Goal: Task Accomplishment & Management: Manage account settings

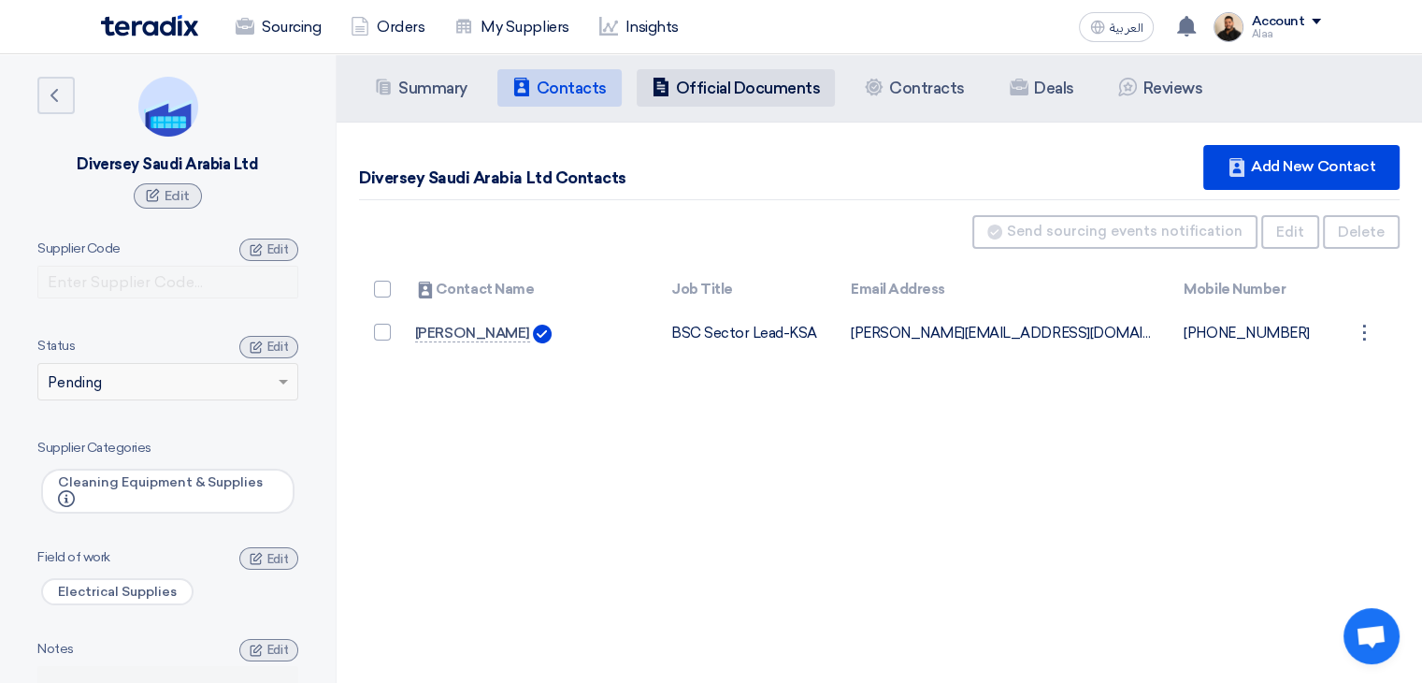
click at [748, 106] on li "Company Officials Official Documents" at bounding box center [736, 87] width 198 height 37
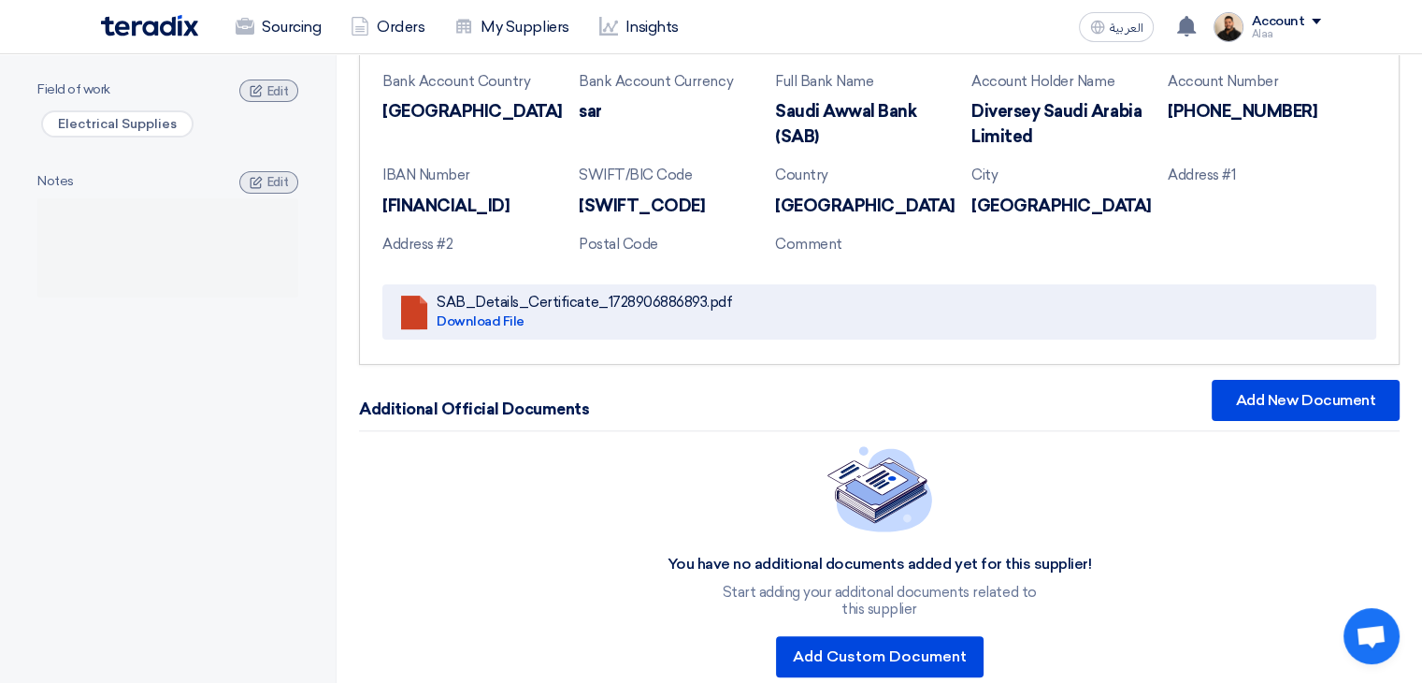
scroll to position [374, 0]
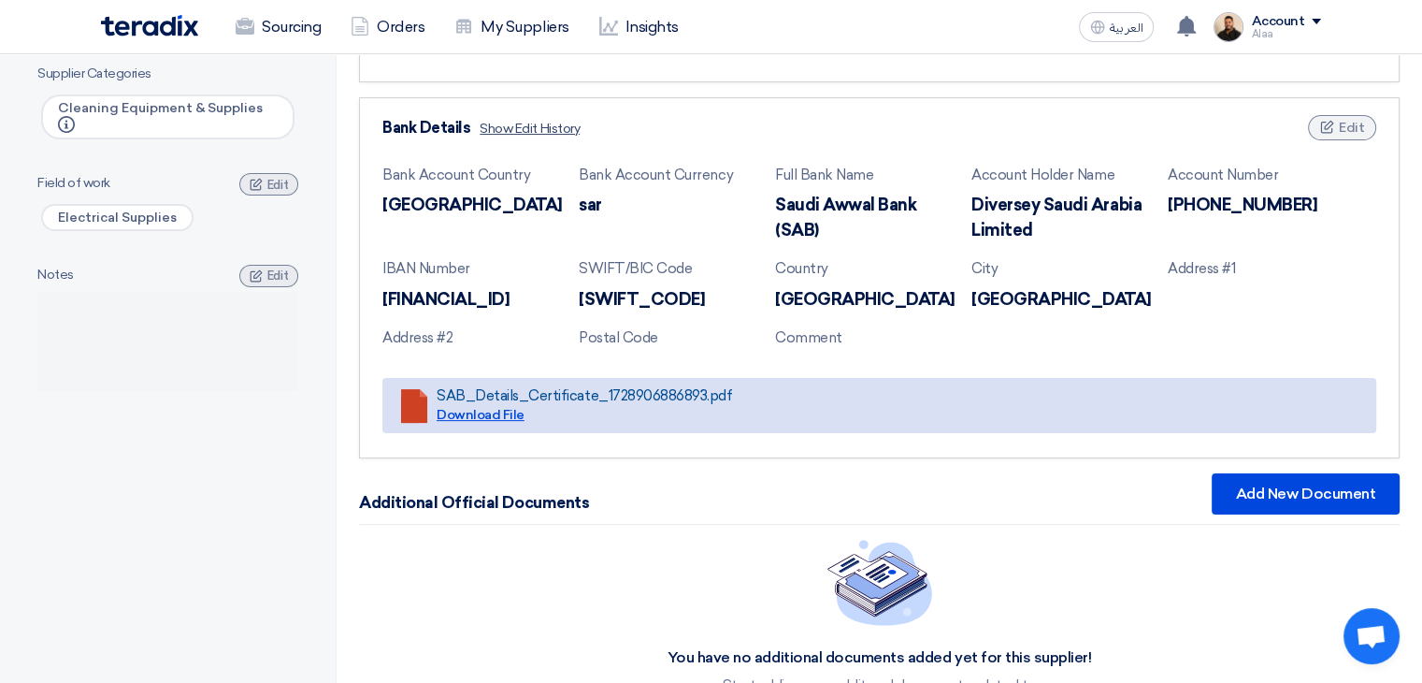
click at [495, 423] on link "Download File" at bounding box center [481, 415] width 88 height 16
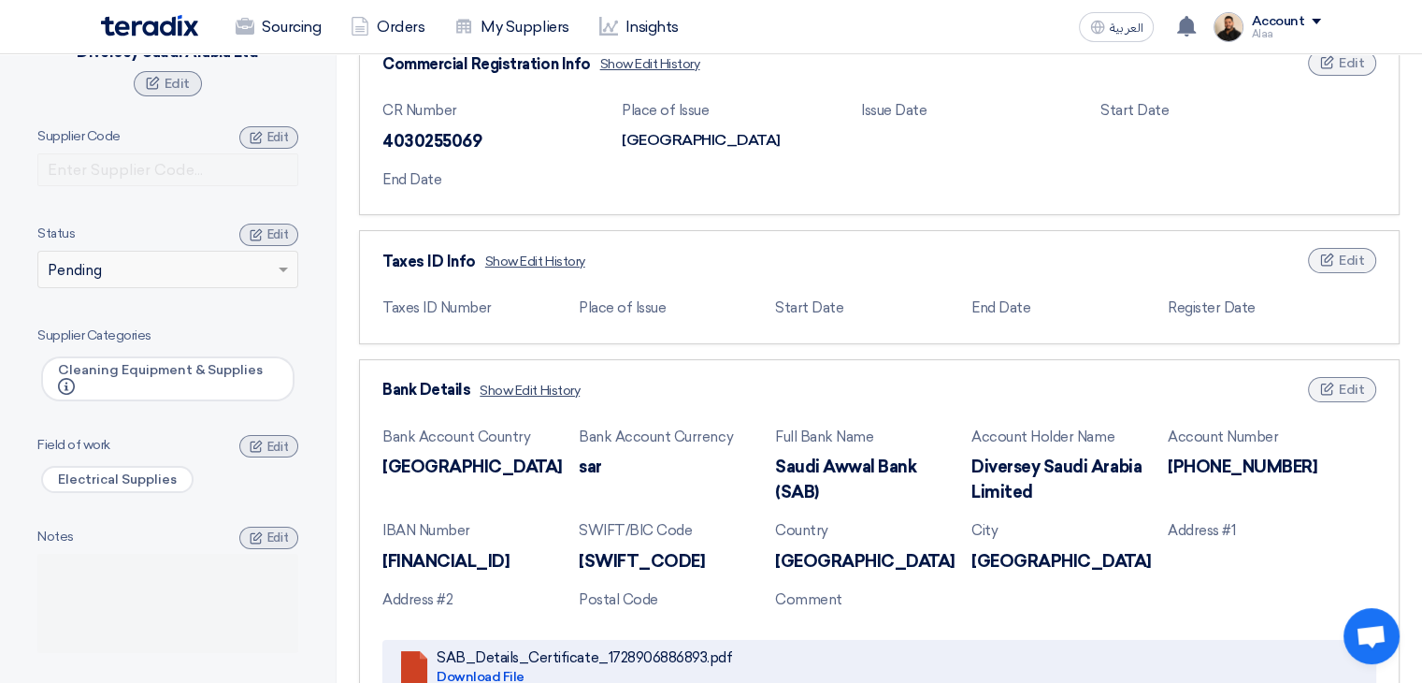
scroll to position [0, 0]
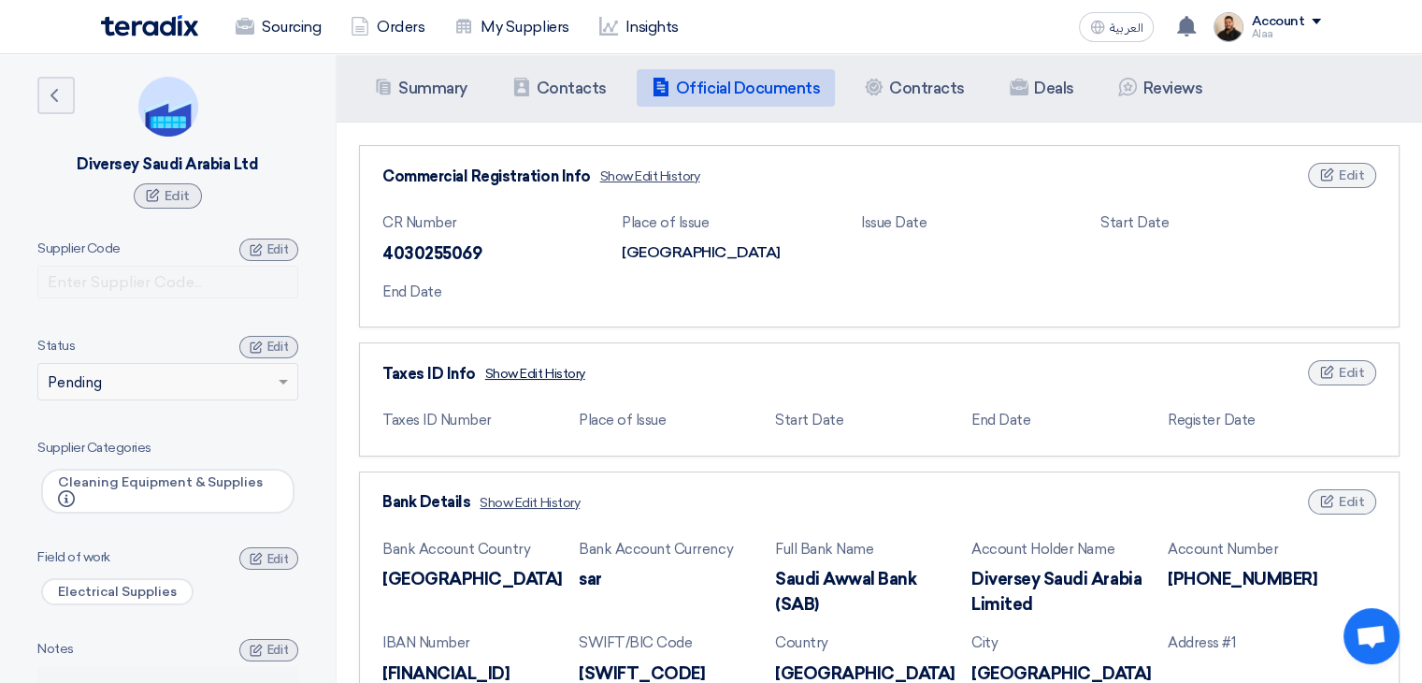
click at [536, 368] on span "Show Edit History" at bounding box center [535, 374] width 100 height 20
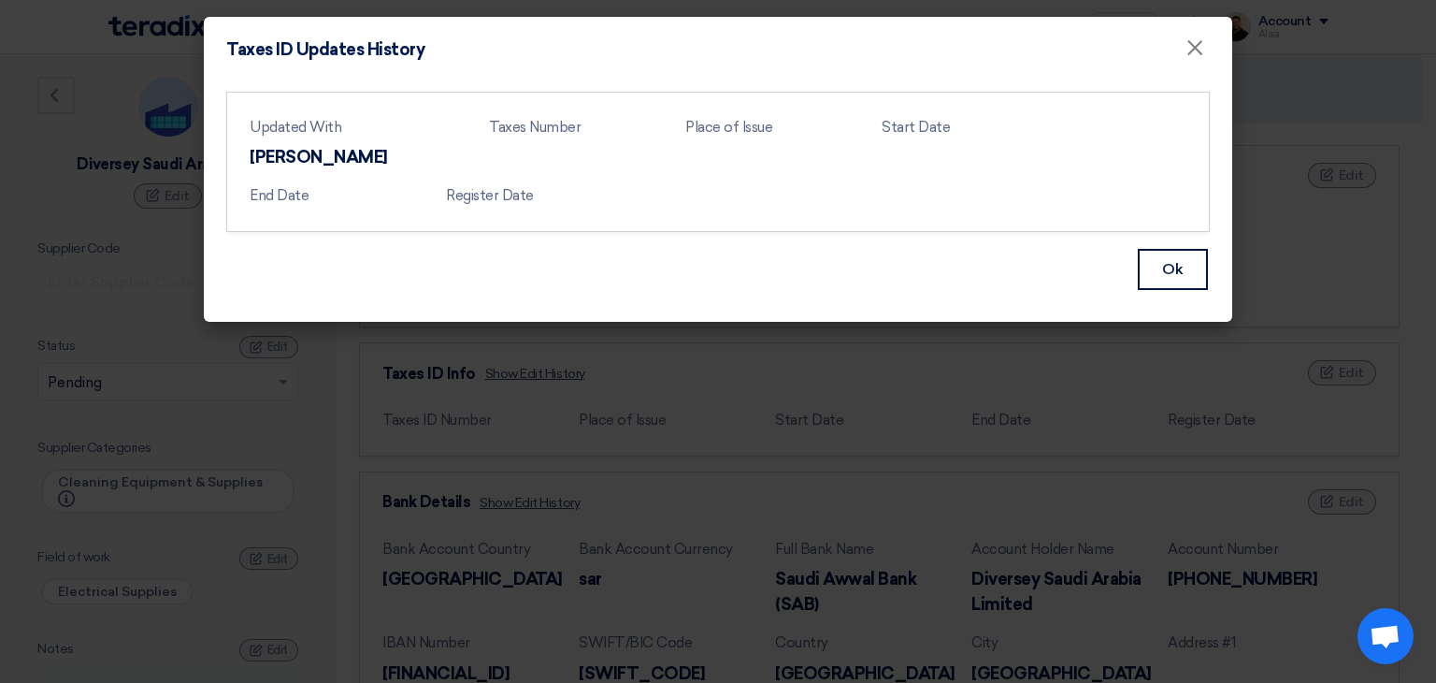
click at [662, 255] on div "Ok" at bounding box center [718, 269] width 984 height 45
click at [546, 182] on div "Updated With [PERSON_NAME] Taxes Number Place of Issue Start Date End Date Regi…" at bounding box center [718, 165] width 937 height 112
click at [1152, 263] on button "Ok" at bounding box center [1173, 269] width 70 height 41
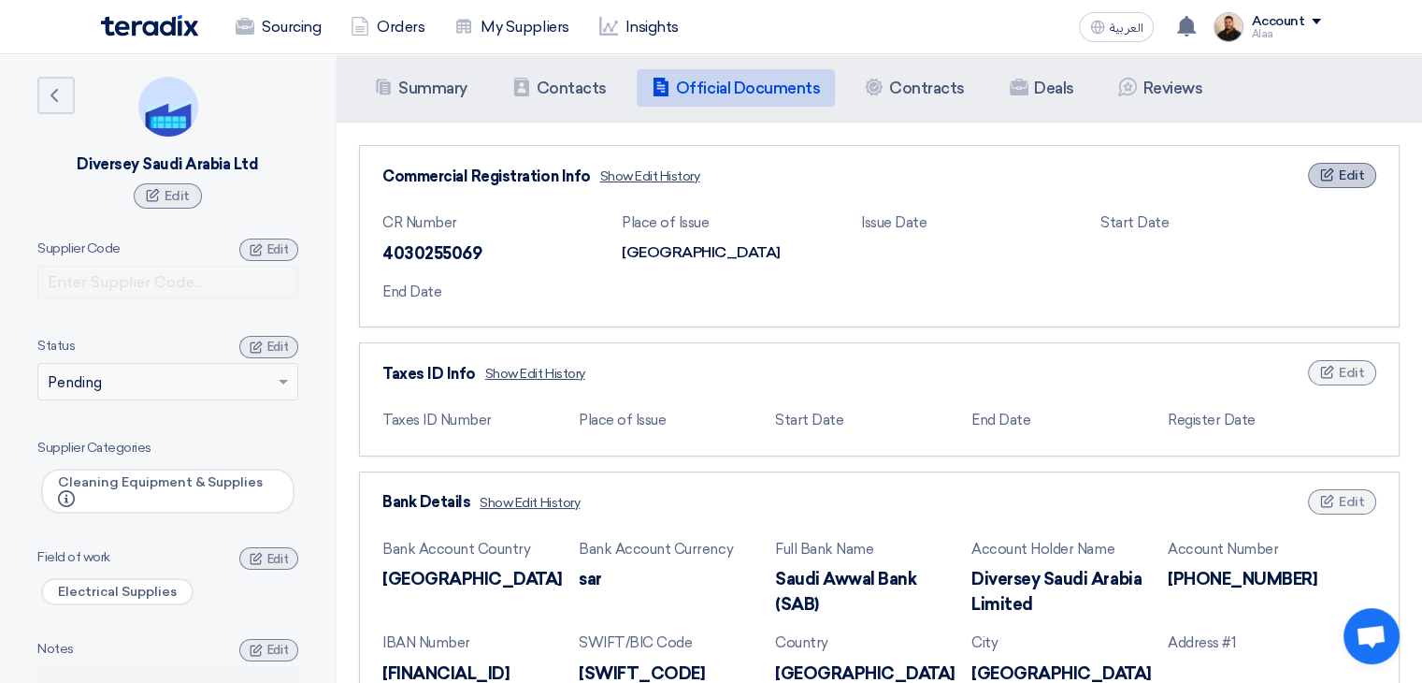
click at [1324, 175] on use at bounding box center [1327, 174] width 13 height 13
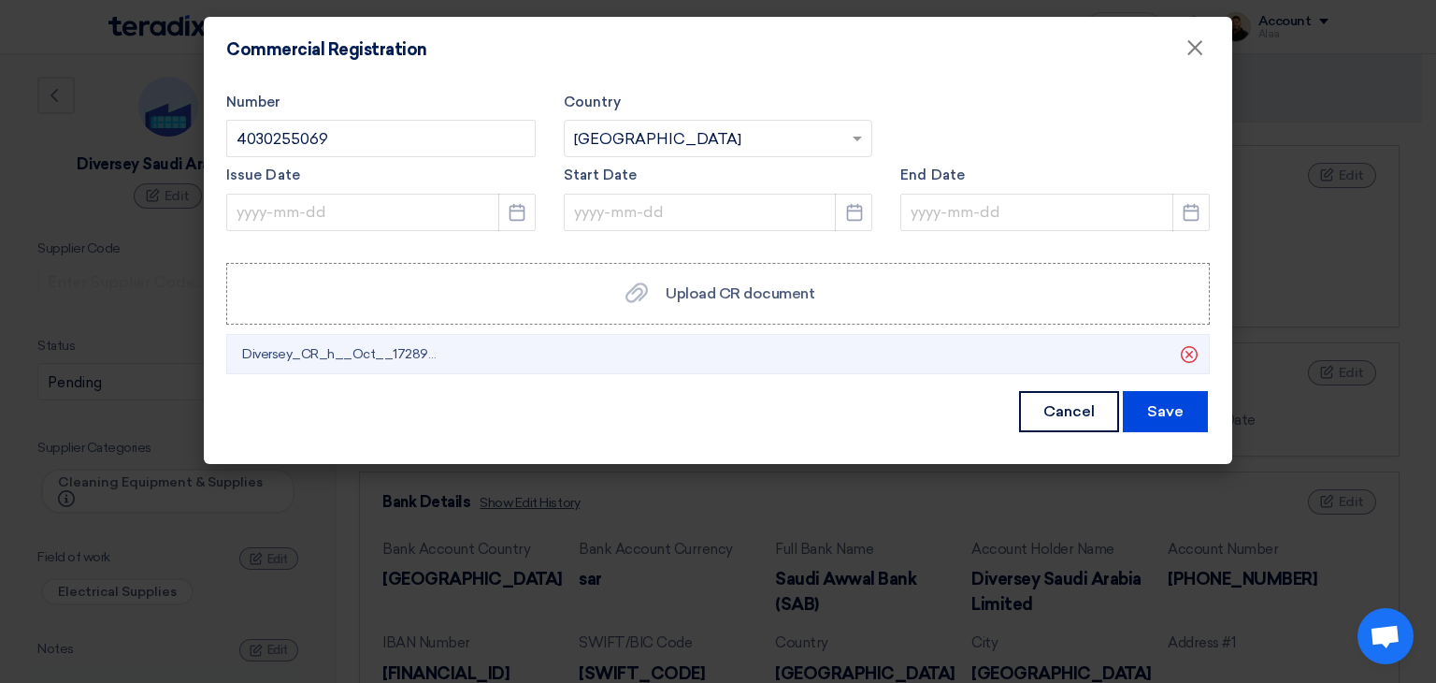
click at [341, 350] on span "Diversey_CR_h__Oct__1728906535051.pdf" at bounding box center [343, 354] width 202 height 20
click at [334, 356] on span "Diversey_CR_h__Oct__1728906535051.pdf" at bounding box center [343, 354] width 202 height 20
click at [314, 355] on span "Diversey_CR_h__Oct__1728906535051.pdf" at bounding box center [343, 354] width 202 height 20
click at [395, 380] on form "Number 4030255069 Country Select country... × [GEOGRAPHIC_DATA] × Issue Date Pi…" at bounding box center [718, 263] width 984 height 342
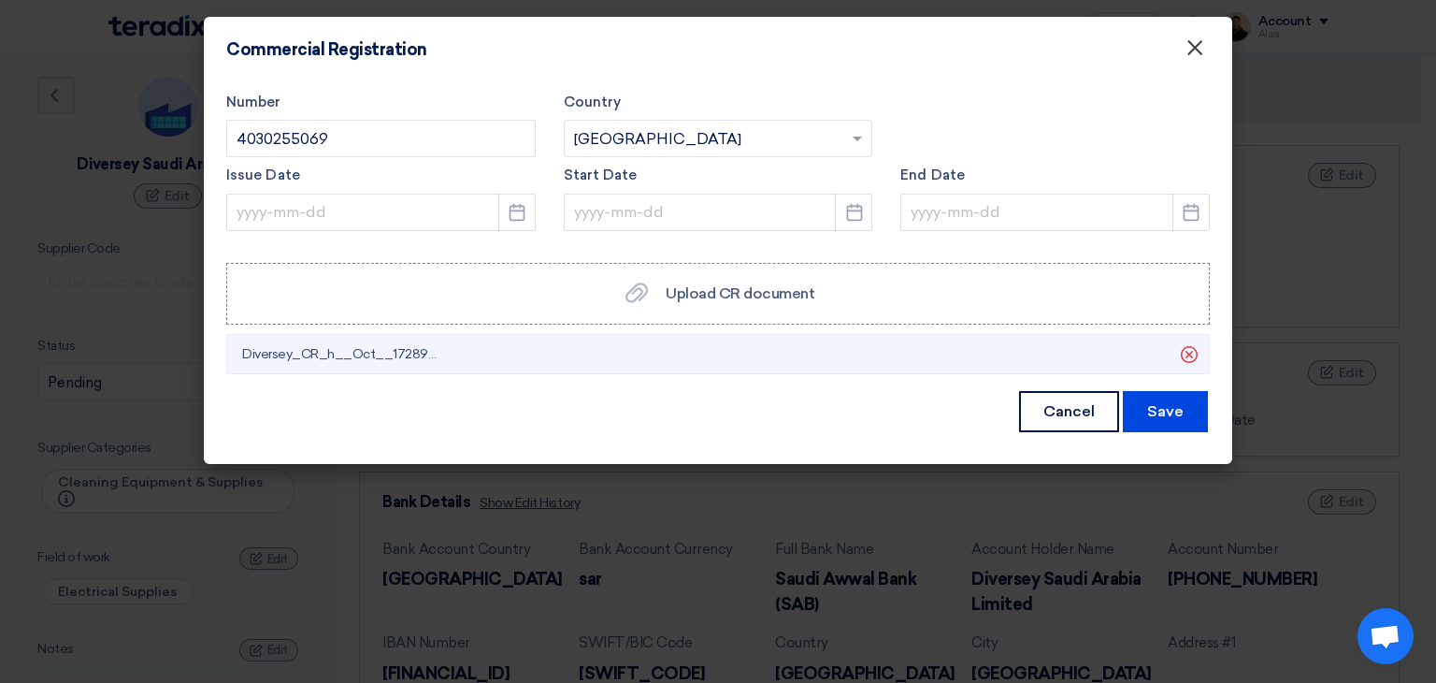
click at [1191, 55] on span "×" at bounding box center [1195, 52] width 19 height 37
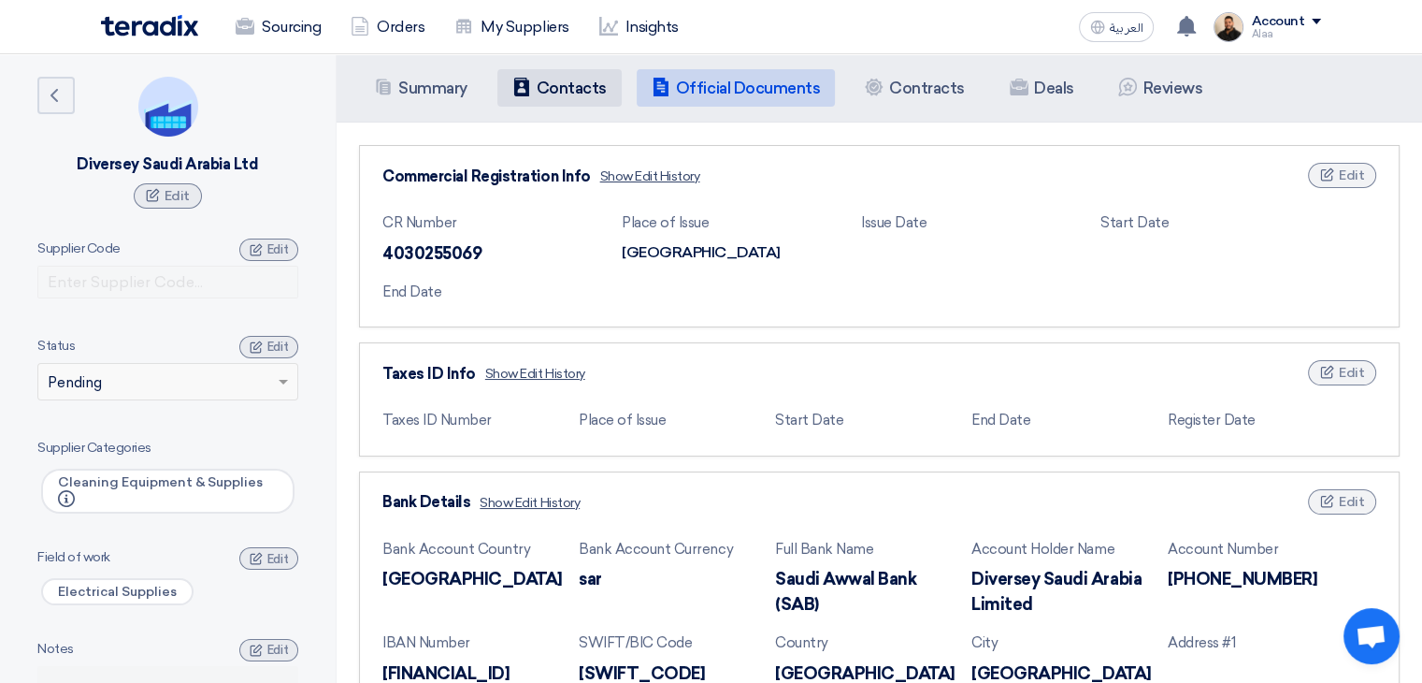
click at [578, 98] on li "Contacts Contacts" at bounding box center [559, 87] width 124 height 37
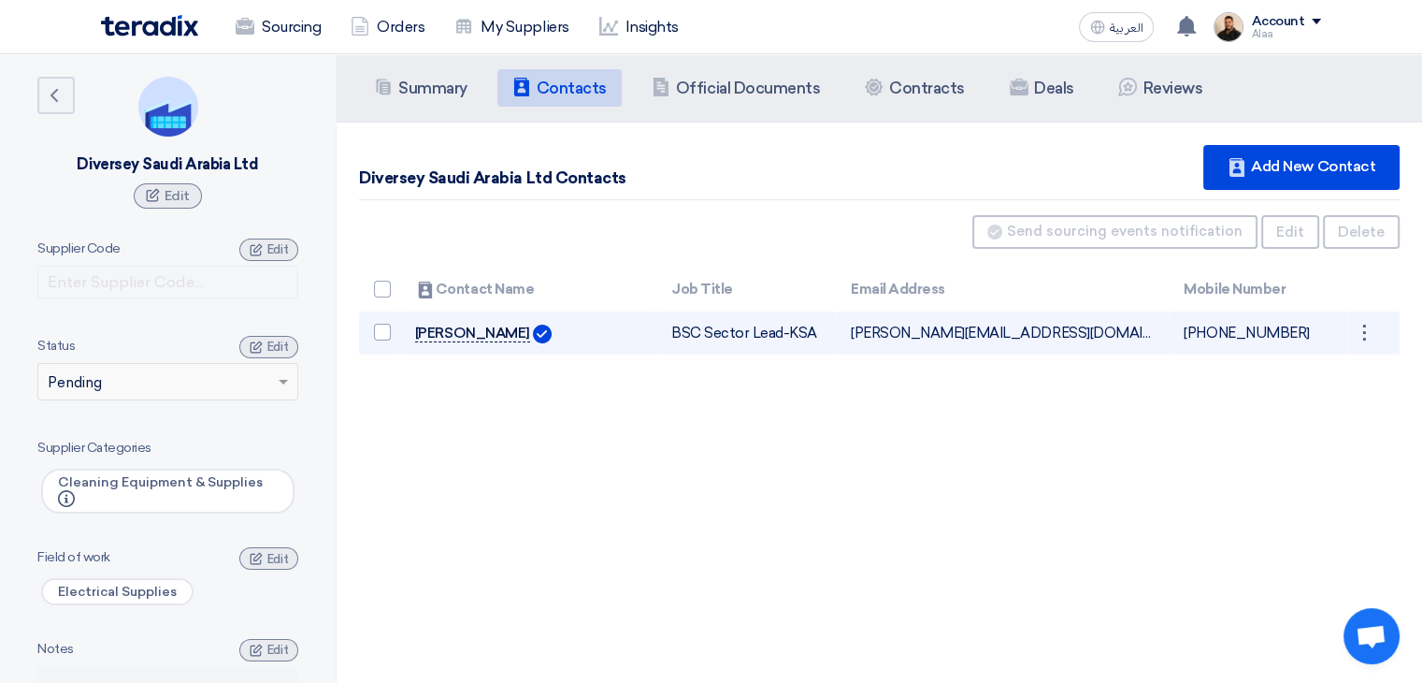
drag, startPoint x: 411, startPoint y: 332, endPoint x: 501, endPoint y: 331, distance: 89.8
click at [501, 331] on td "[PERSON_NAME]" at bounding box center [528, 333] width 256 height 44
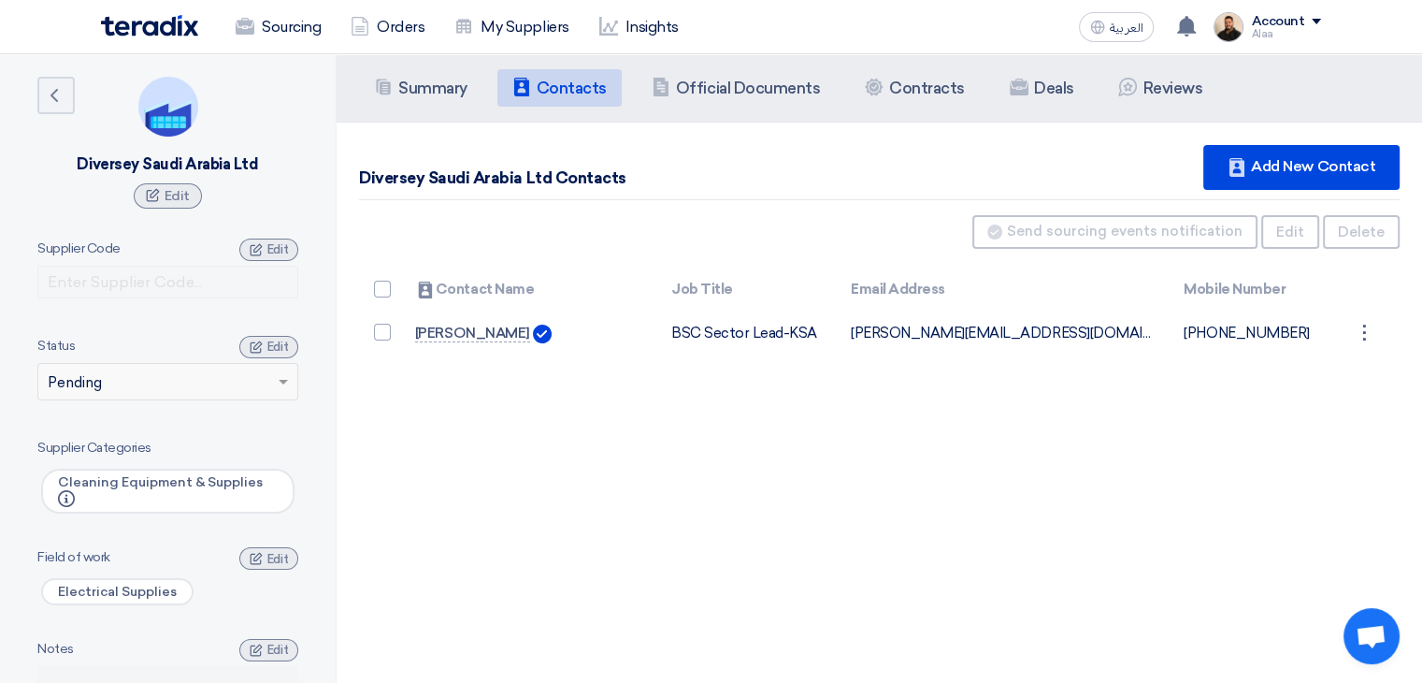
click at [489, 385] on div "Summary Summary Contacts Contacts Company Officials Official Documents Contract…" at bounding box center [880, 395] width 1086 height 683
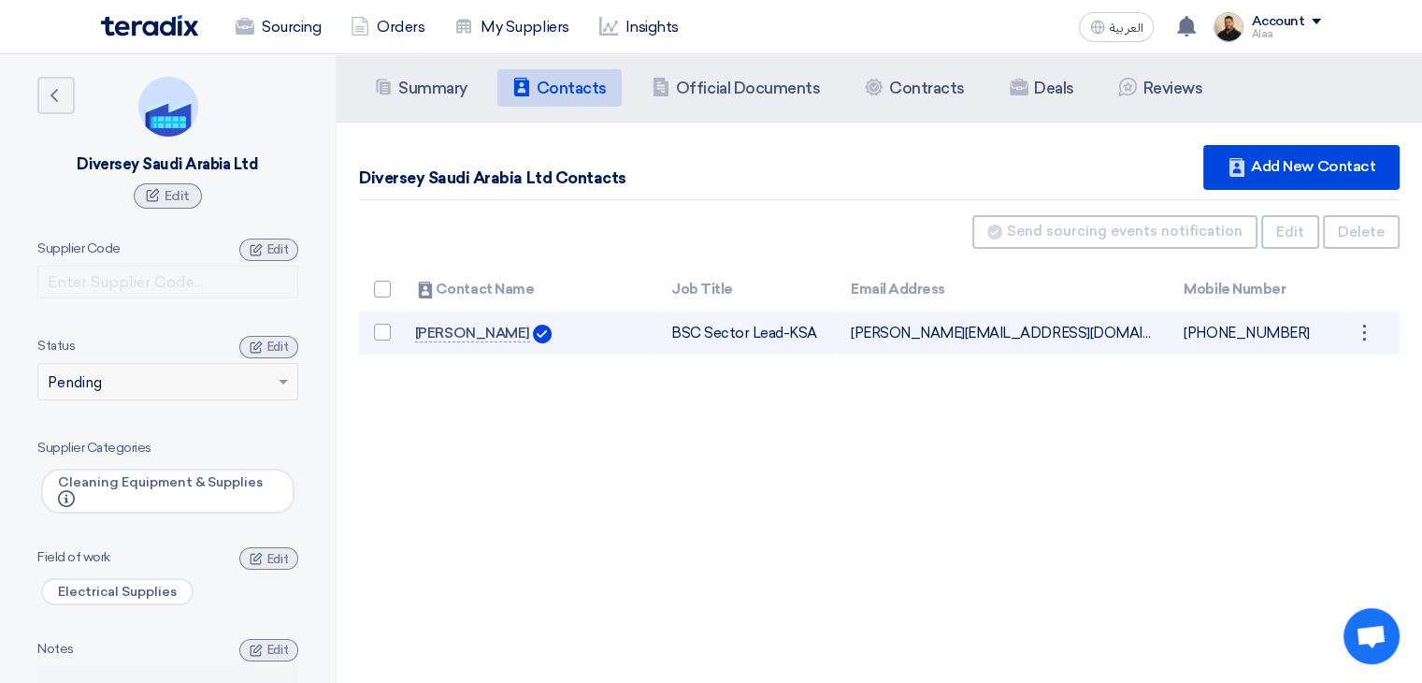
drag, startPoint x: 1195, startPoint y: 326, endPoint x: 1311, endPoint y: 331, distance: 116.1
click at [1311, 331] on td "[PHONE_NUMBER]" at bounding box center [1259, 333] width 180 height 44
click at [1190, 349] on td "[PHONE_NUMBER]" at bounding box center [1259, 333] width 180 height 44
drag, startPoint x: 1191, startPoint y: 332, endPoint x: 1307, endPoint y: 331, distance: 116.0
click at [1307, 331] on td "[PHONE_NUMBER]" at bounding box center [1259, 333] width 180 height 44
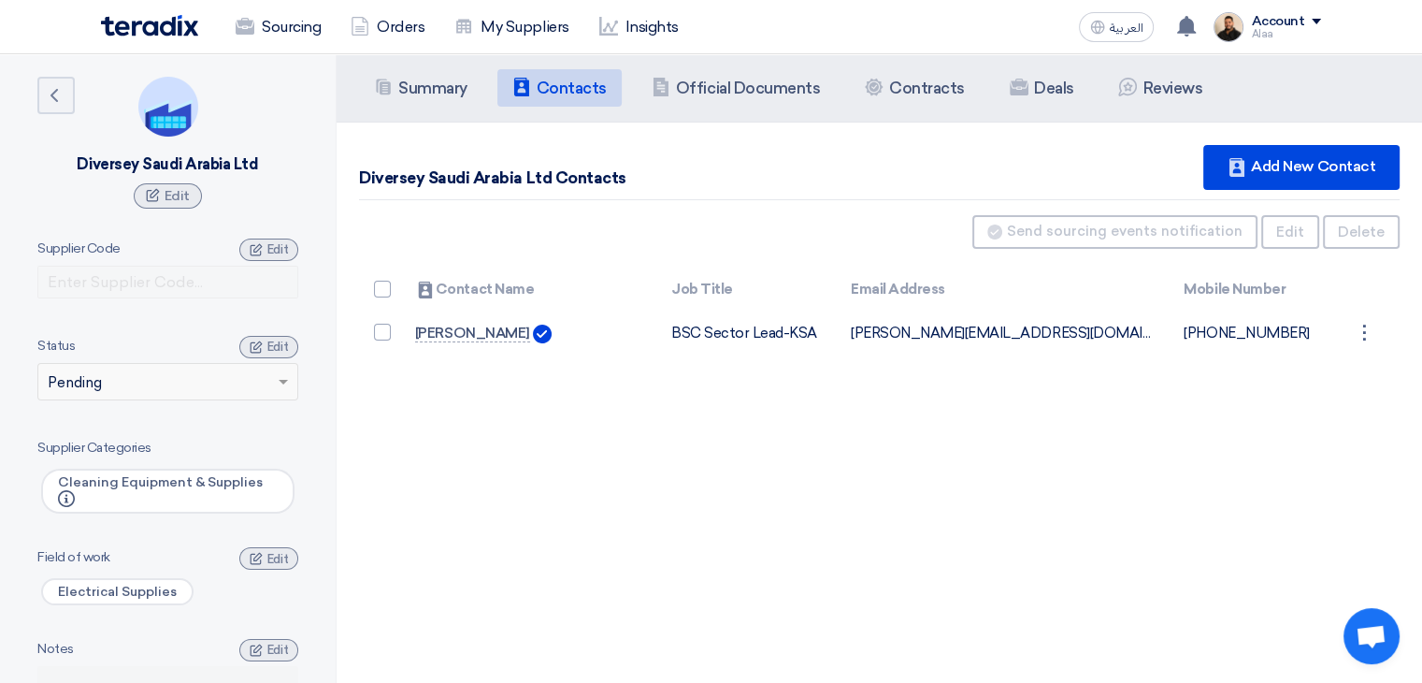
copy span "966509940529"
click at [827, 442] on div "Summary Summary Contacts Contacts Company Officials Official Documents Contract…" at bounding box center [880, 395] width 1086 height 683
click at [284, 22] on link "Sourcing" at bounding box center [278, 27] width 115 height 41
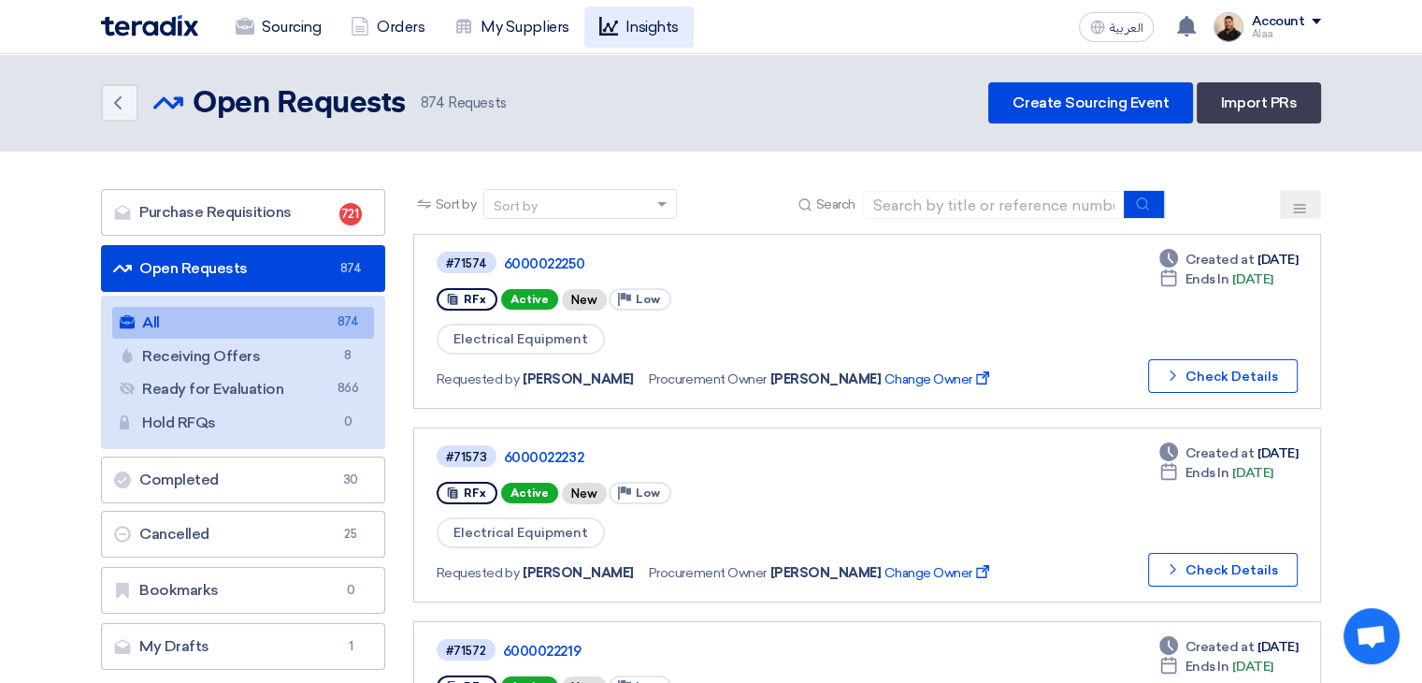
click at [638, 29] on link "Insights" at bounding box center [638, 27] width 109 height 41
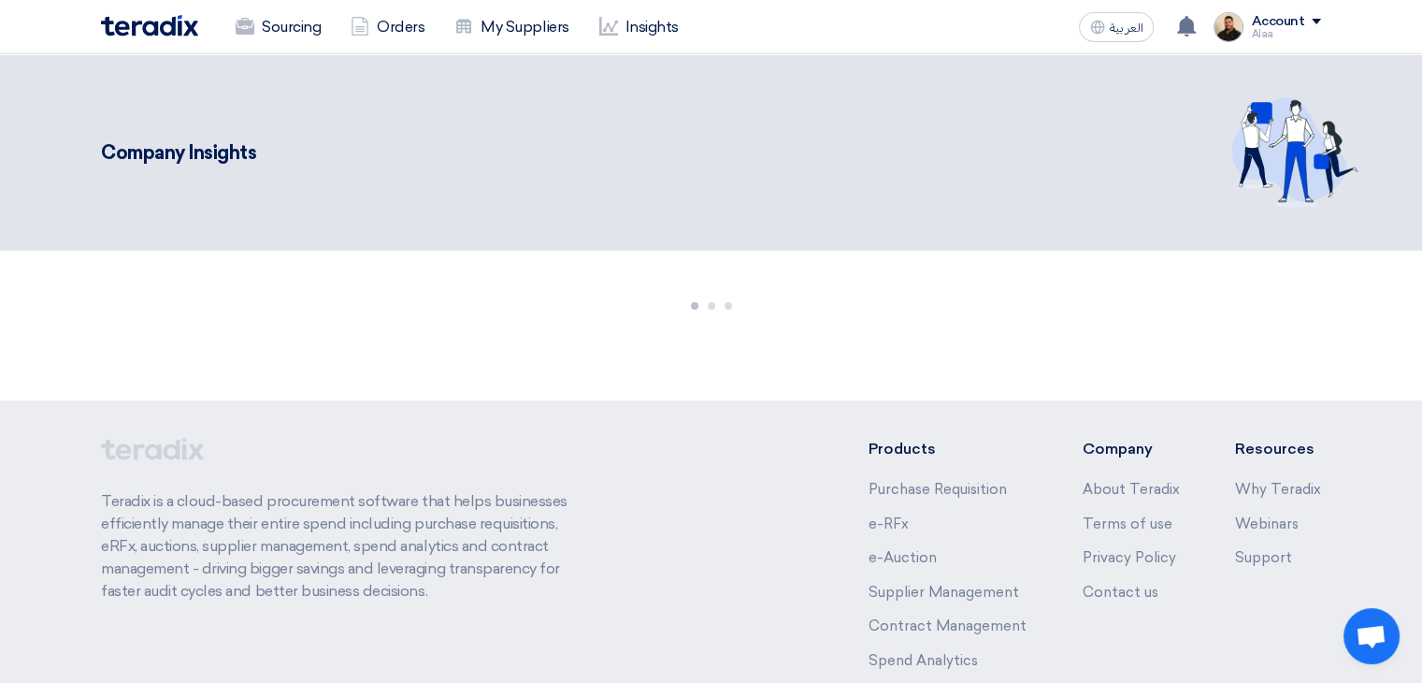
click at [1321, 26] on div "Sourcing Orders My Suppliers Insights العربية ع a new question for FA - SVR-213…" at bounding box center [711, 26] width 1248 height 53
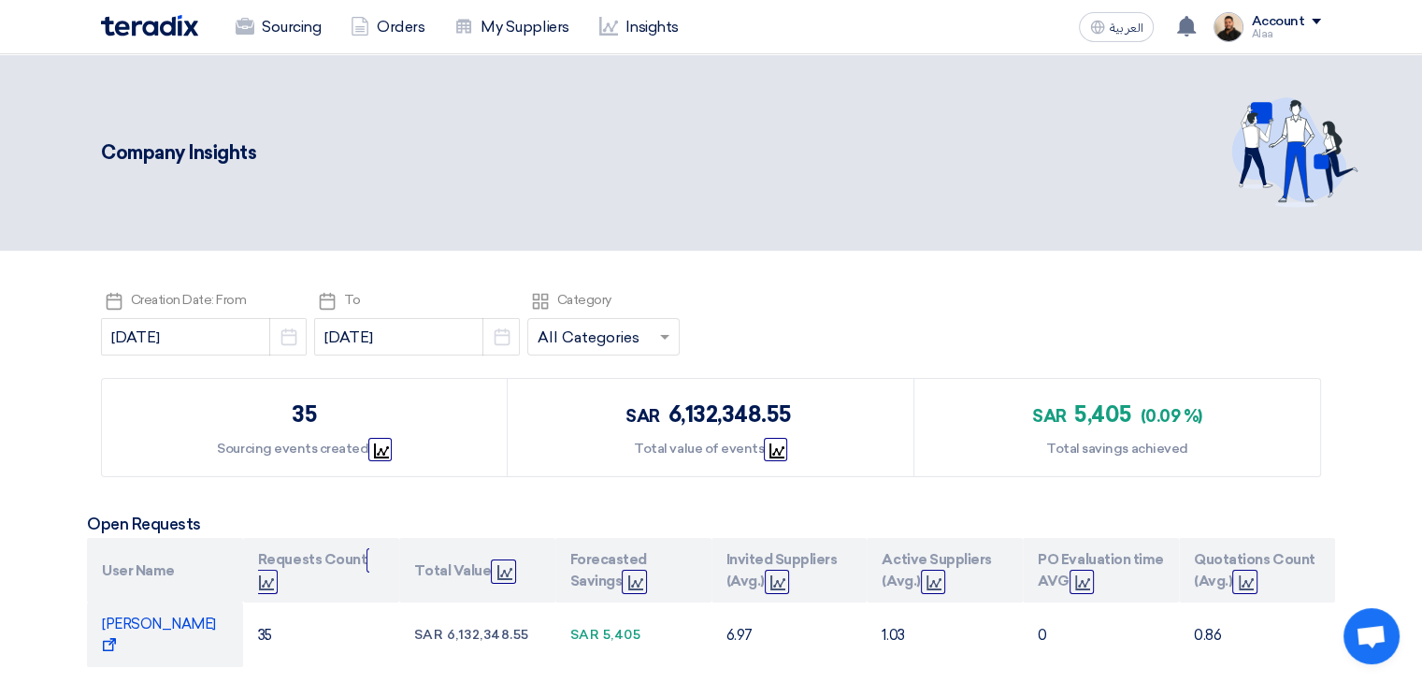
click at [1318, 23] on span at bounding box center [1316, 22] width 9 height 6
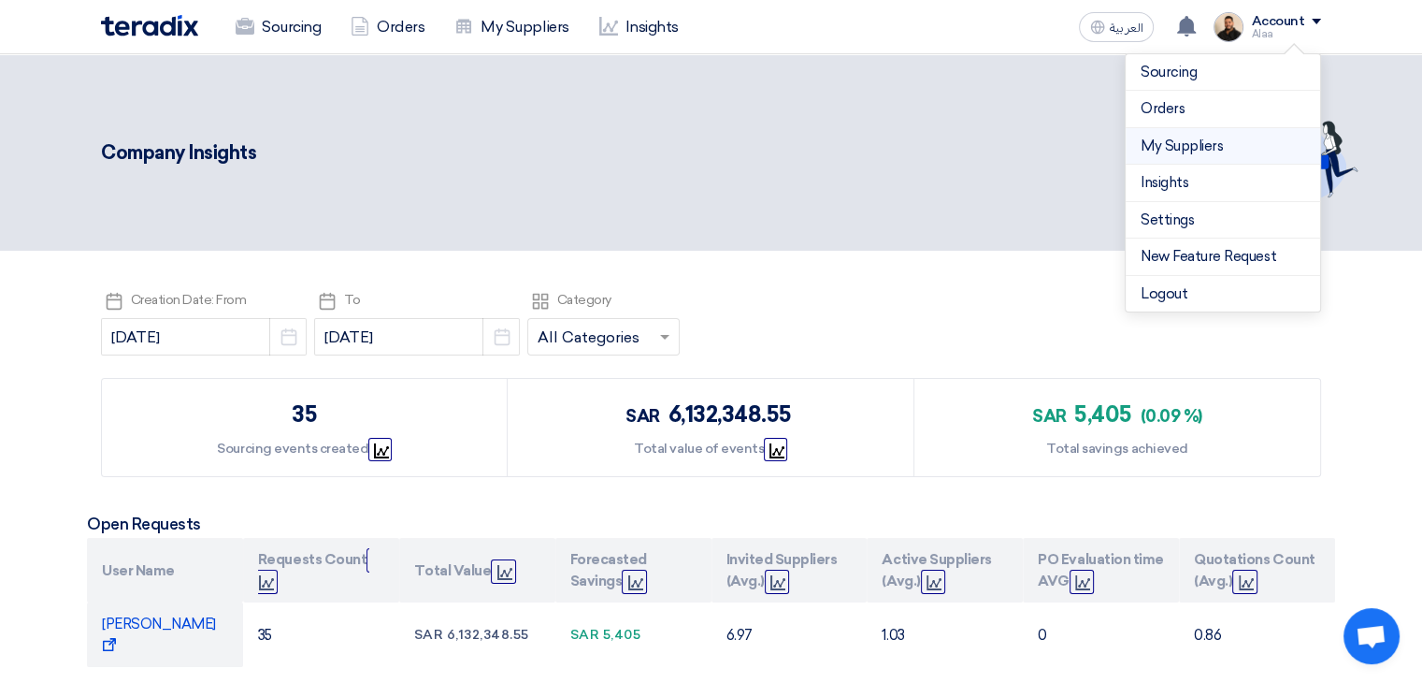
click at [1198, 147] on link "My Suppliers" at bounding box center [1223, 147] width 165 height 22
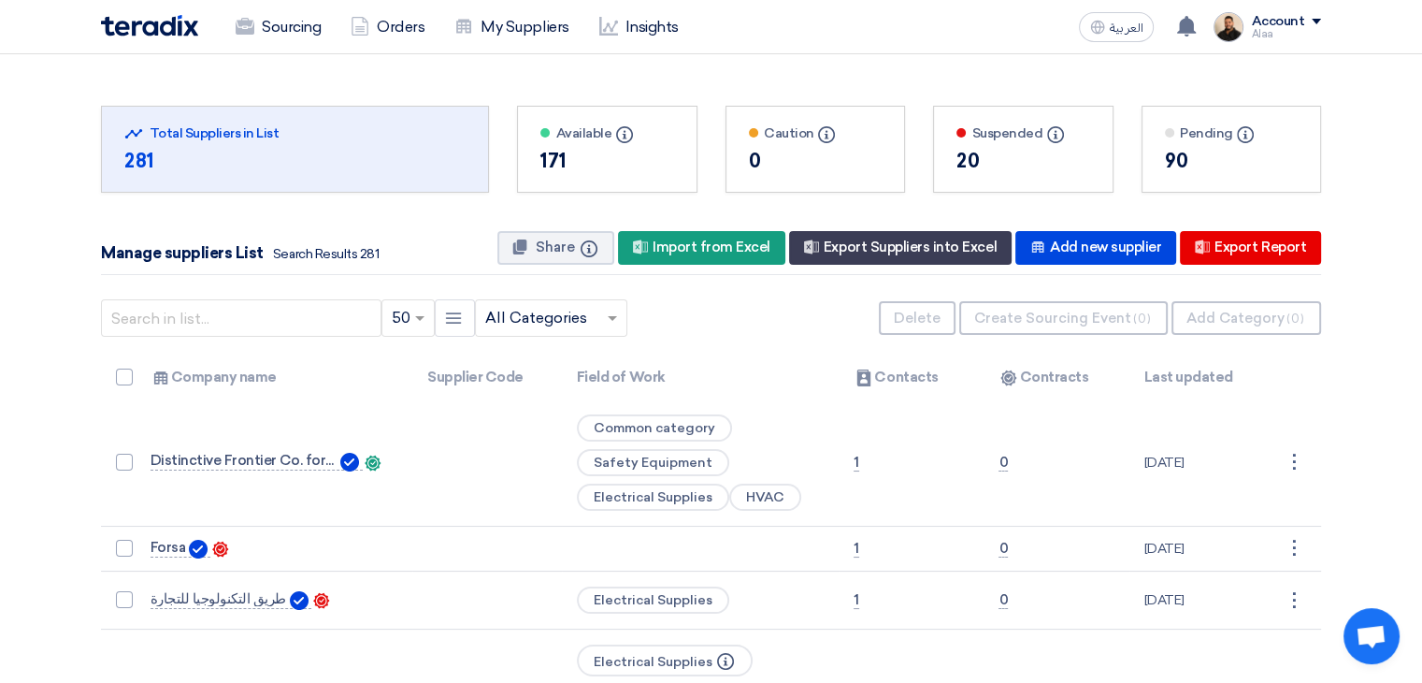
click at [1315, 22] on span at bounding box center [1316, 22] width 9 height 6
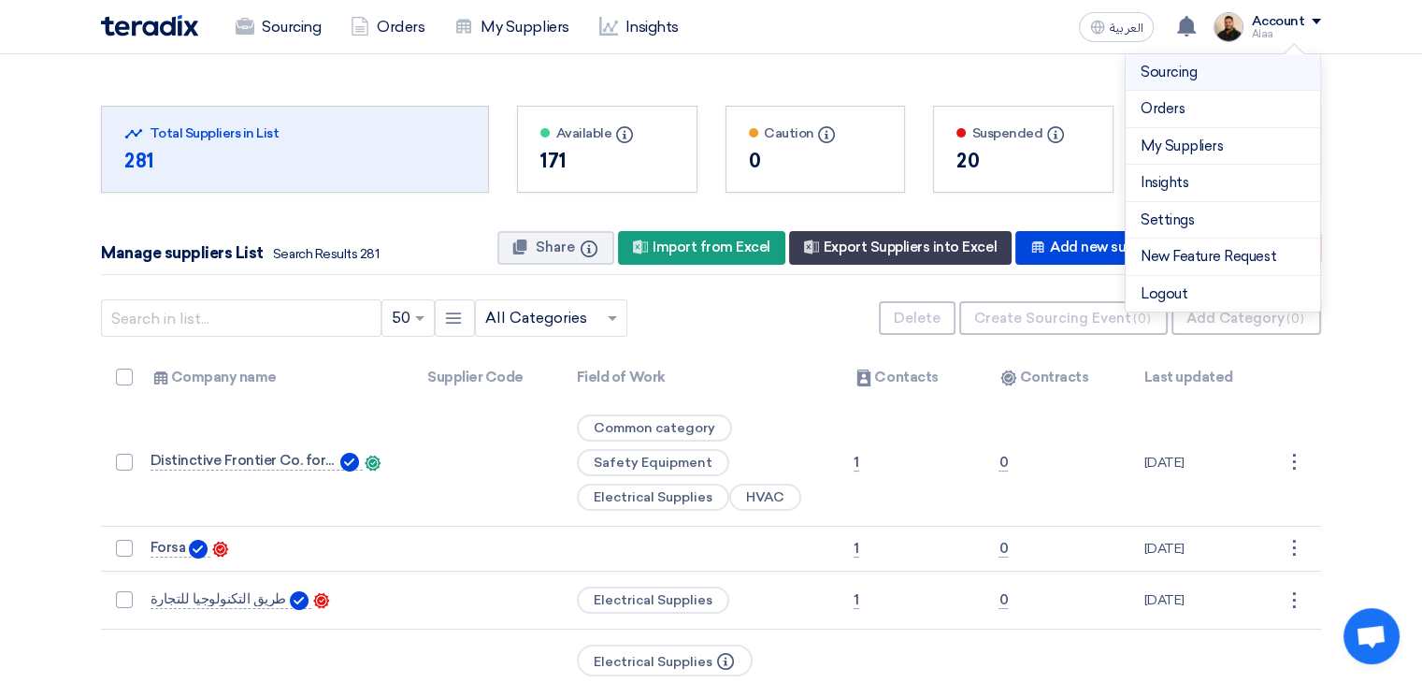
click at [1196, 81] on link "Sourcing" at bounding box center [1223, 73] width 165 height 22
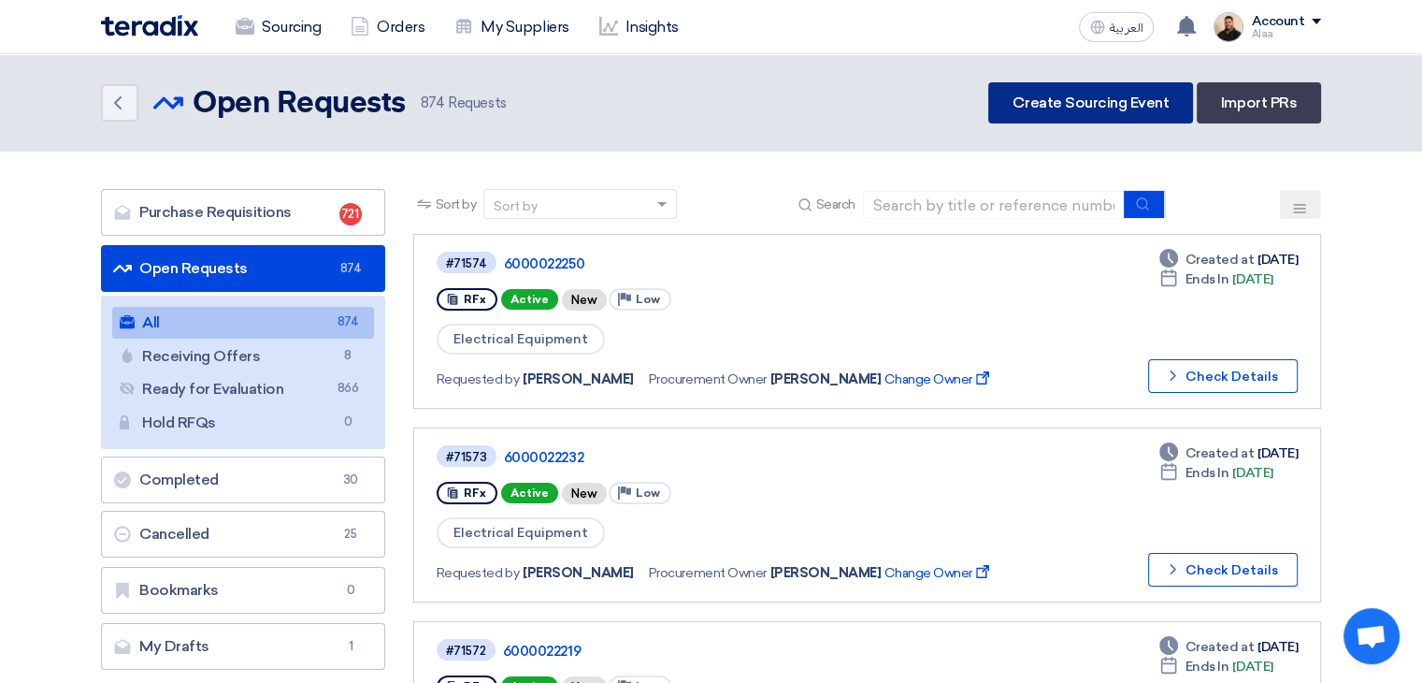
click at [1110, 106] on link "Create Sourcing Event" at bounding box center [1090, 102] width 205 height 41
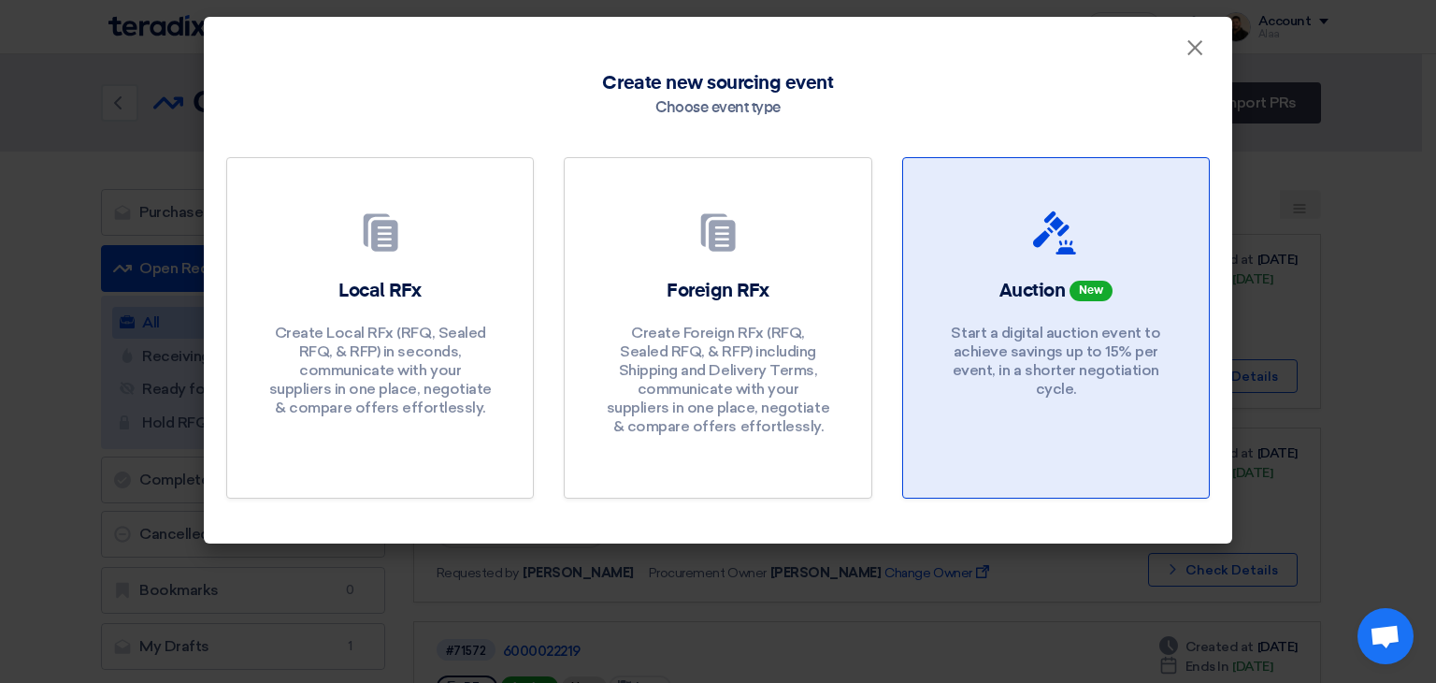
click at [1064, 281] on span "Auction" at bounding box center [1033, 290] width 66 height 19
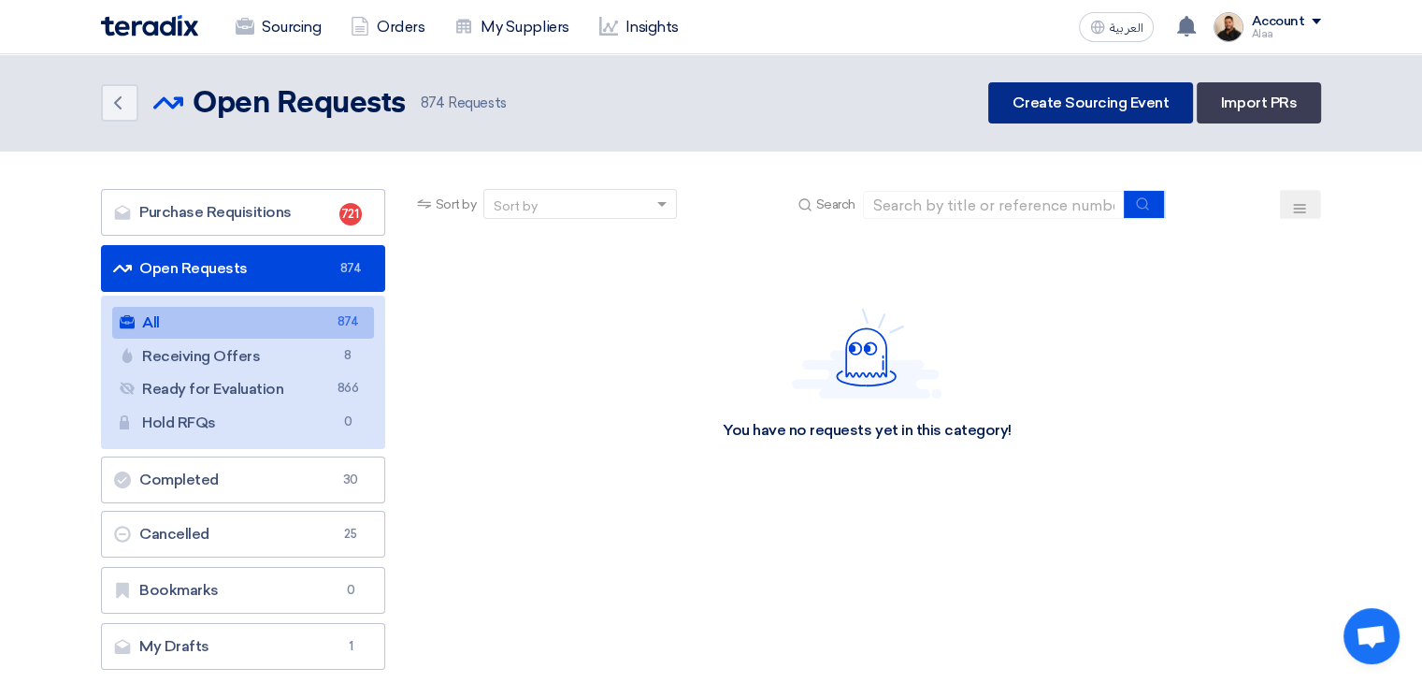
click at [1115, 105] on link "Create Sourcing Event" at bounding box center [1090, 102] width 205 height 41
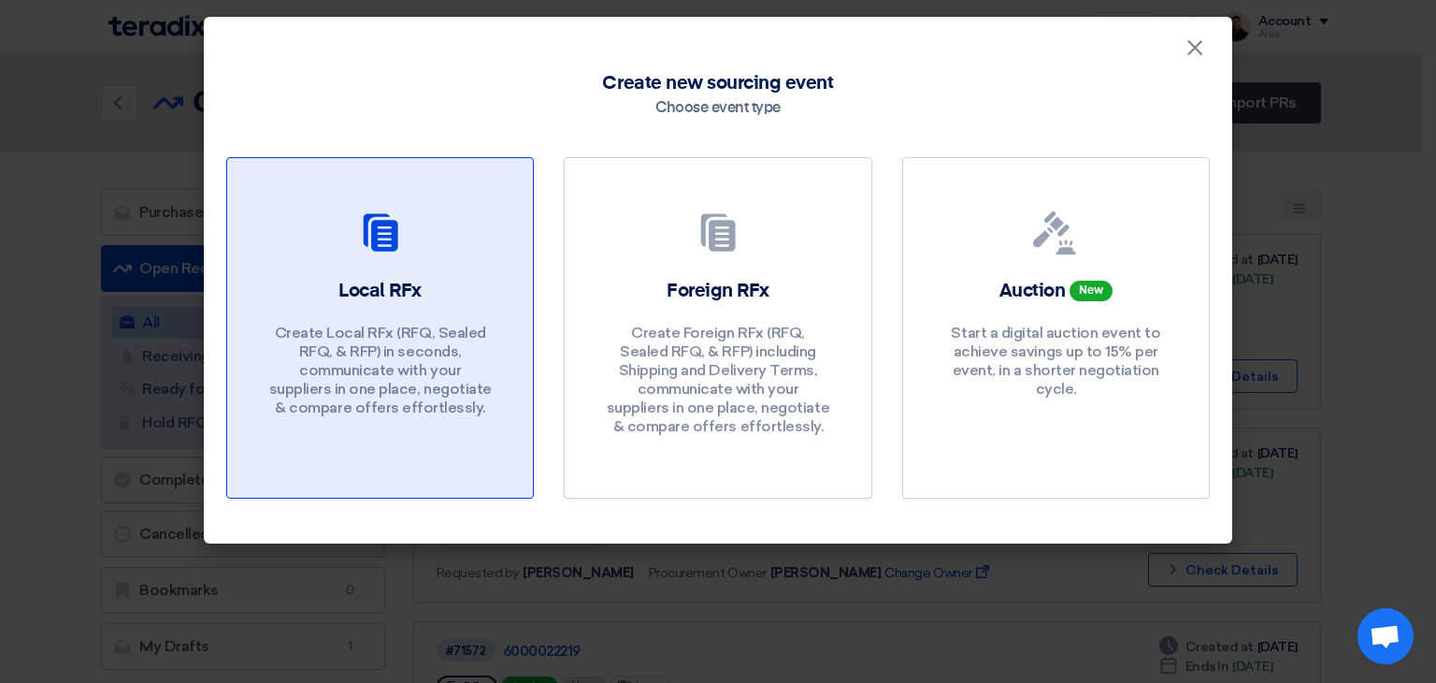
click at [437, 296] on div "Local RFx Create Local RFx (RFQ, Sealed RFQ, & RFP) in seconds, communicate wit…" at bounding box center [380, 352] width 261 height 149
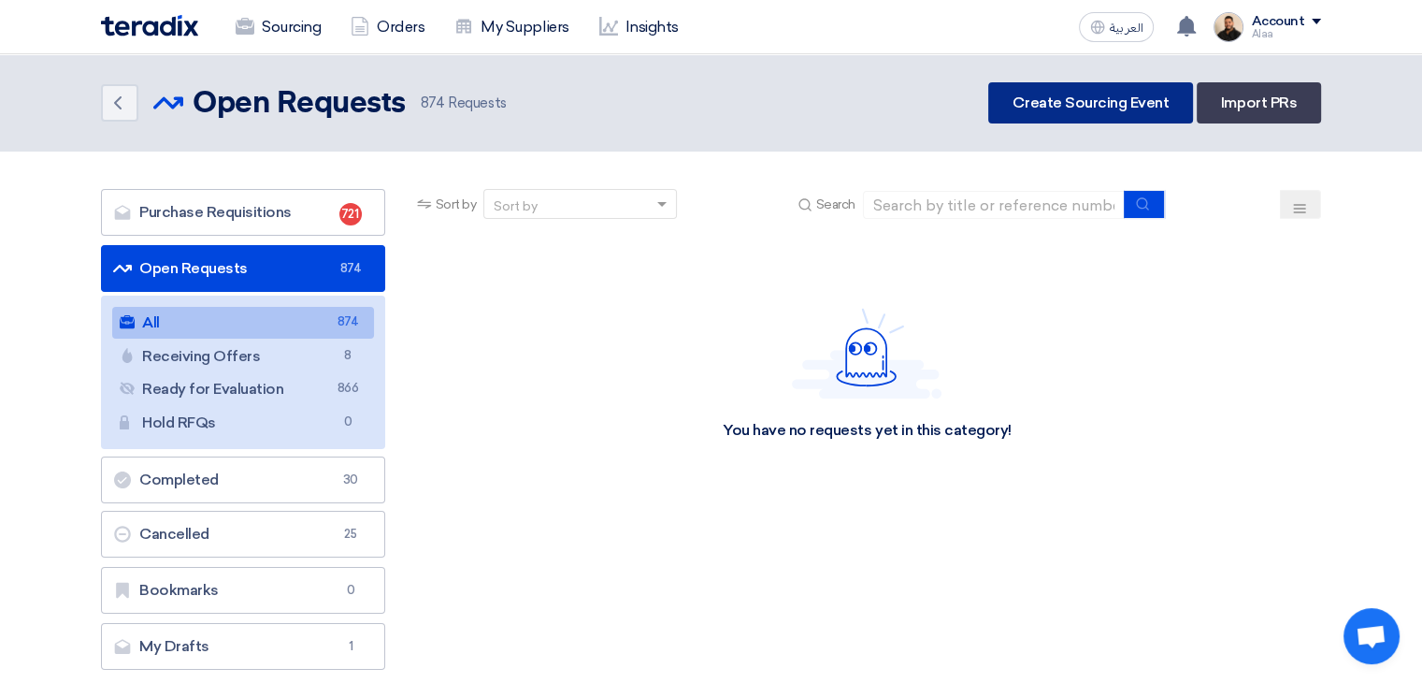
click at [1136, 103] on link "Create Sourcing Event" at bounding box center [1090, 102] width 205 height 41
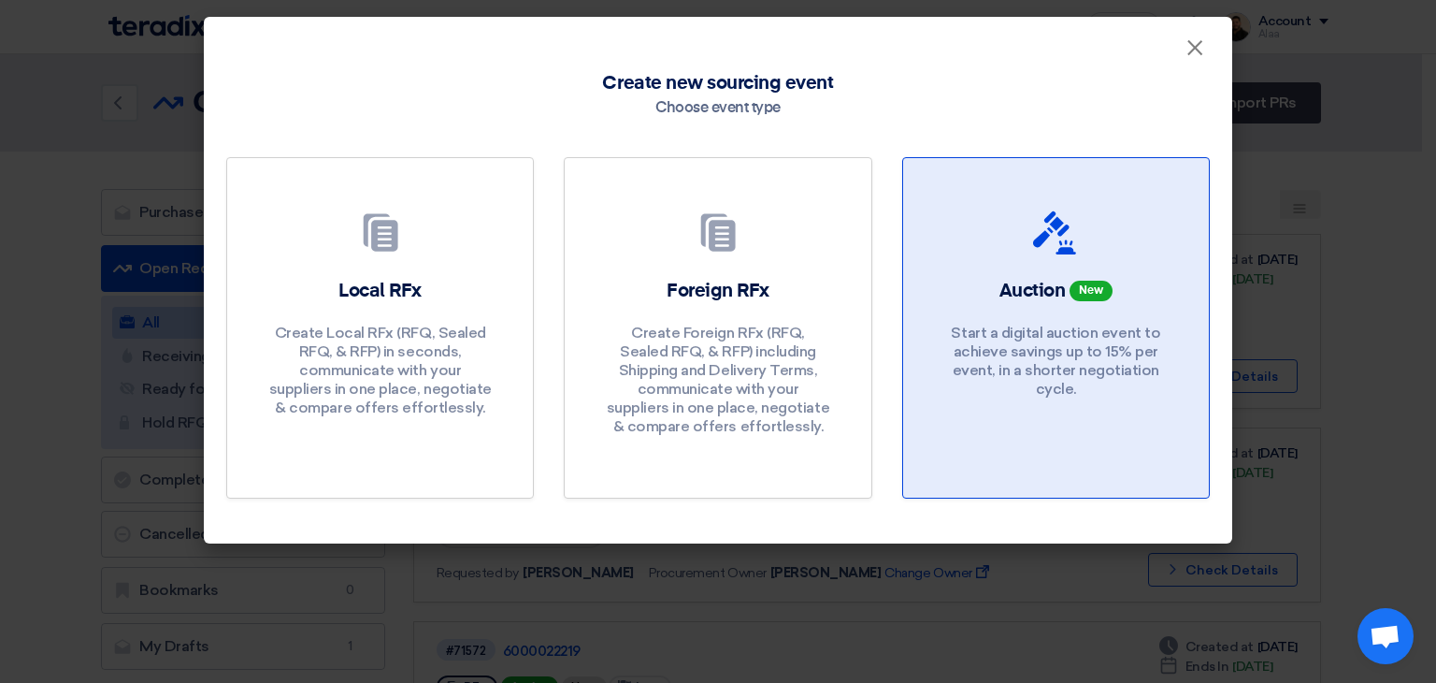
click at [1047, 334] on p "Start a digital auction event to achieve savings up to 15% per event, in a shor…" at bounding box center [1056, 361] width 224 height 75
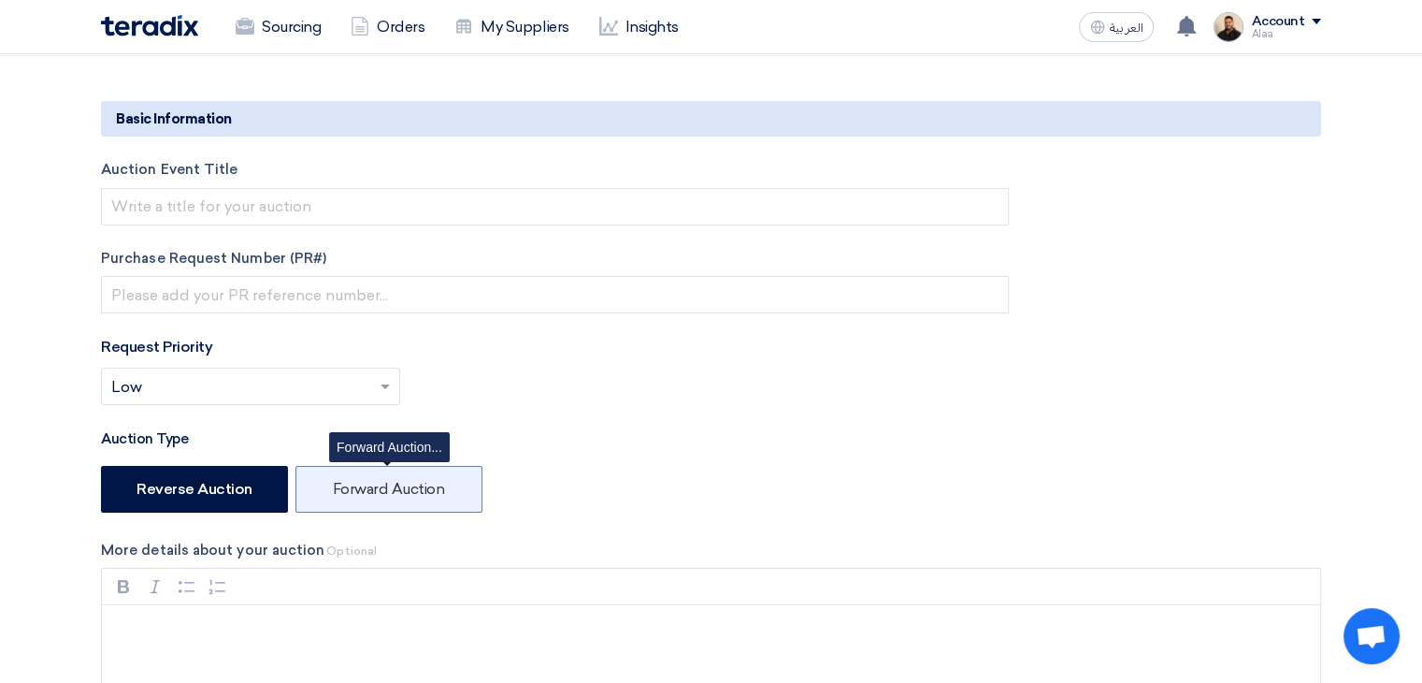
scroll to position [281, 0]
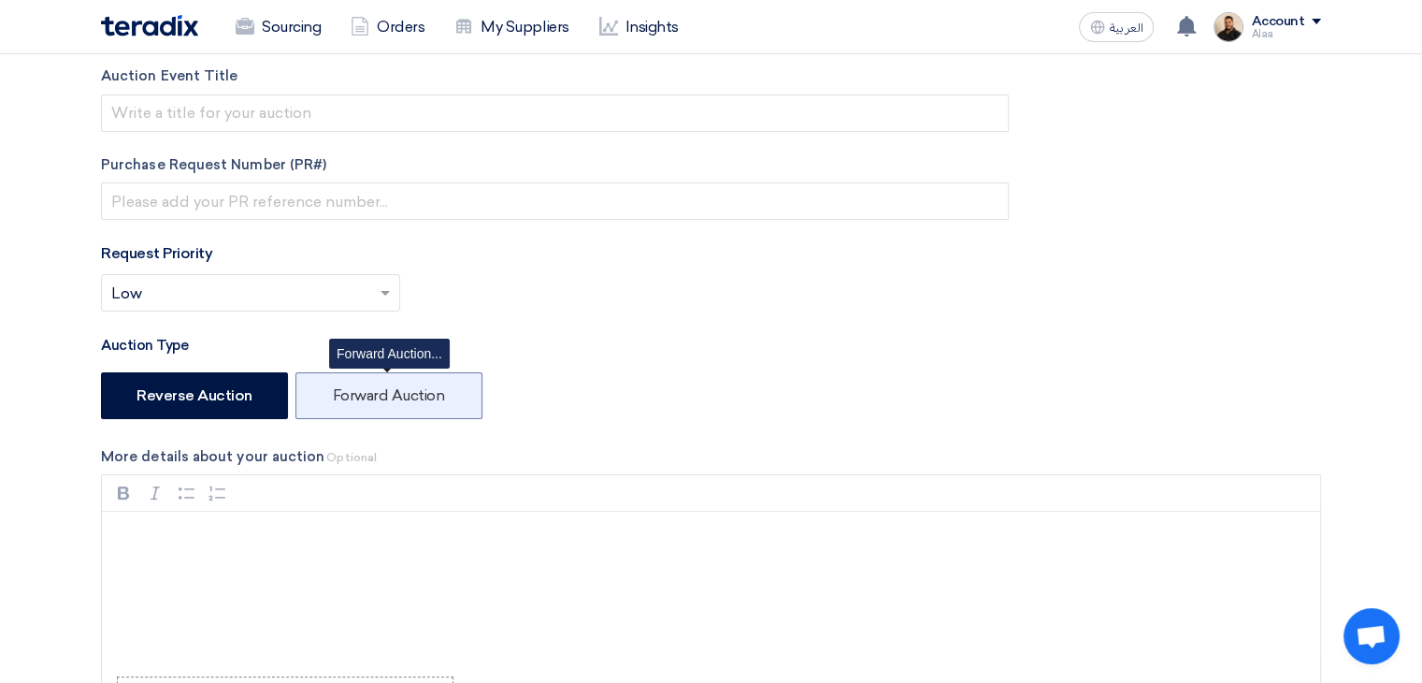
click at [400, 393] on label "Forward Auction" at bounding box center [389, 395] width 187 height 47
click at [345, 393] on input "Forward Auction" at bounding box center [339, 394] width 12 height 12
radio input "true"
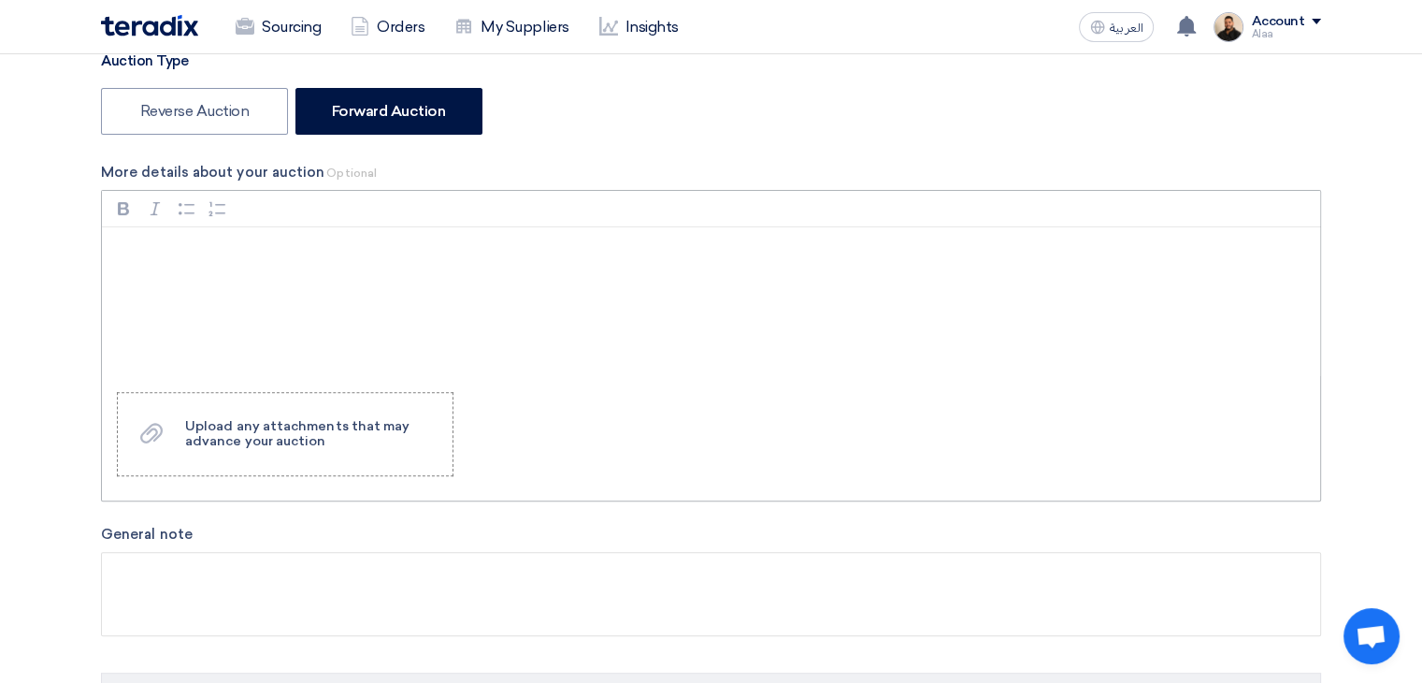
scroll to position [561, 0]
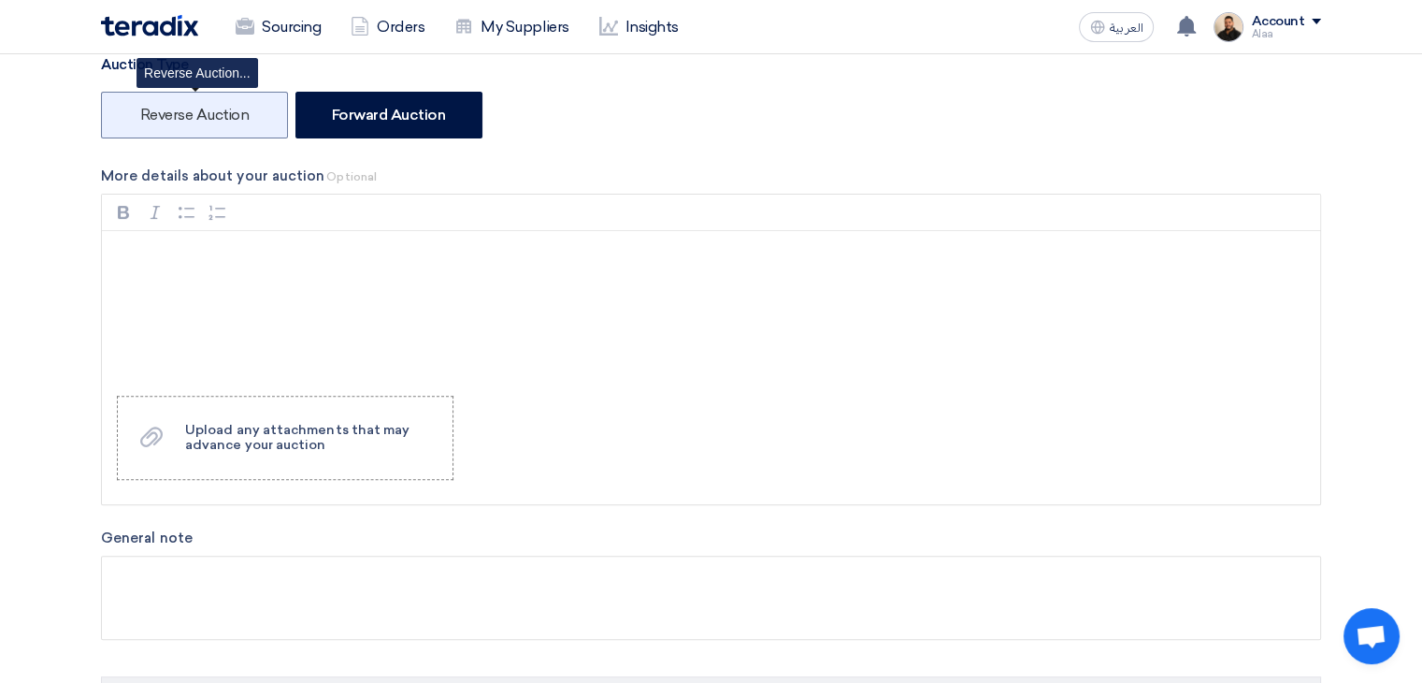
click at [210, 113] on label "Reverse Auction" at bounding box center [194, 115] width 187 height 47
click at [152, 113] on input "Reverse Auction" at bounding box center [146, 114] width 12 height 12
radio input "true"
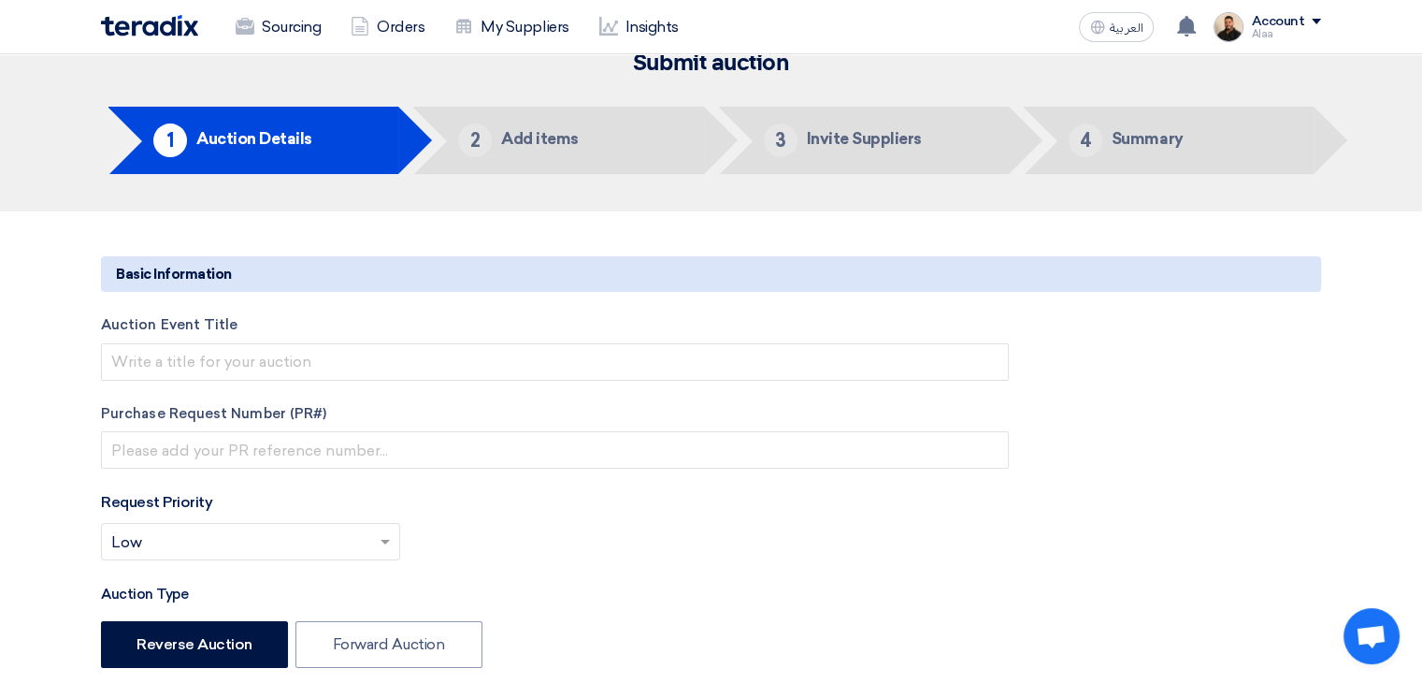
scroll to position [0, 0]
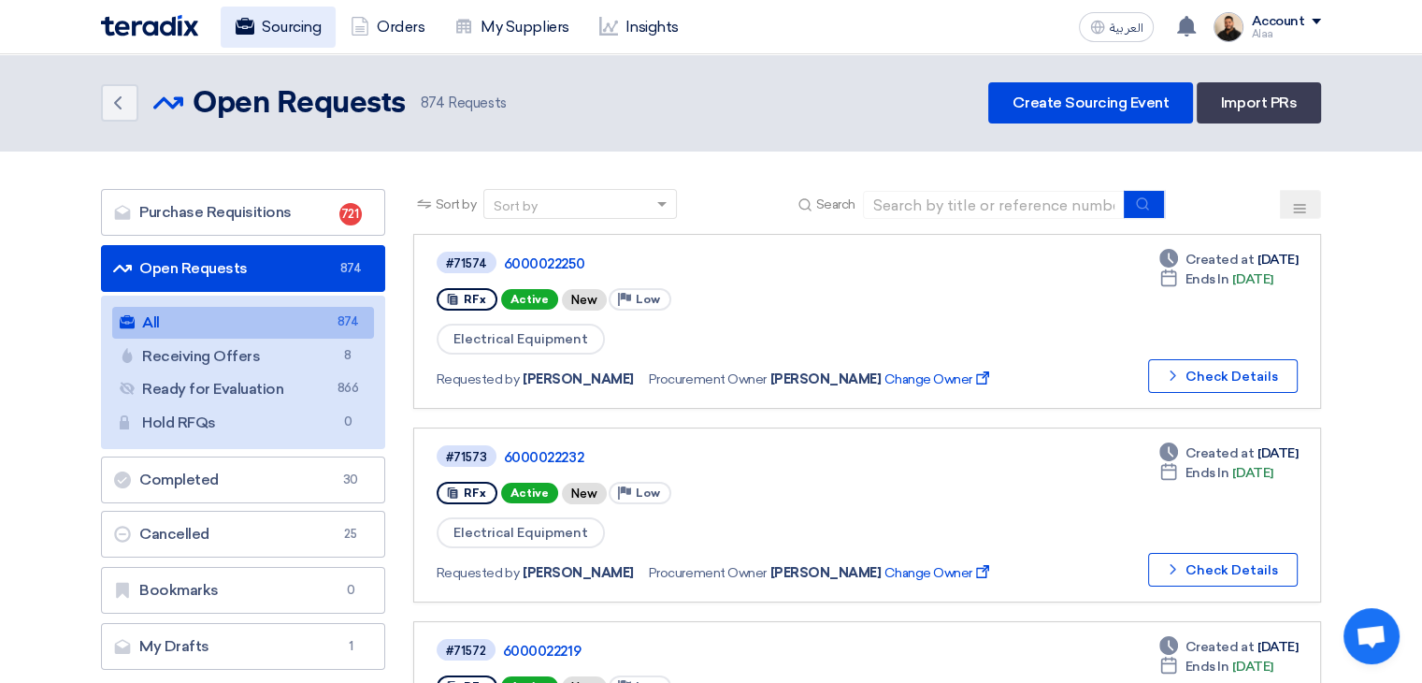
click at [277, 25] on link "Sourcing" at bounding box center [278, 27] width 115 height 41
click at [277, 24] on link "Sourcing" at bounding box center [278, 27] width 115 height 41
click at [359, 36] on link "Orders" at bounding box center [388, 27] width 104 height 41
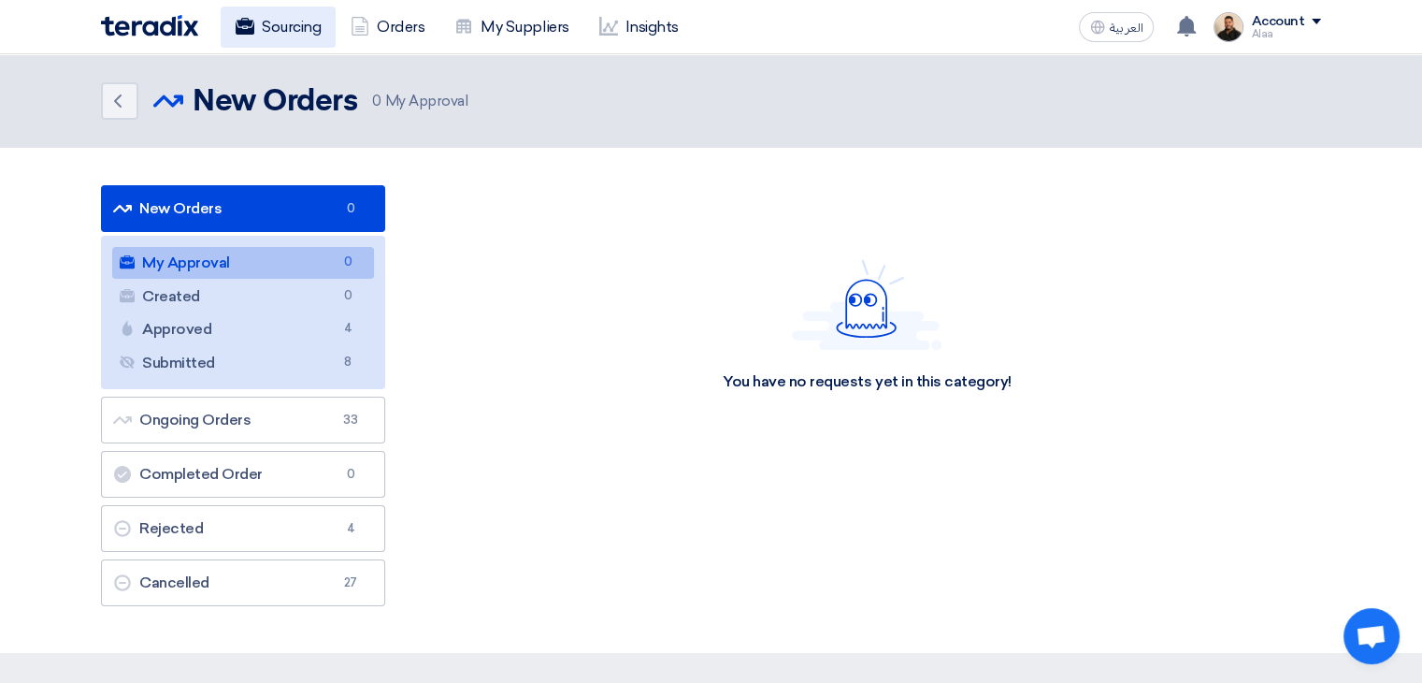
click at [296, 19] on link "Sourcing" at bounding box center [278, 27] width 115 height 41
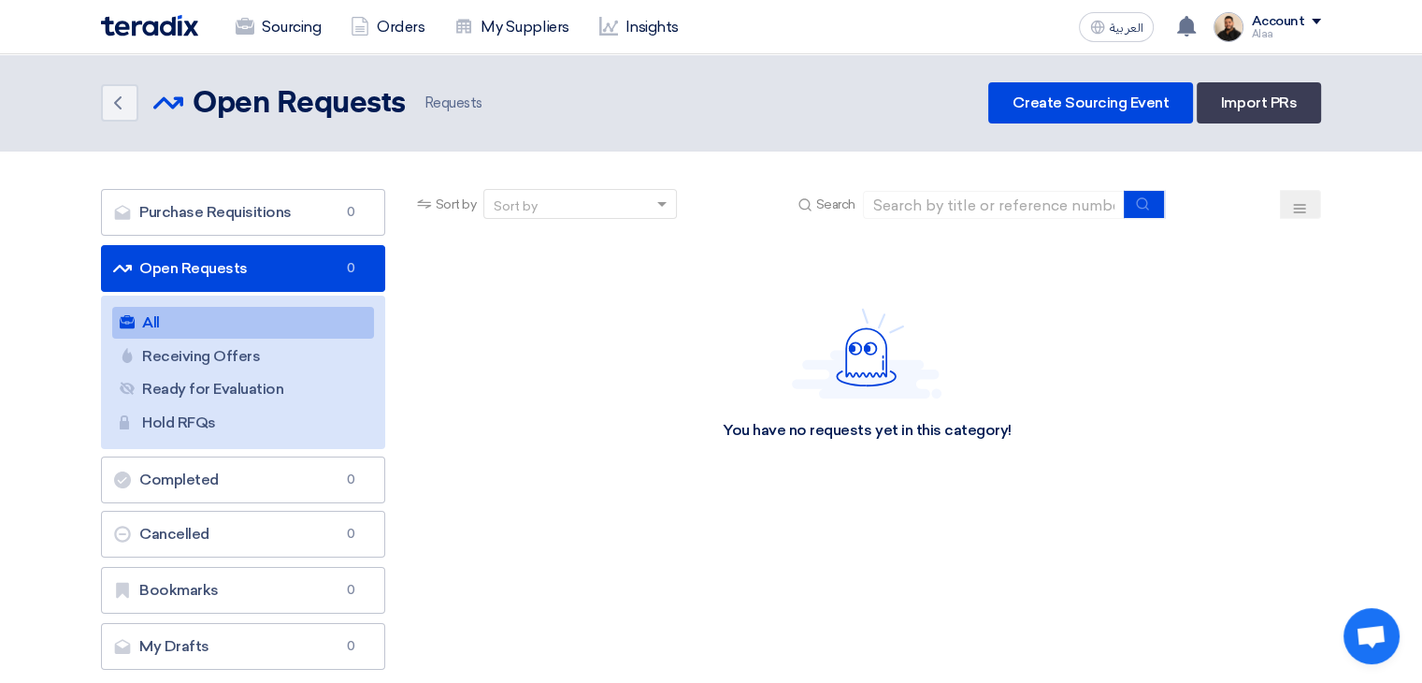
click at [167, 30] on img at bounding box center [149, 26] width 97 height 22
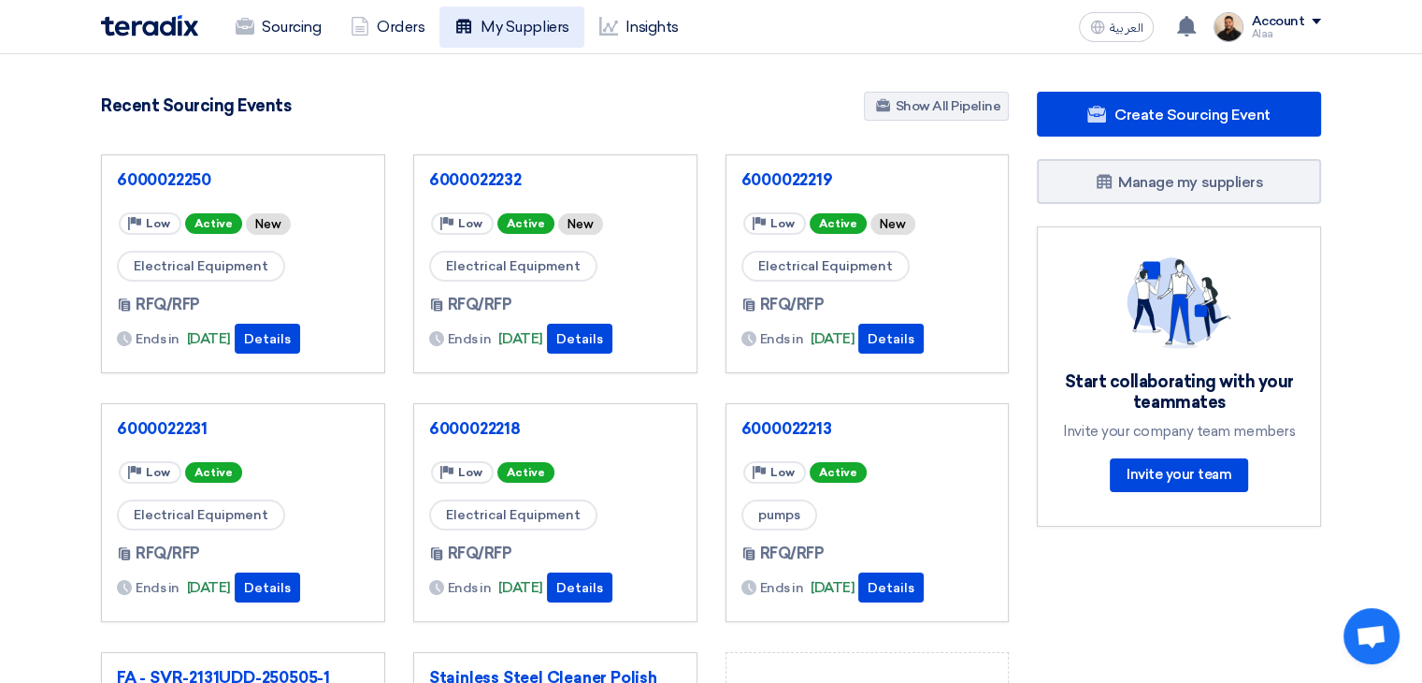
click at [542, 27] on link "My Suppliers" at bounding box center [512, 27] width 144 height 41
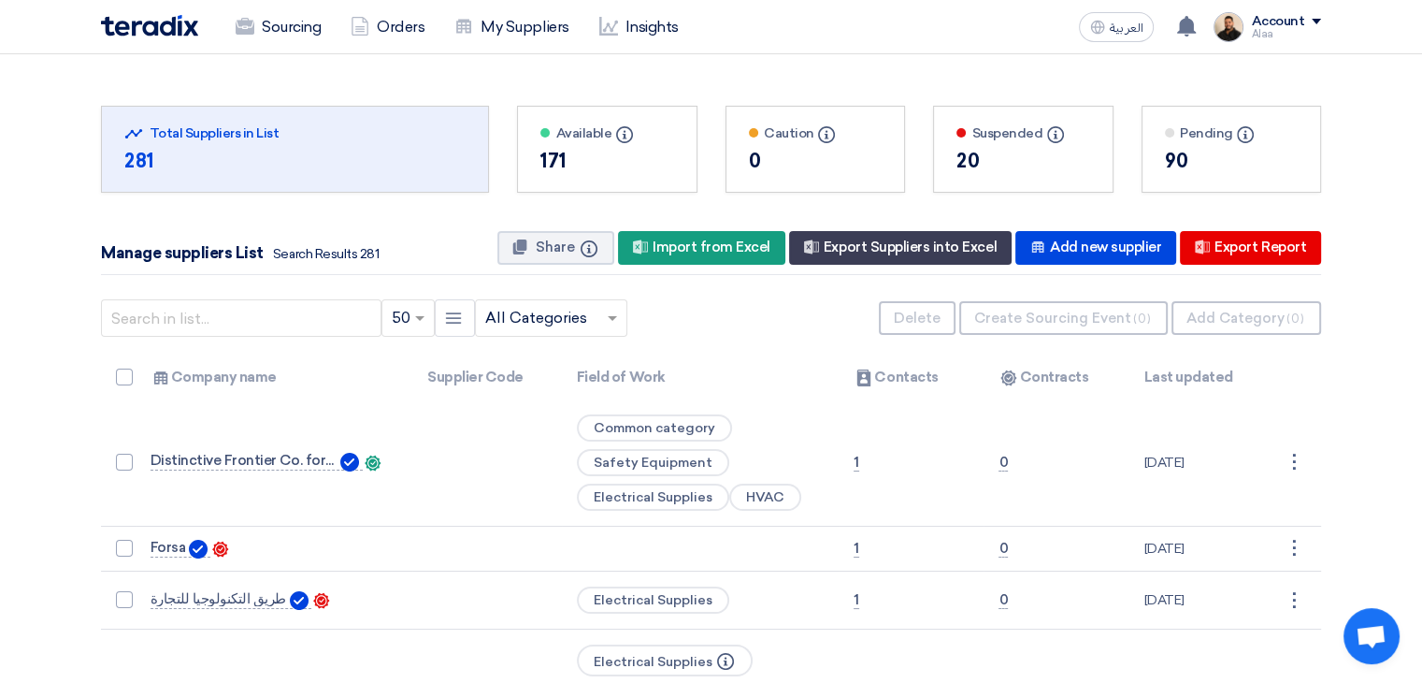
click at [170, 20] on img at bounding box center [149, 26] width 97 height 22
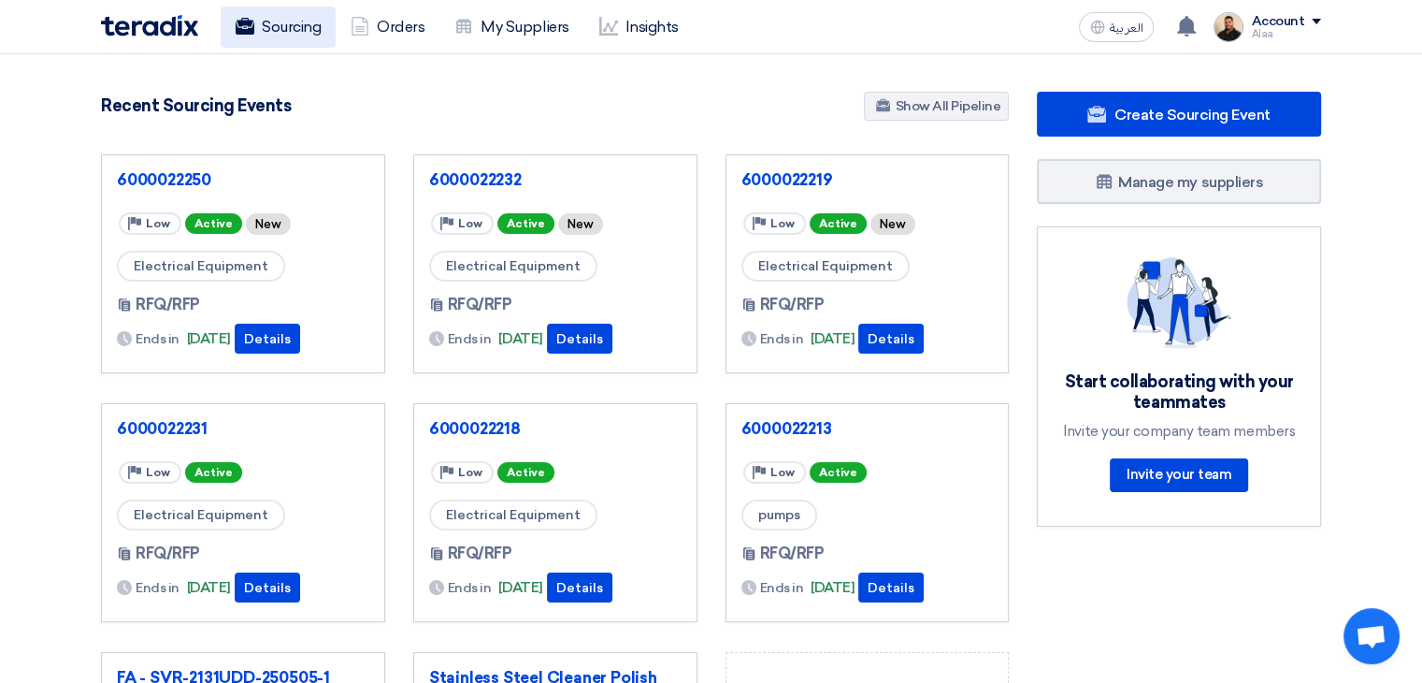
click at [294, 27] on link "Sourcing" at bounding box center [278, 27] width 115 height 41
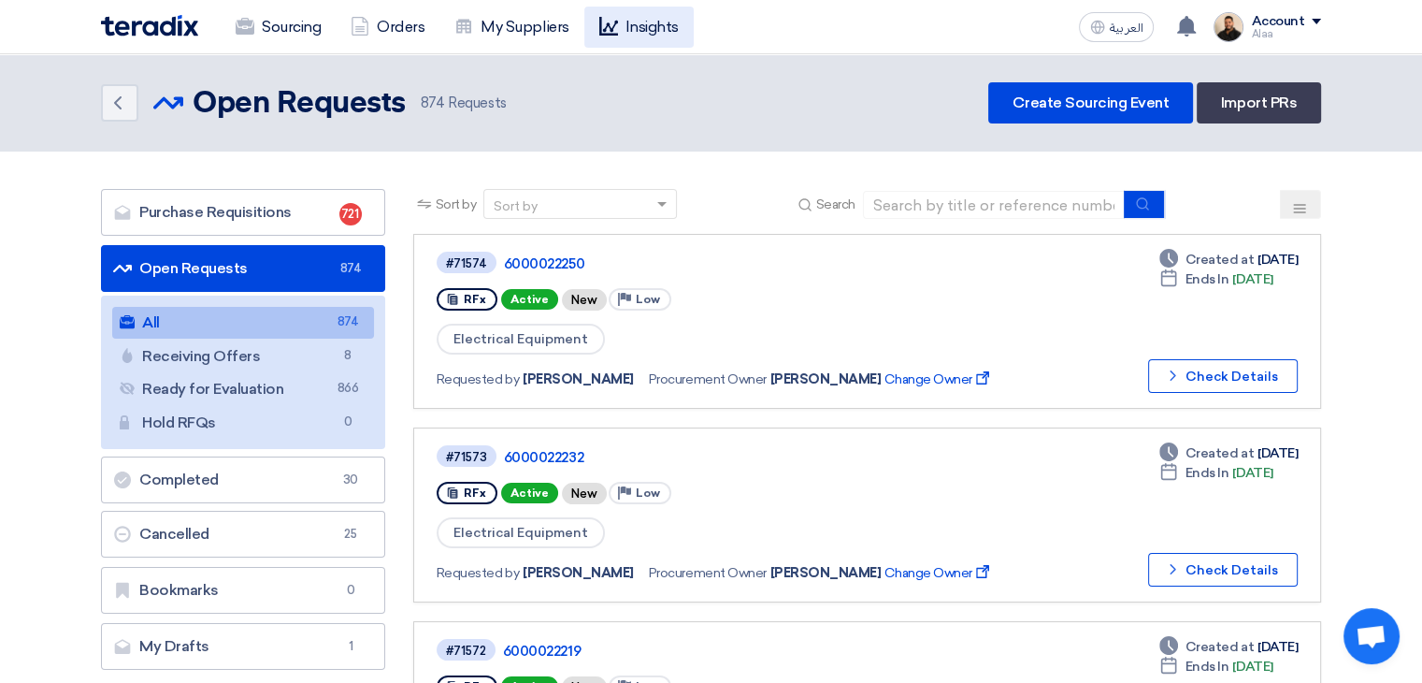
click at [632, 31] on link "Insights" at bounding box center [638, 27] width 109 height 41
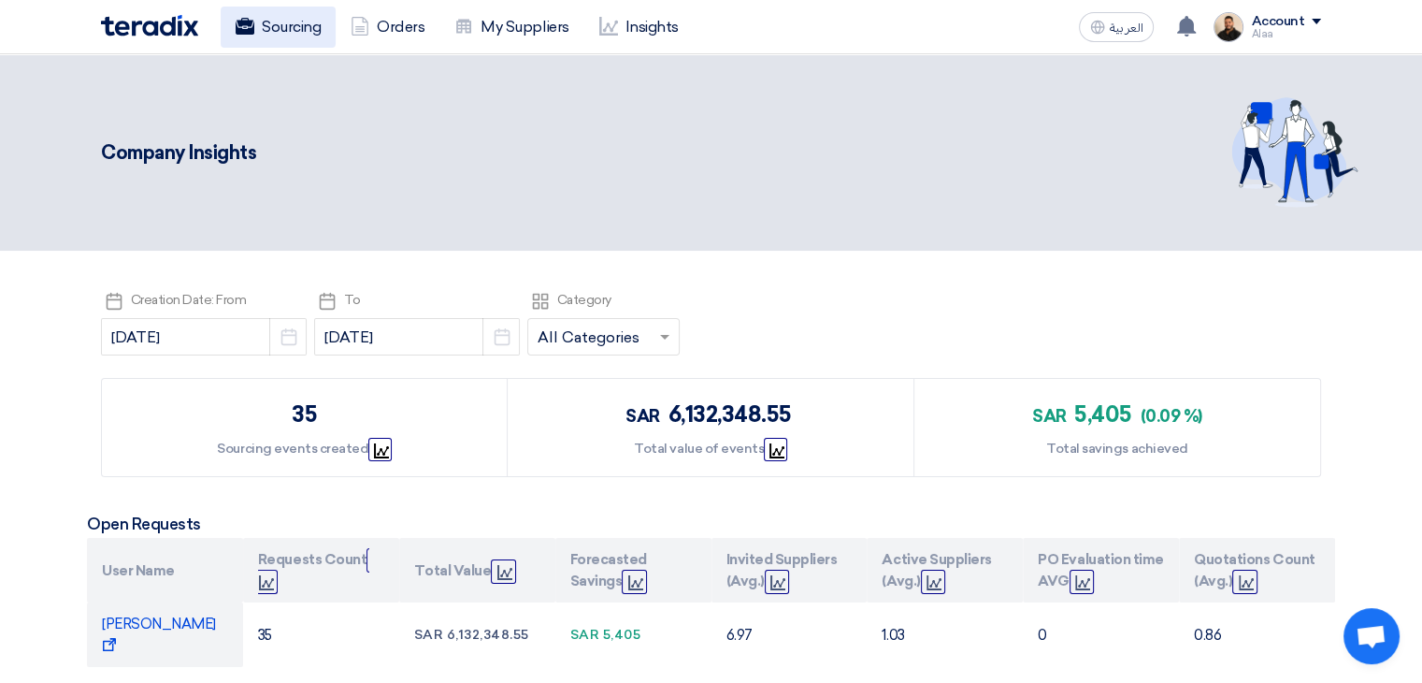
click at [277, 40] on link "Sourcing" at bounding box center [278, 27] width 115 height 41
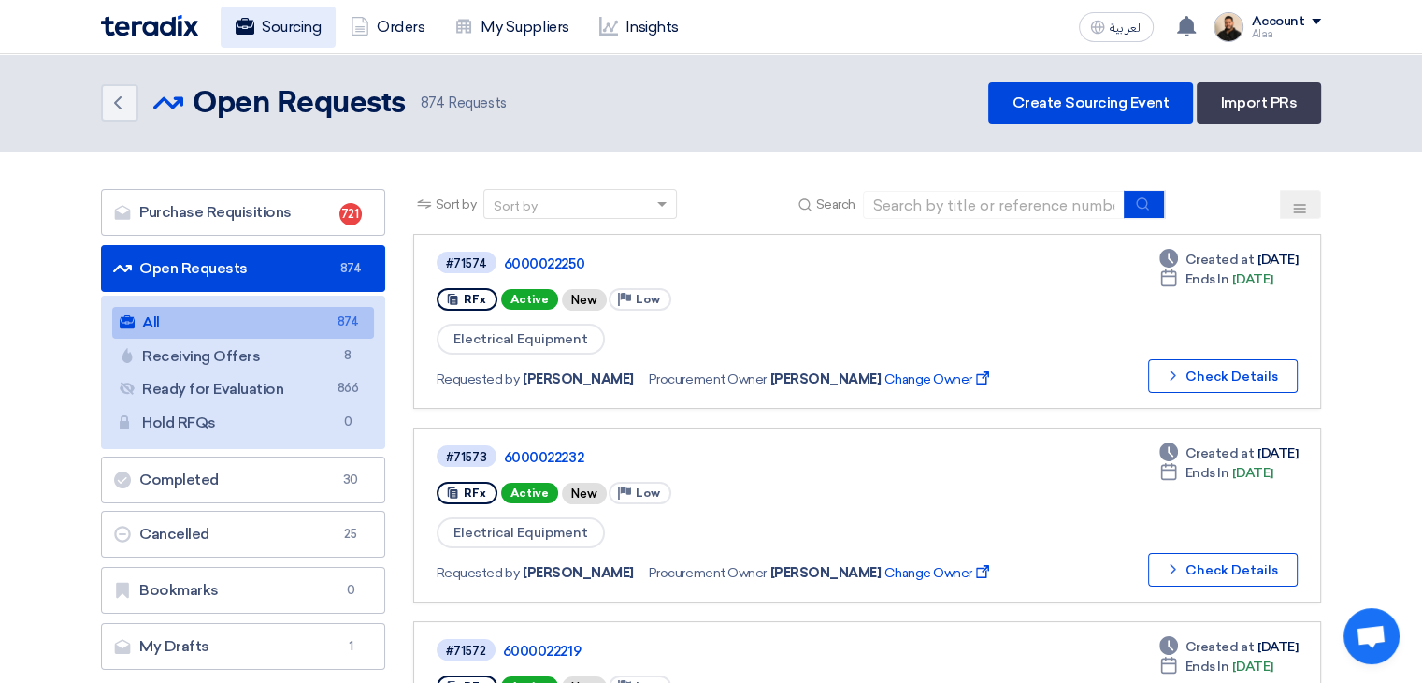
click at [292, 38] on link "Sourcing" at bounding box center [278, 27] width 115 height 41
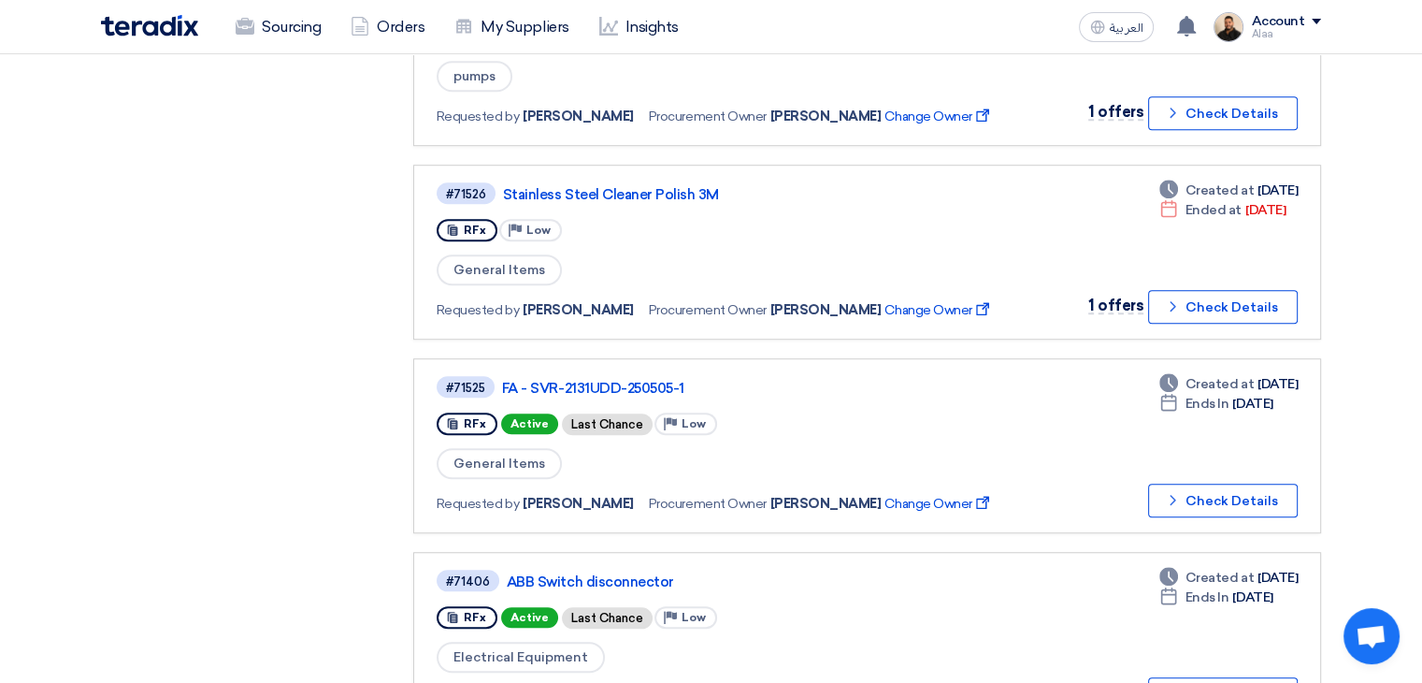
scroll to position [1216, 0]
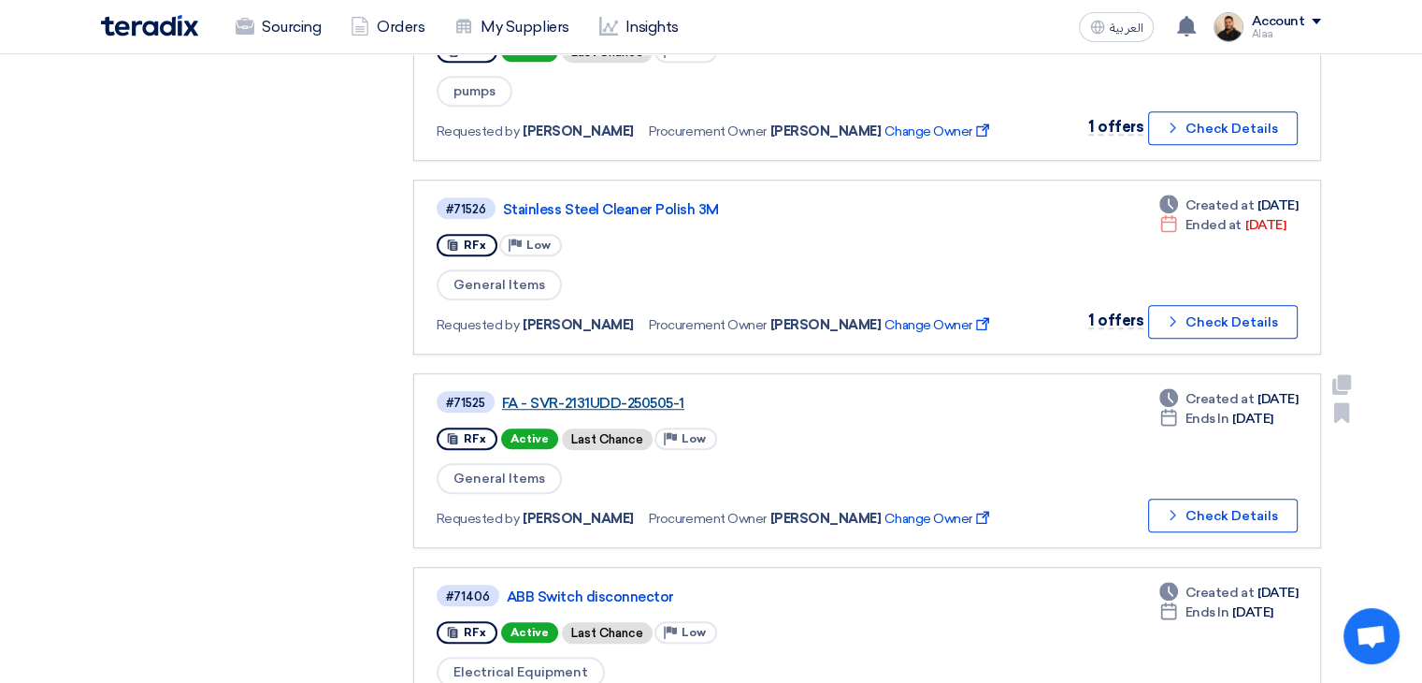
click at [626, 395] on link "FA - SVR-2131UDD-250505-1" at bounding box center [736, 403] width 468 height 17
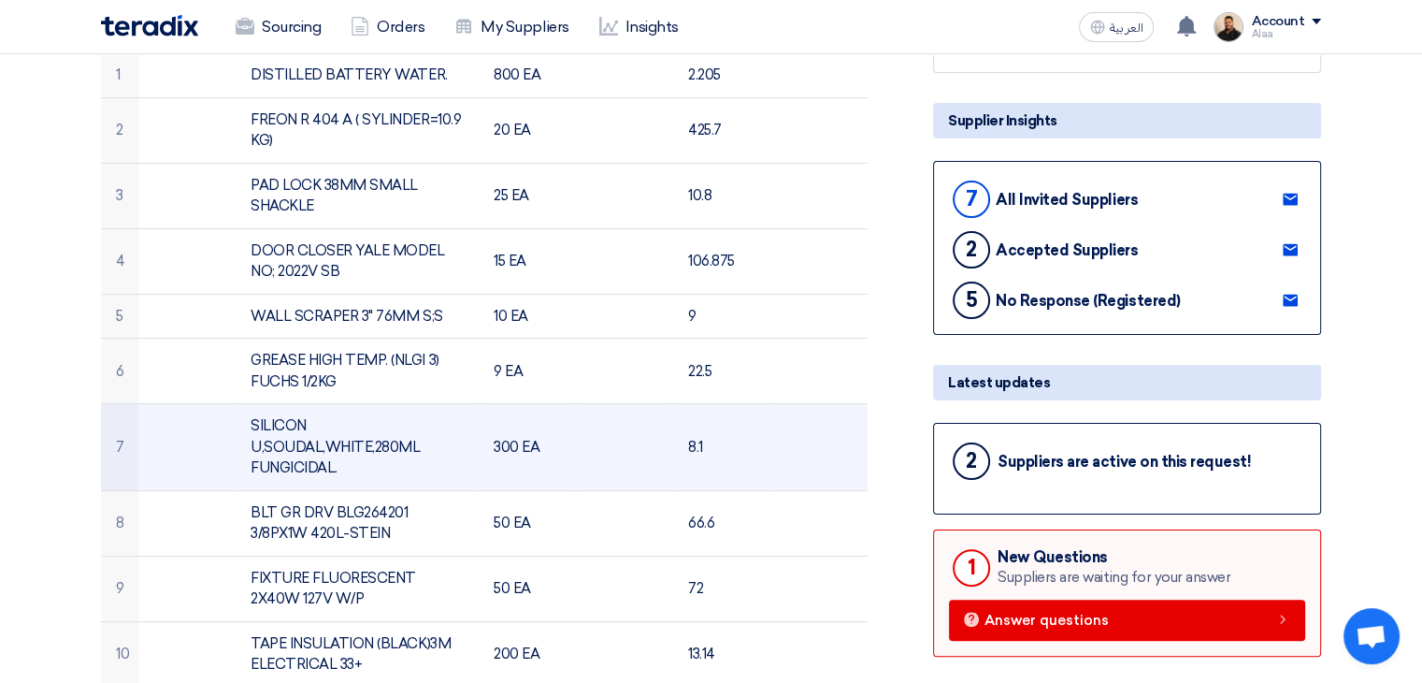
scroll to position [374, 0]
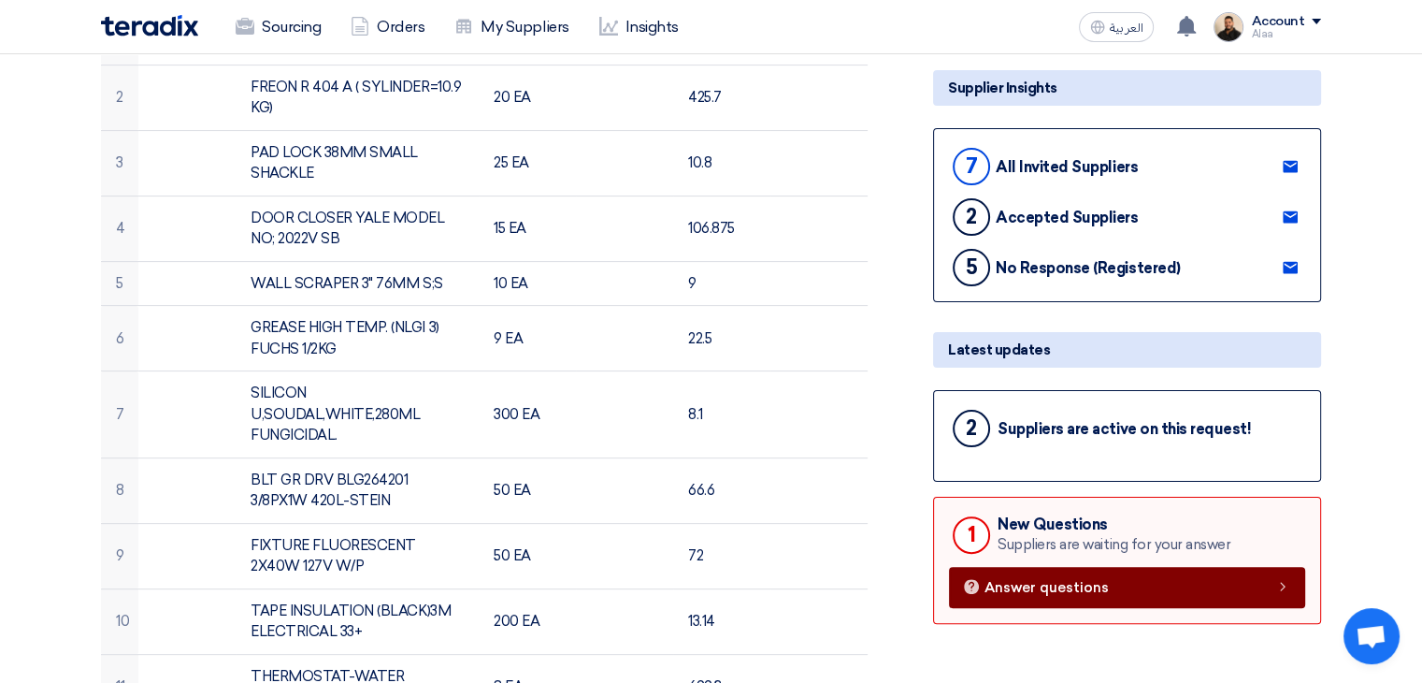
click at [1009, 581] on span "Answer questions" at bounding box center [1047, 588] width 124 height 14
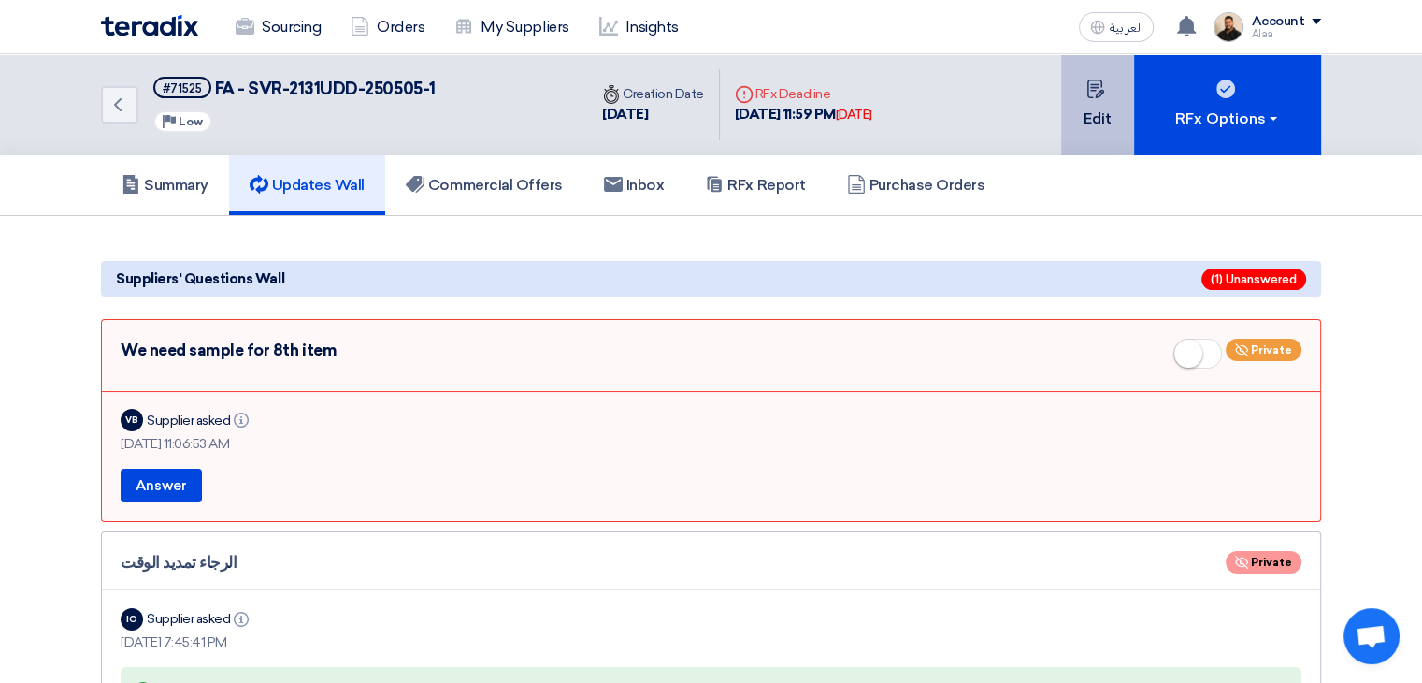
click at [1071, 137] on button "Edit" at bounding box center [1097, 104] width 73 height 101
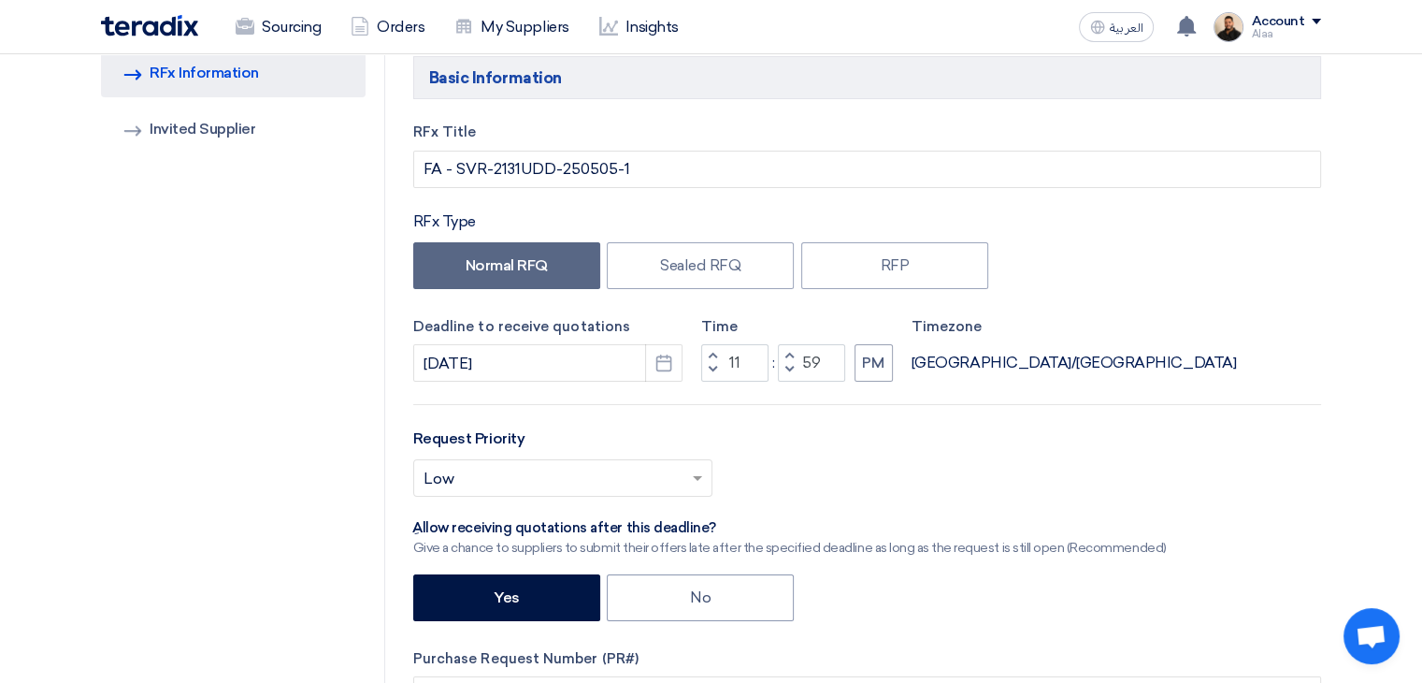
scroll to position [187, 0]
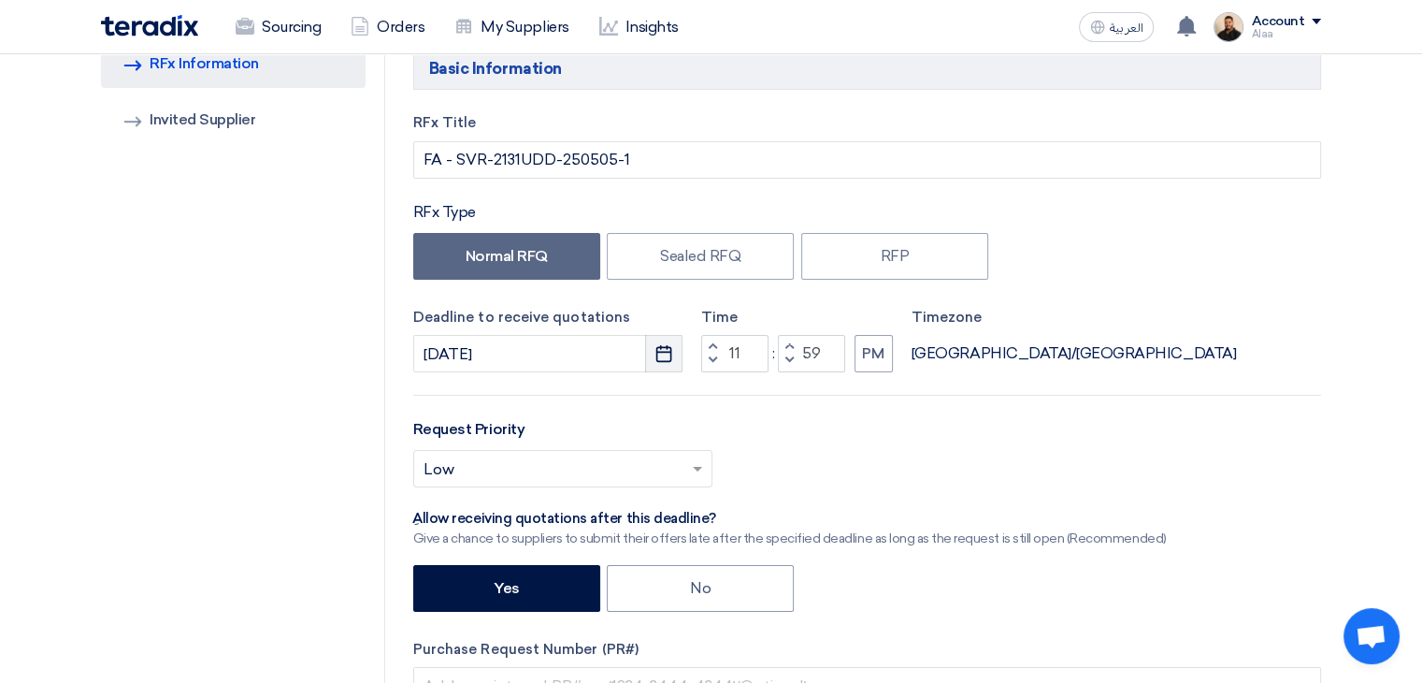
click at [662, 348] on icon "Pick a date" at bounding box center [664, 353] width 19 height 19
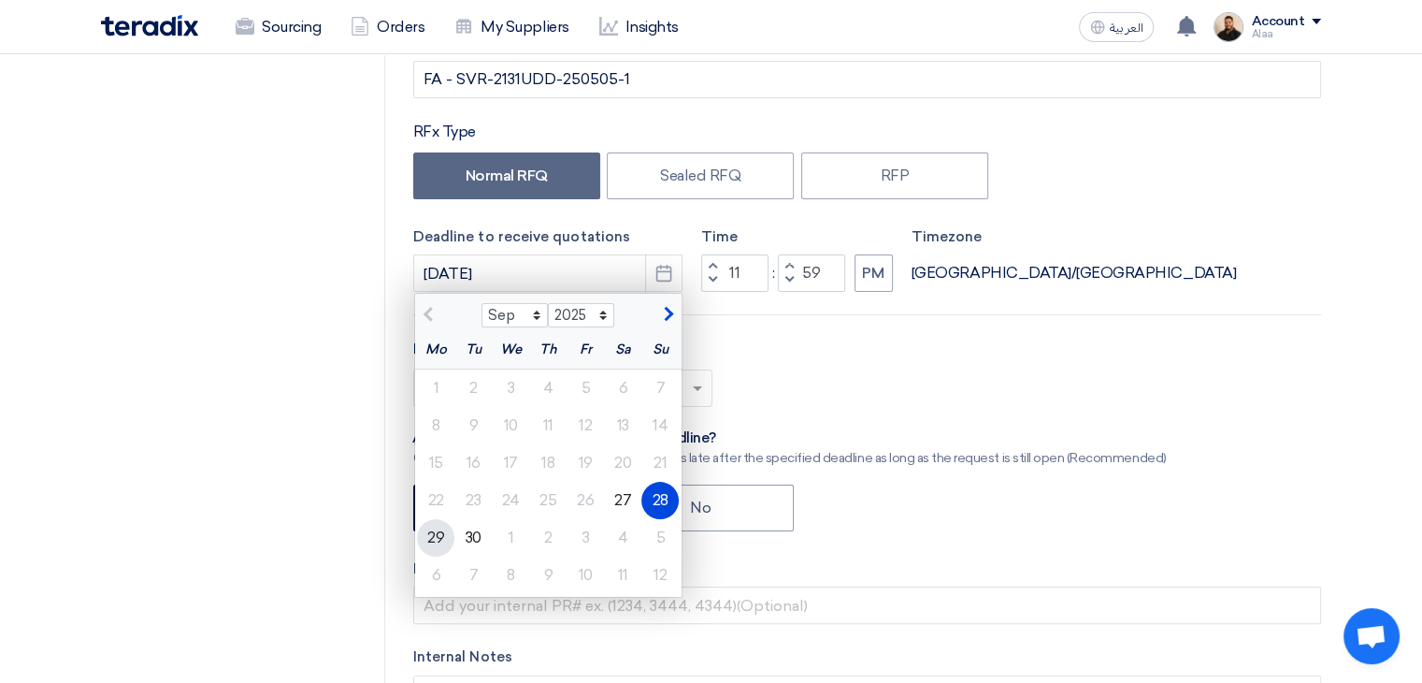
click at [437, 519] on div "22" at bounding box center [435, 500] width 37 height 37
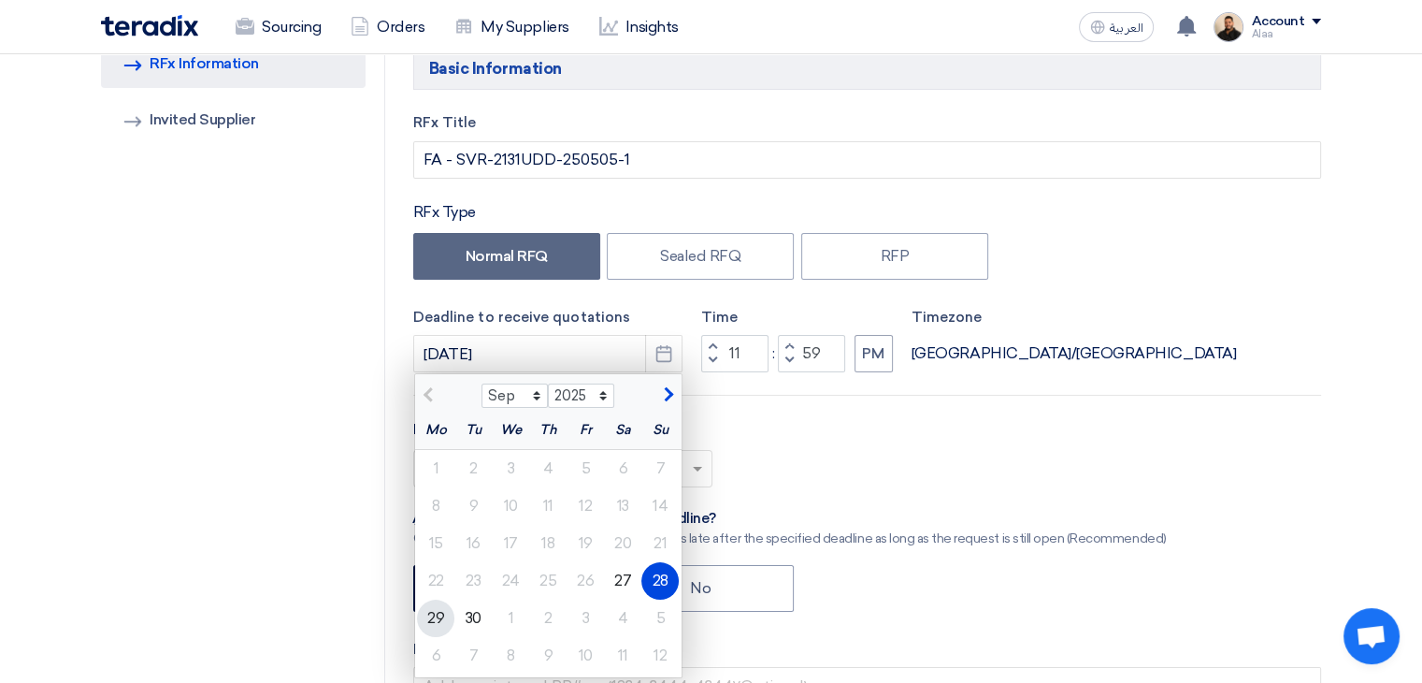
click at [431, 621] on div "29" at bounding box center [435, 617] width 37 height 37
type input "[DATE]"
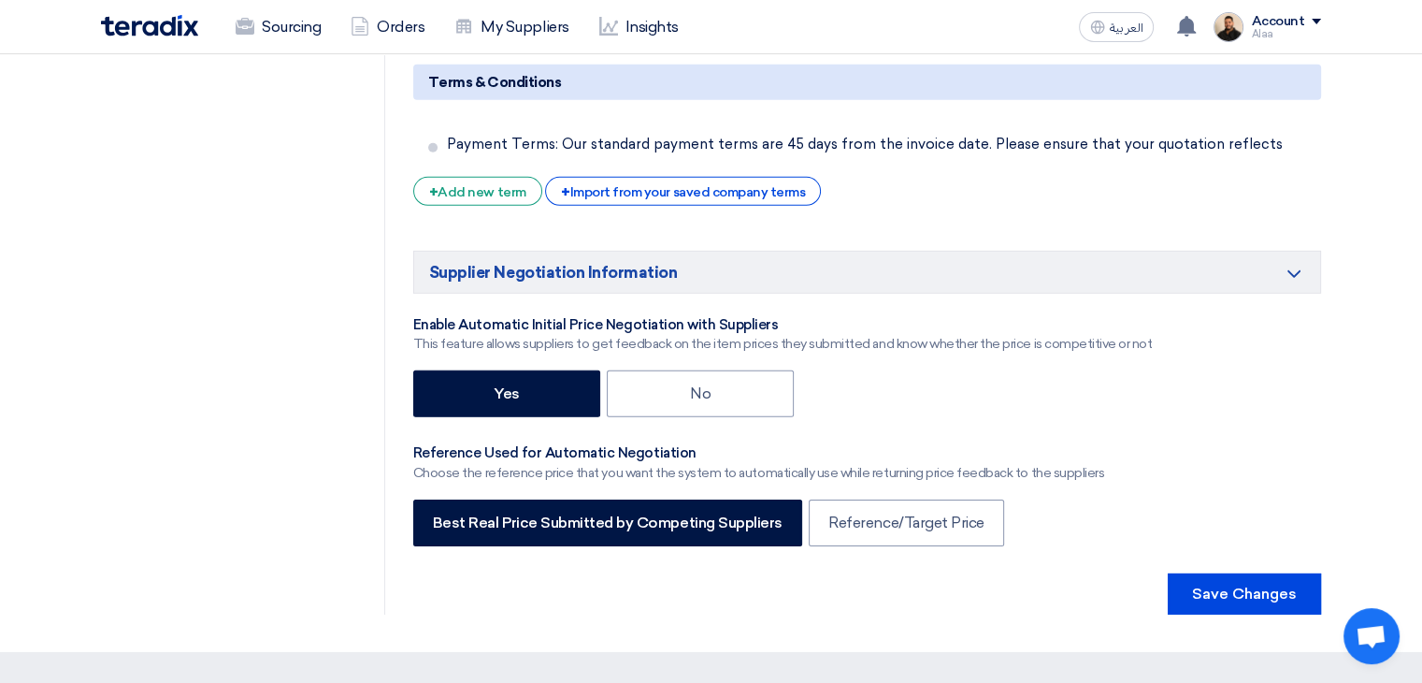
scroll to position [5985, 0]
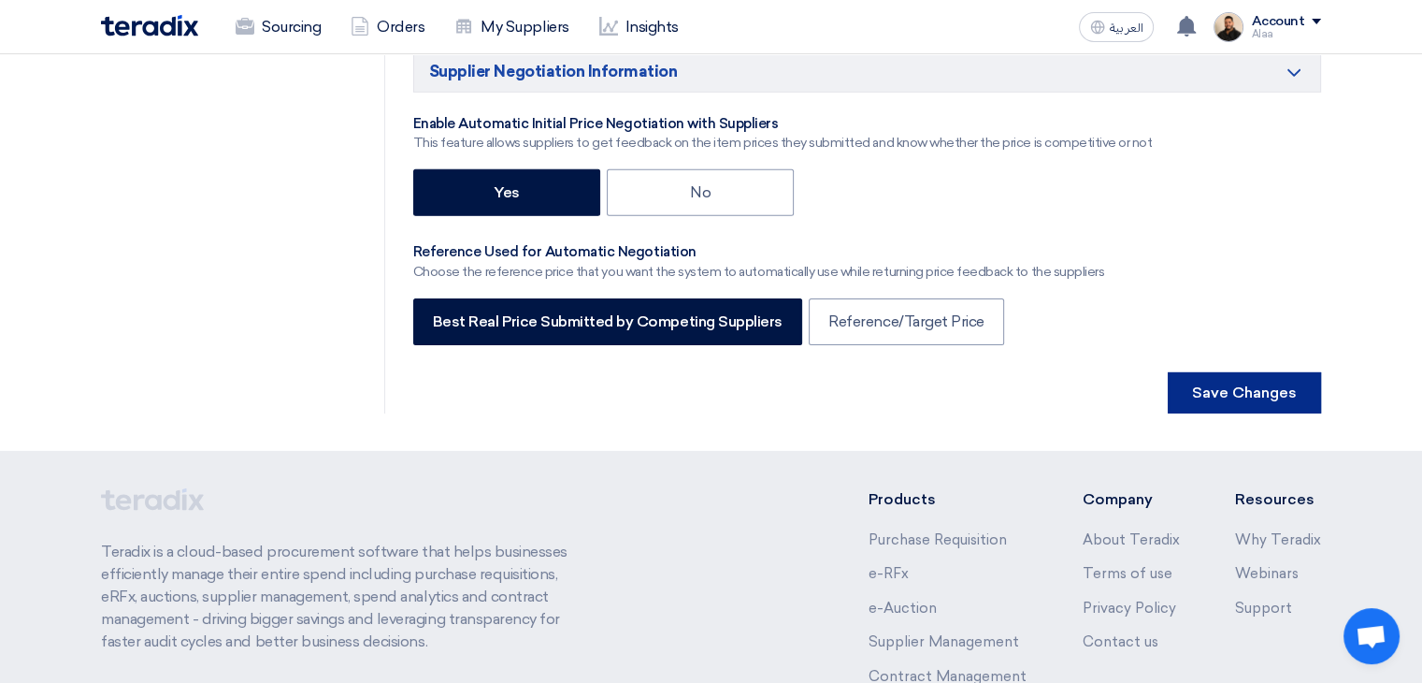
click at [1233, 372] on button "Save Changes" at bounding box center [1244, 392] width 153 height 41
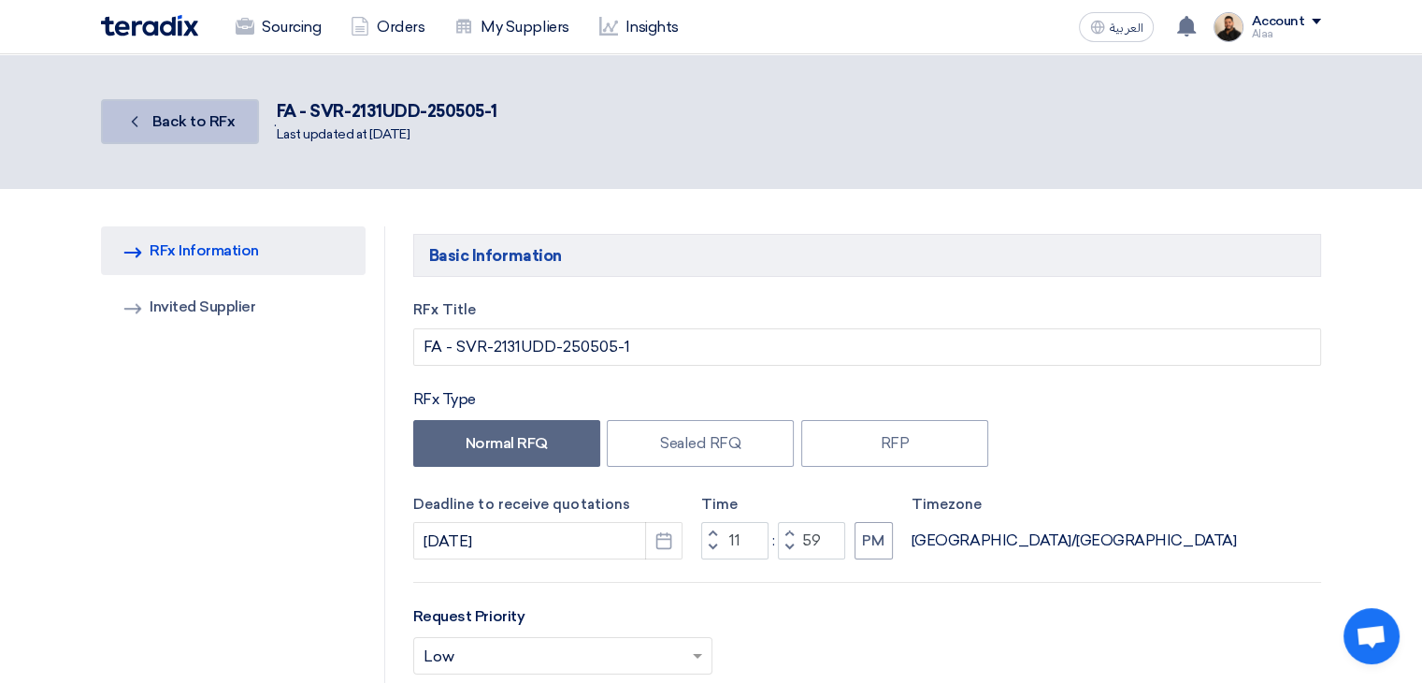
click at [182, 126] on span "Back to RFx" at bounding box center [193, 121] width 83 height 18
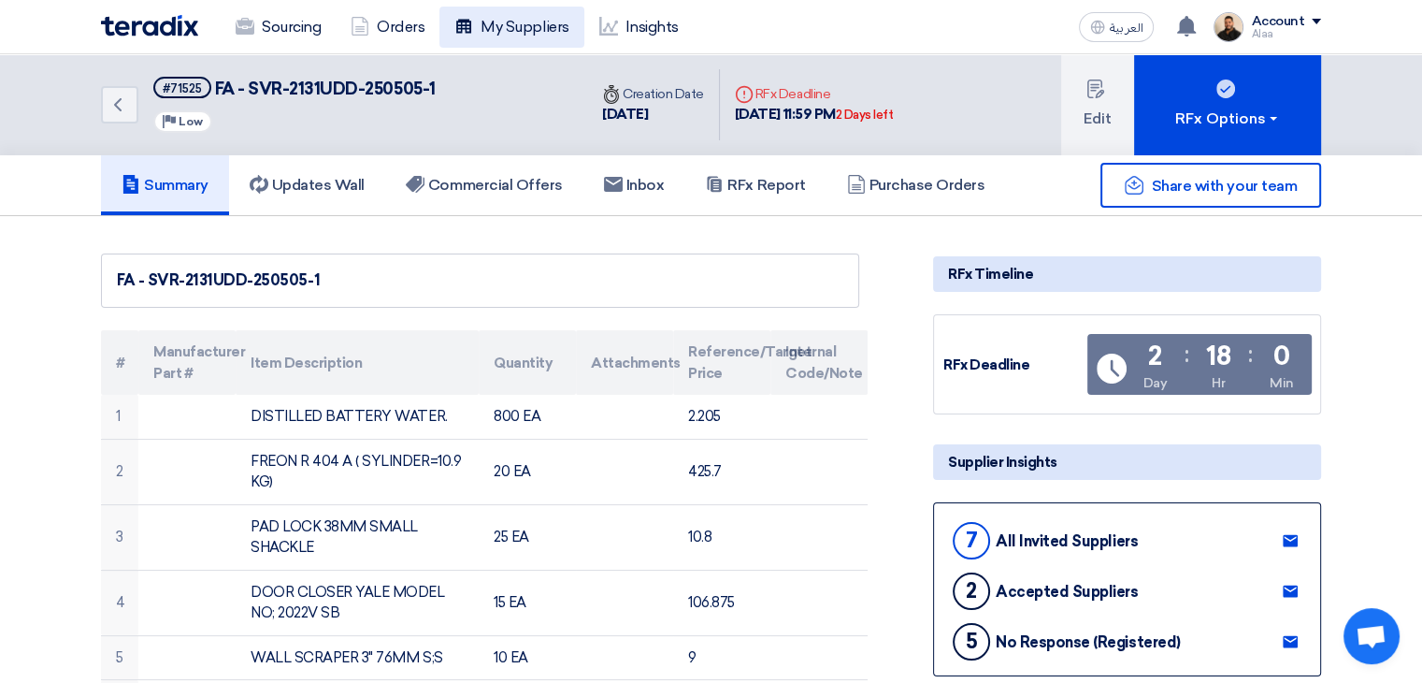
click at [519, 29] on link "My Suppliers" at bounding box center [512, 27] width 144 height 41
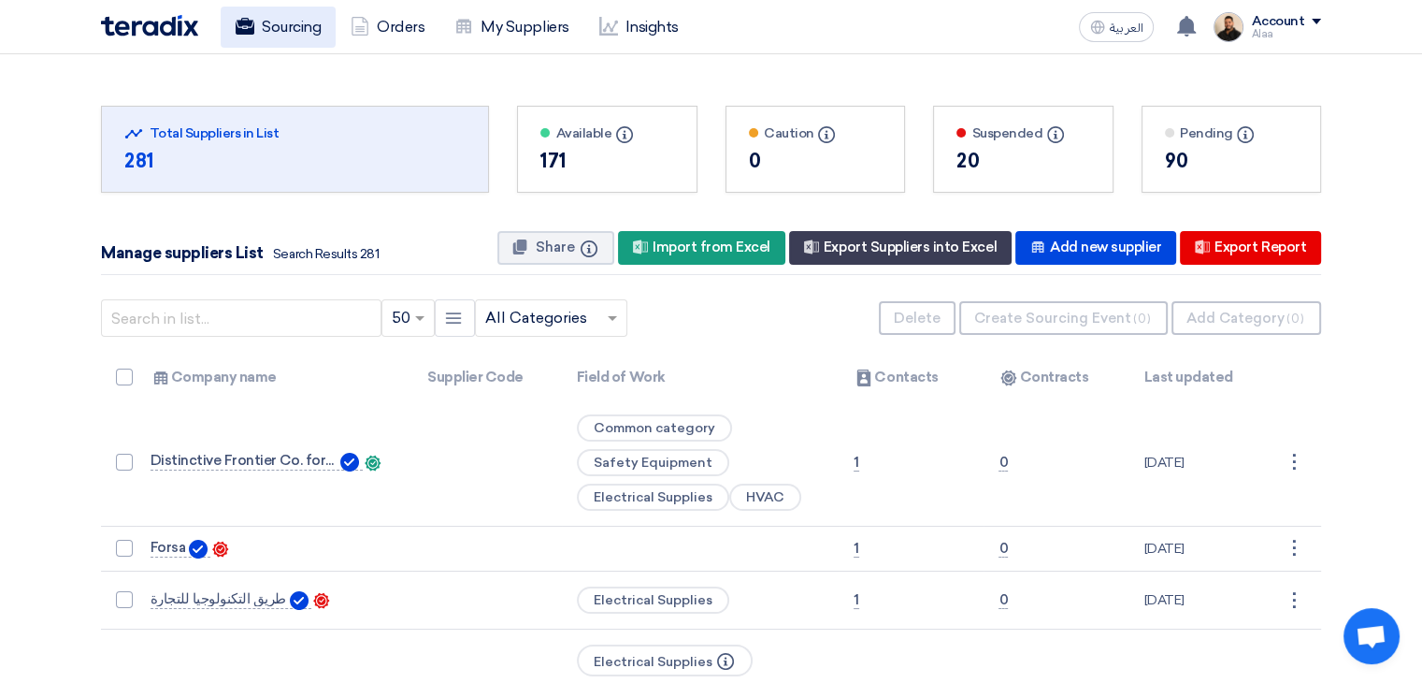
click at [310, 43] on link "Sourcing" at bounding box center [278, 27] width 115 height 41
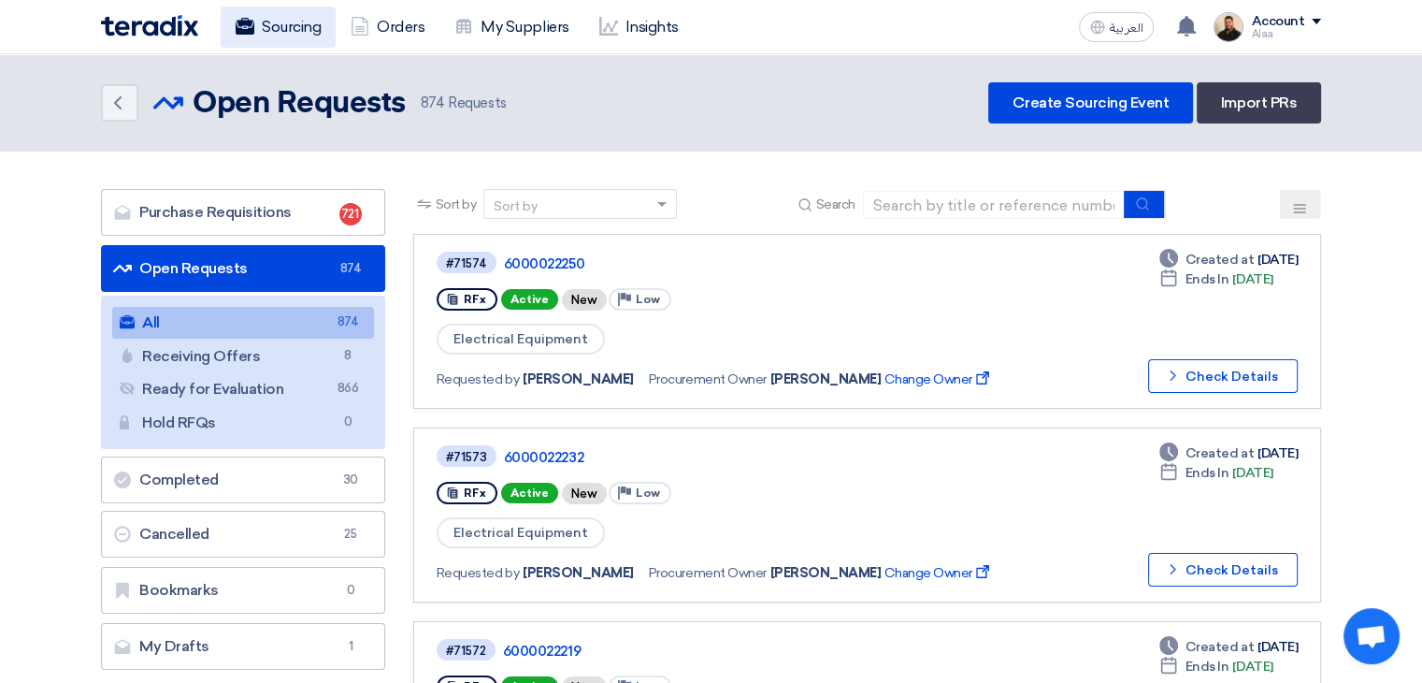
click at [288, 24] on link "Sourcing" at bounding box center [278, 27] width 115 height 41
click at [400, 33] on link "Orders" at bounding box center [388, 27] width 104 height 41
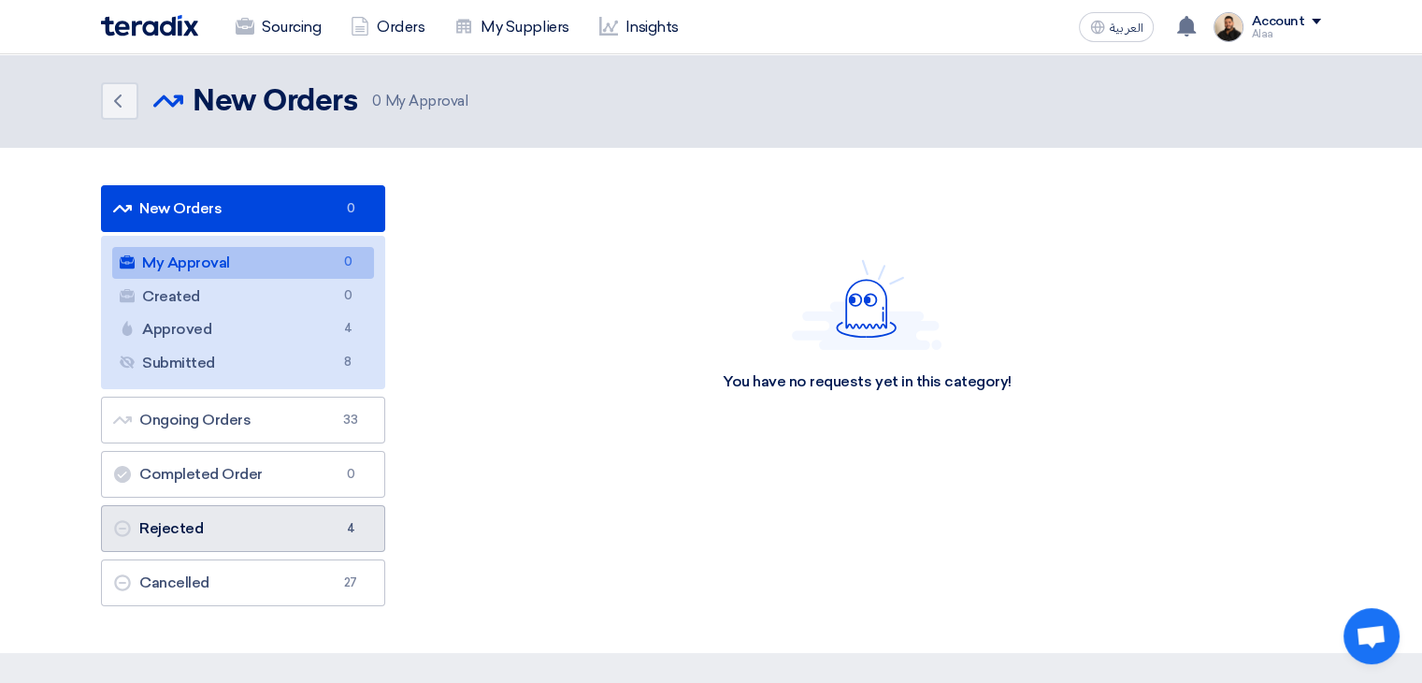
click at [303, 532] on link "Rejected Rejected 4" at bounding box center [243, 528] width 284 height 47
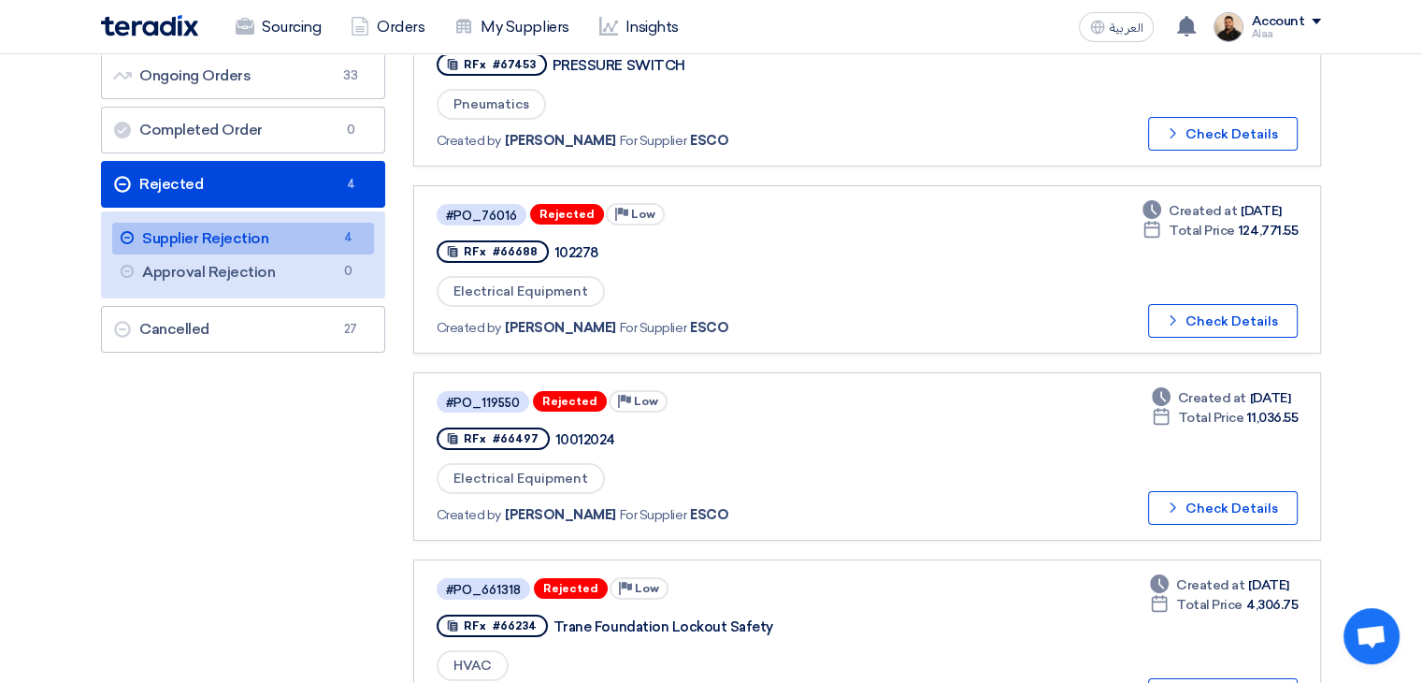
scroll to position [281, 0]
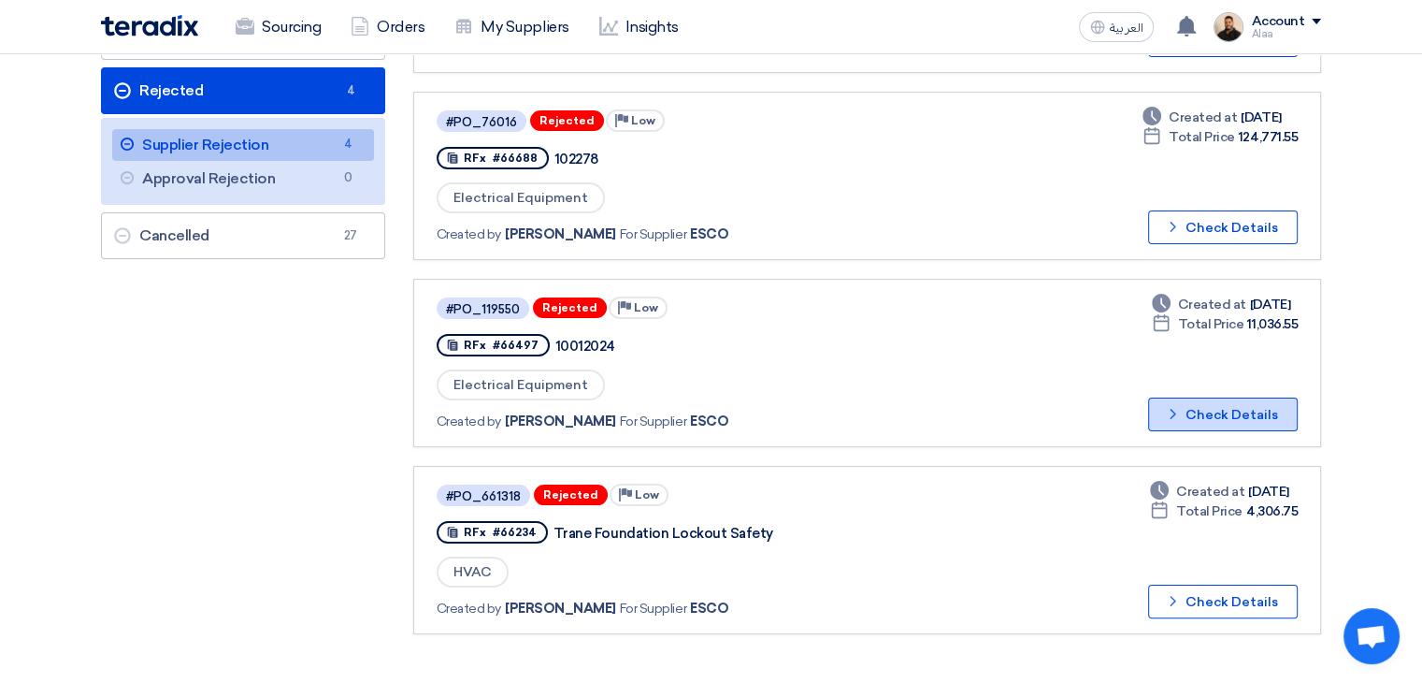
click at [1215, 401] on button "Check details Check Details" at bounding box center [1223, 414] width 150 height 34
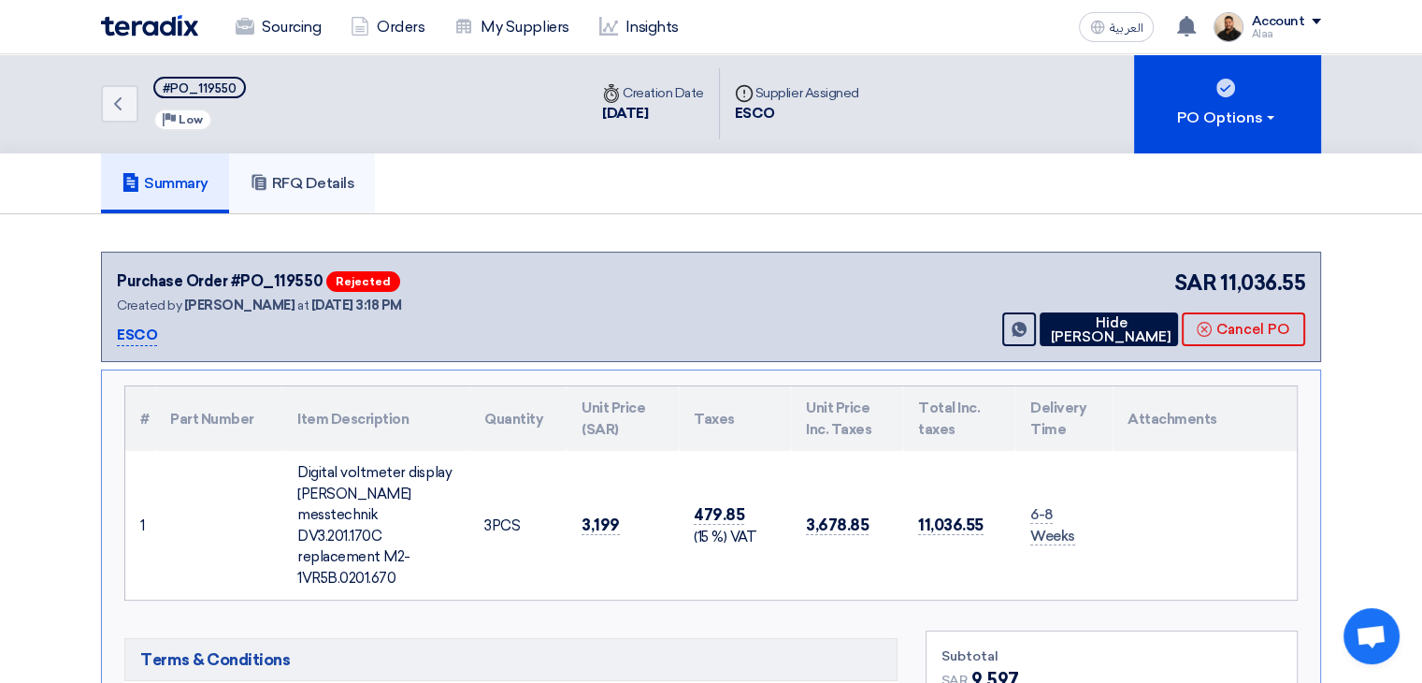
click at [311, 192] on link "RFQ Details" at bounding box center [302, 183] width 147 height 60
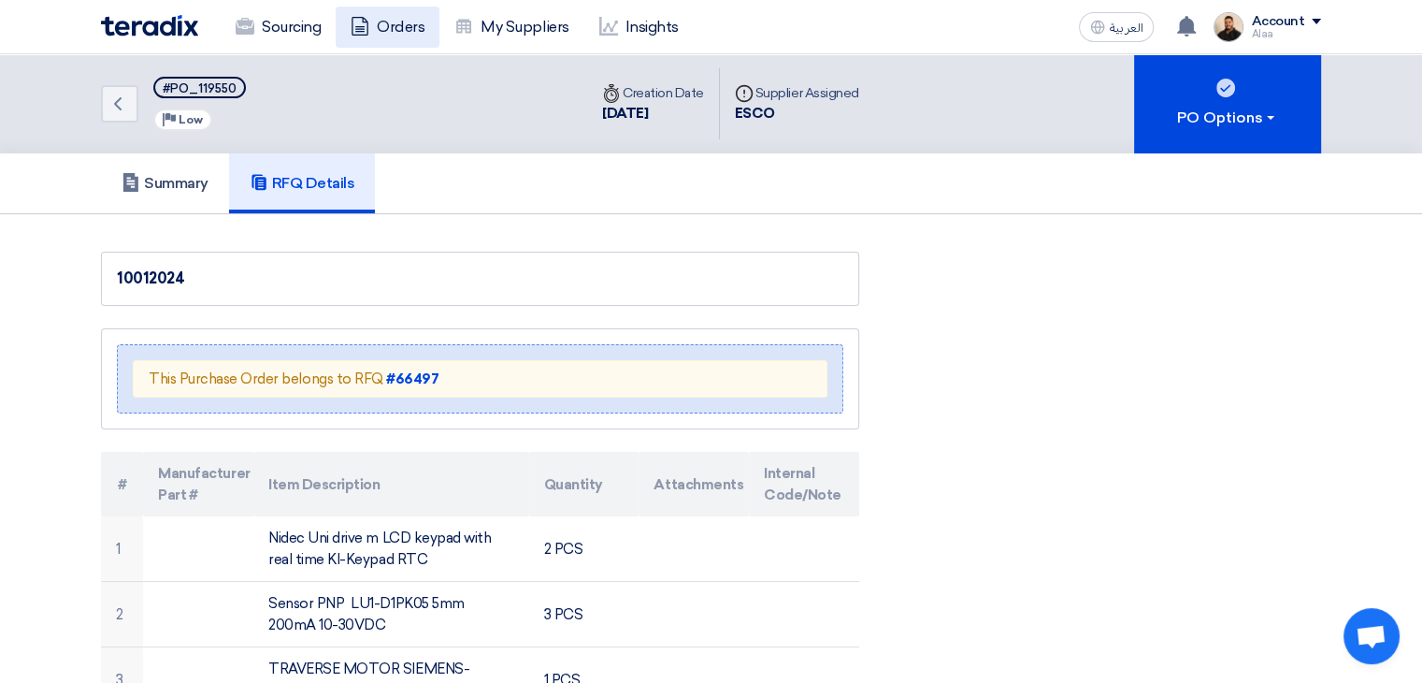
click at [387, 35] on link "Orders" at bounding box center [388, 27] width 104 height 41
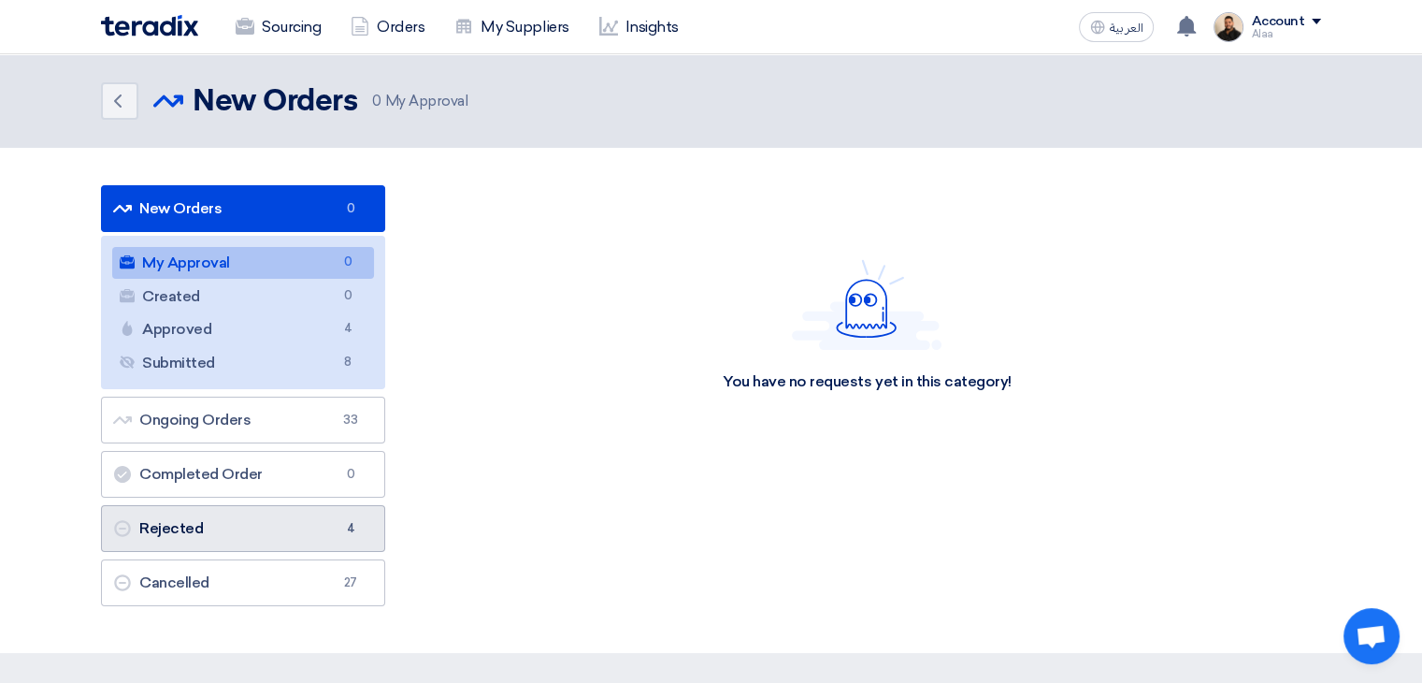
click at [314, 534] on link "Rejected Rejected 4" at bounding box center [243, 528] width 284 height 47
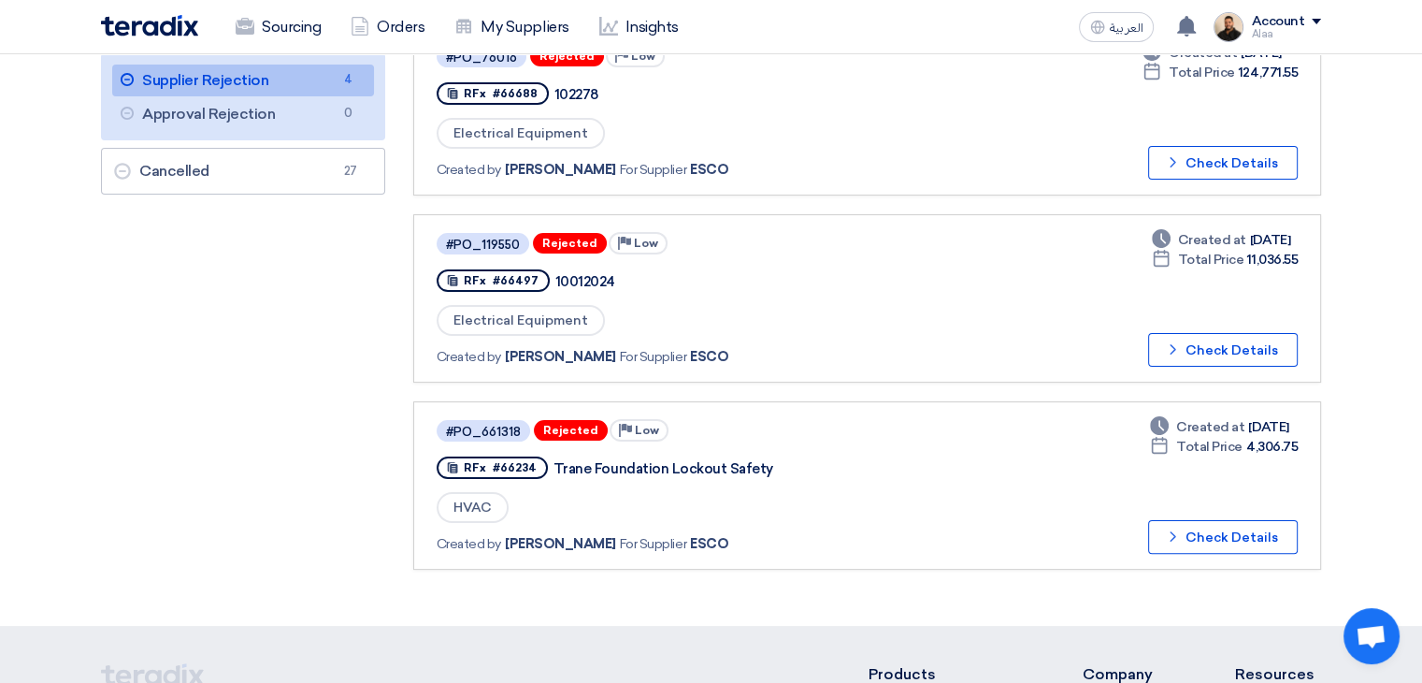
scroll to position [374, 0]
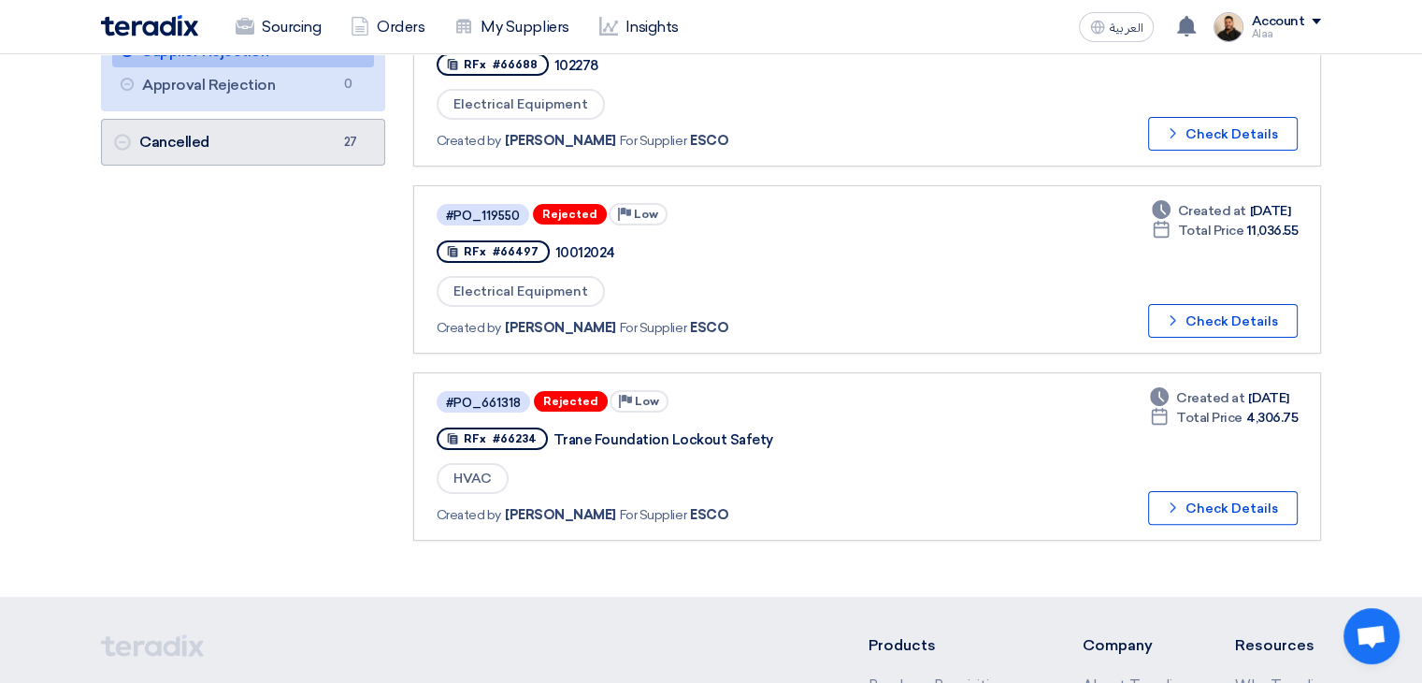
click at [284, 149] on link "Cancelled Cancelled 27" at bounding box center [243, 142] width 284 height 47
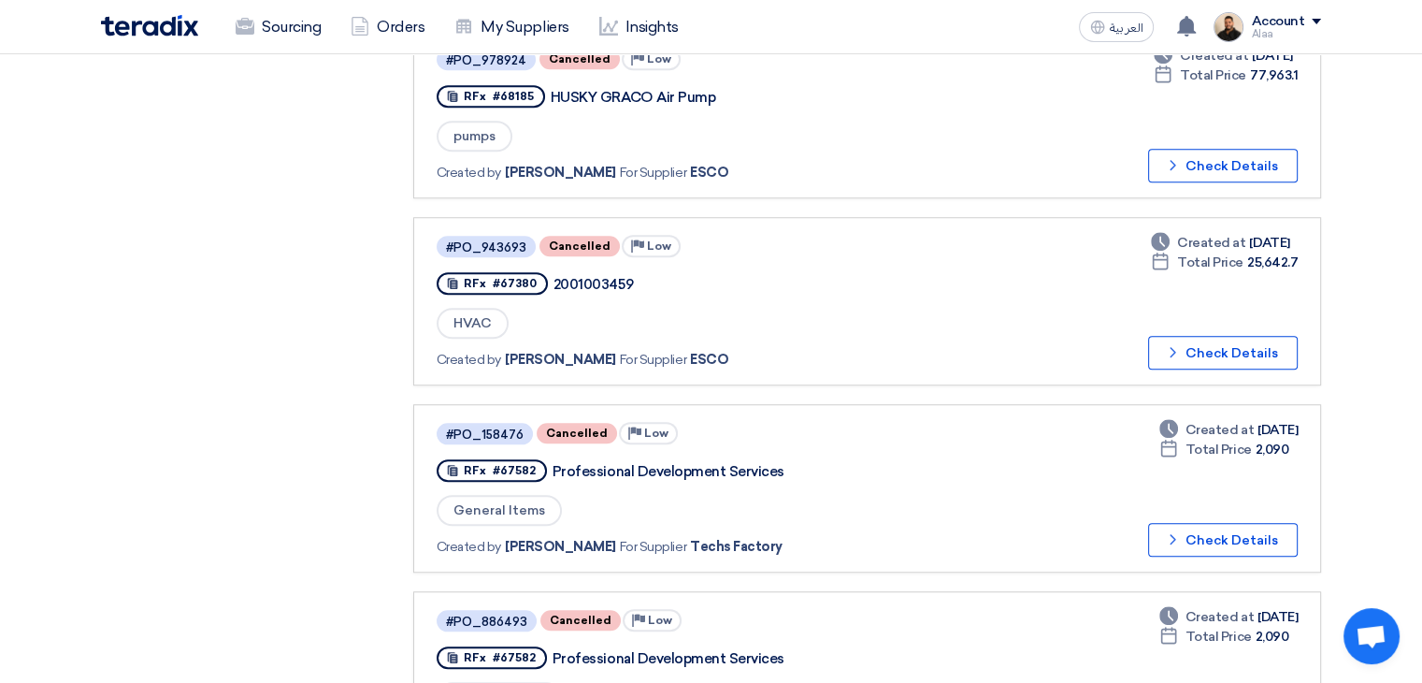
scroll to position [1496, 0]
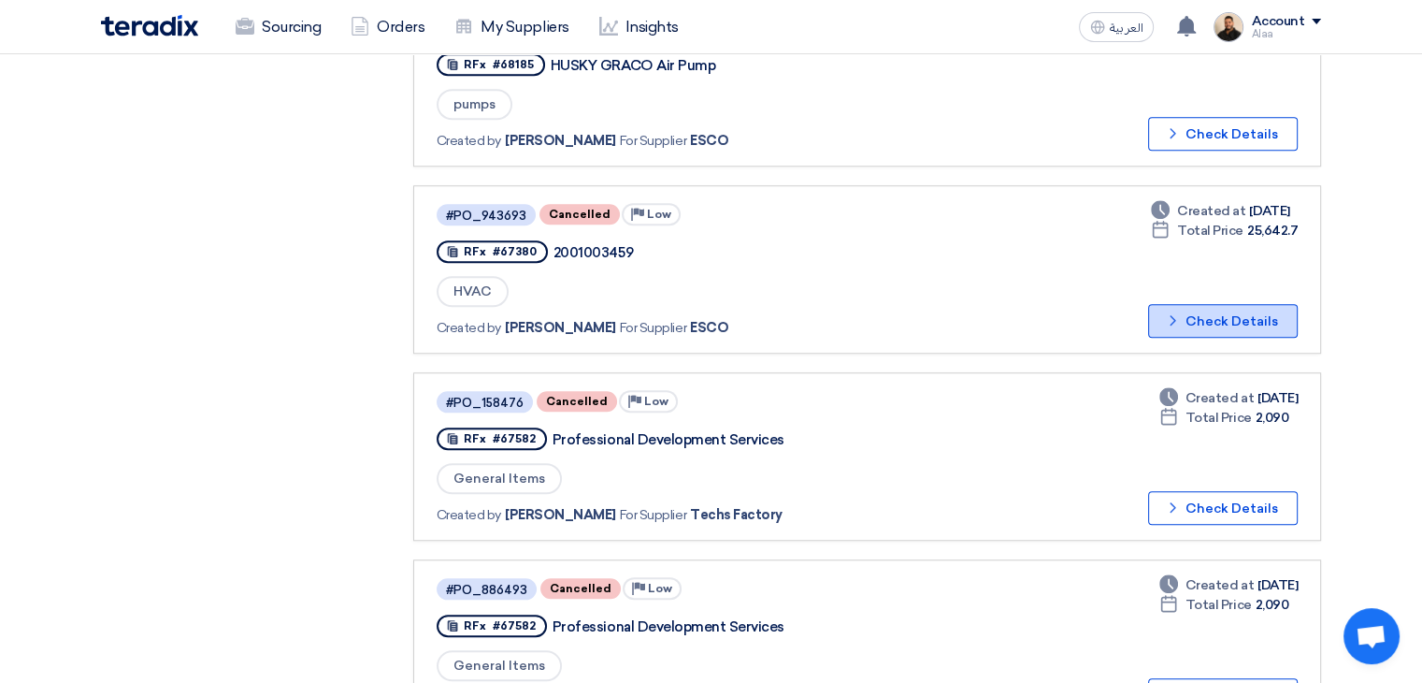
click at [1192, 304] on button "Check details Check Details" at bounding box center [1223, 321] width 150 height 34
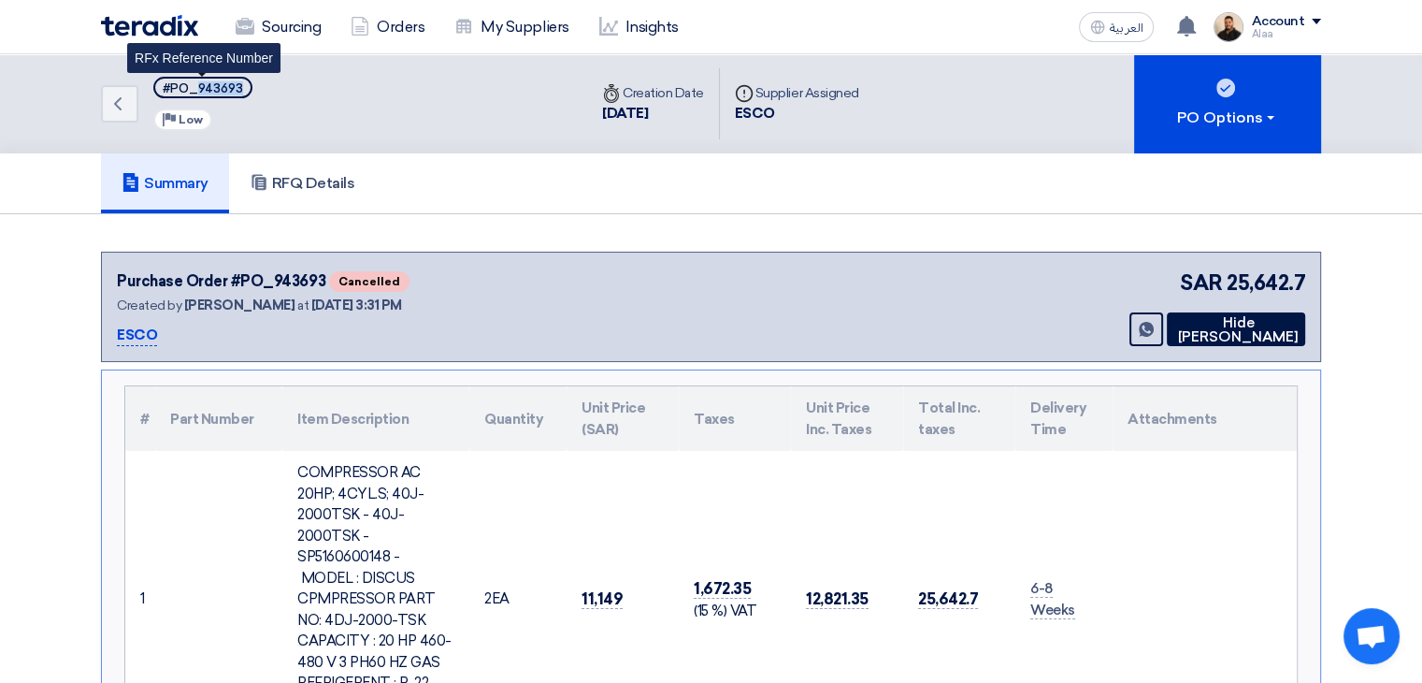
drag, startPoint x: 195, startPoint y: 87, endPoint x: 251, endPoint y: 85, distance: 55.2
click at [247, 84] on span "#PO_943693" at bounding box center [202, 88] width 99 height 22
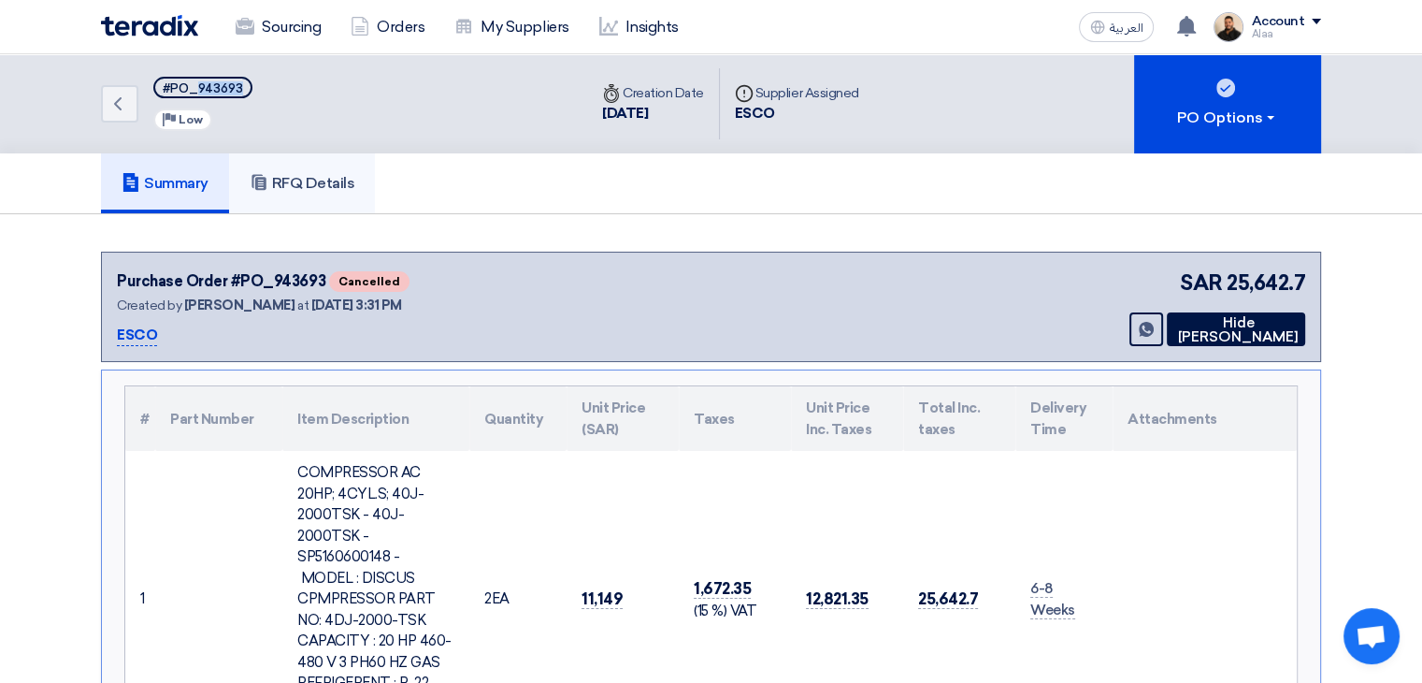
click at [329, 157] on link "RFQ Details" at bounding box center [302, 183] width 147 height 60
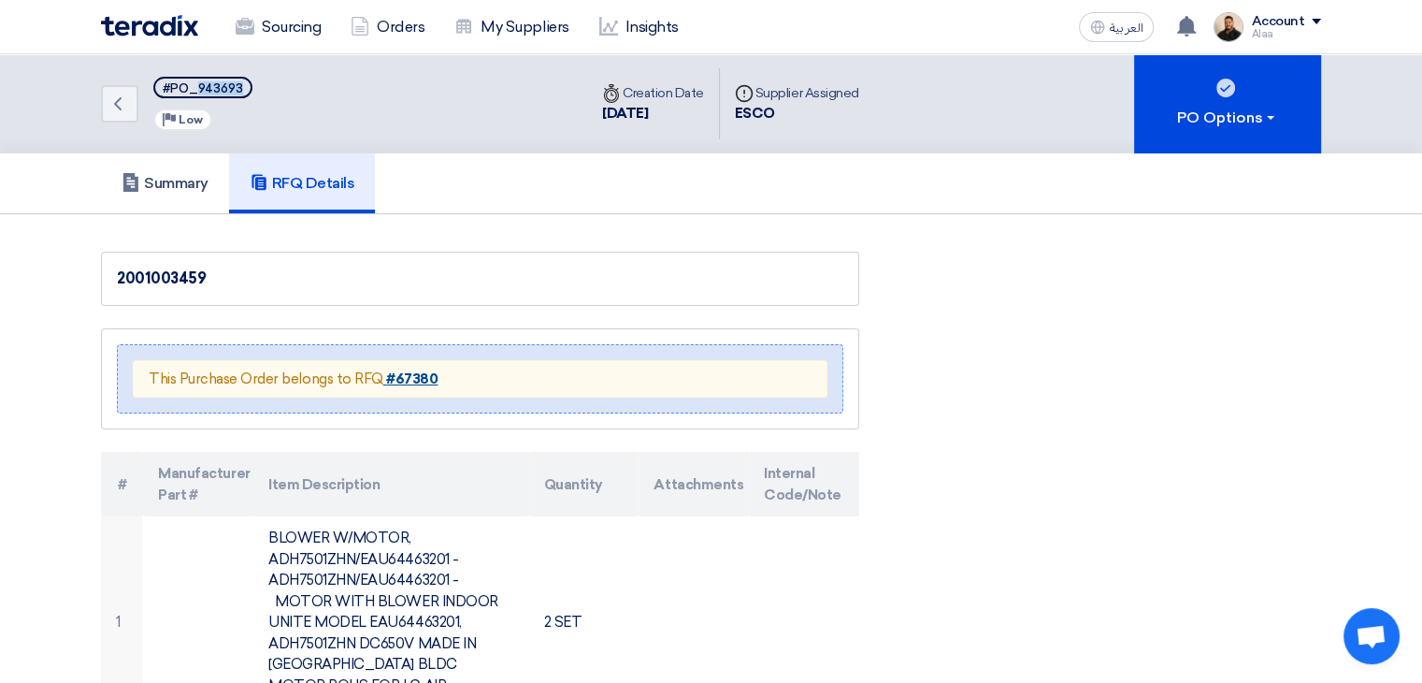
click at [416, 373] on strong "#67380" at bounding box center [411, 378] width 51 height 17
click at [417, 376] on strong "#67380" at bounding box center [411, 378] width 51 height 17
click at [288, 27] on link "Sourcing" at bounding box center [278, 27] width 115 height 41
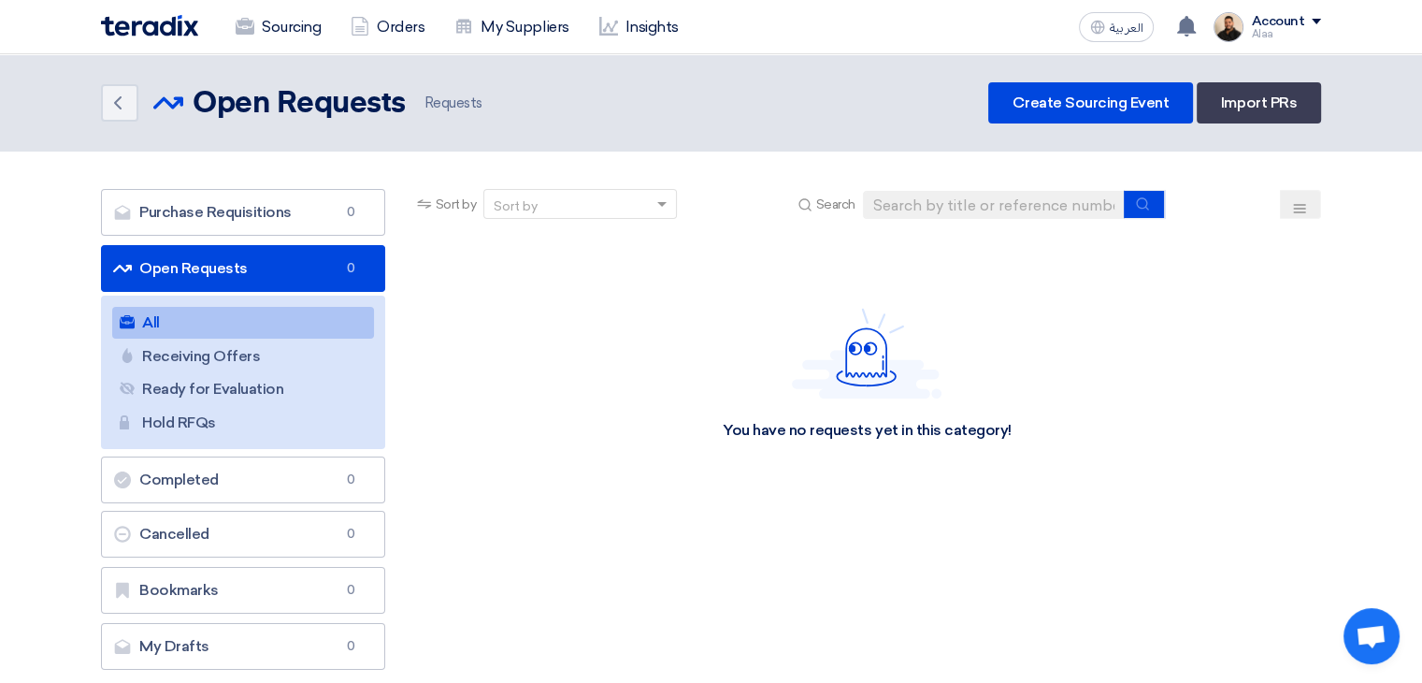
click at [924, 188] on section "Purchase Requisitions Purchase Requisitions 0 Open Requests Open Requests 0 All…" at bounding box center [711, 433] width 1422 height 565
click at [927, 214] on input at bounding box center [994, 205] width 262 height 28
paste input "71278"
type input "71278"
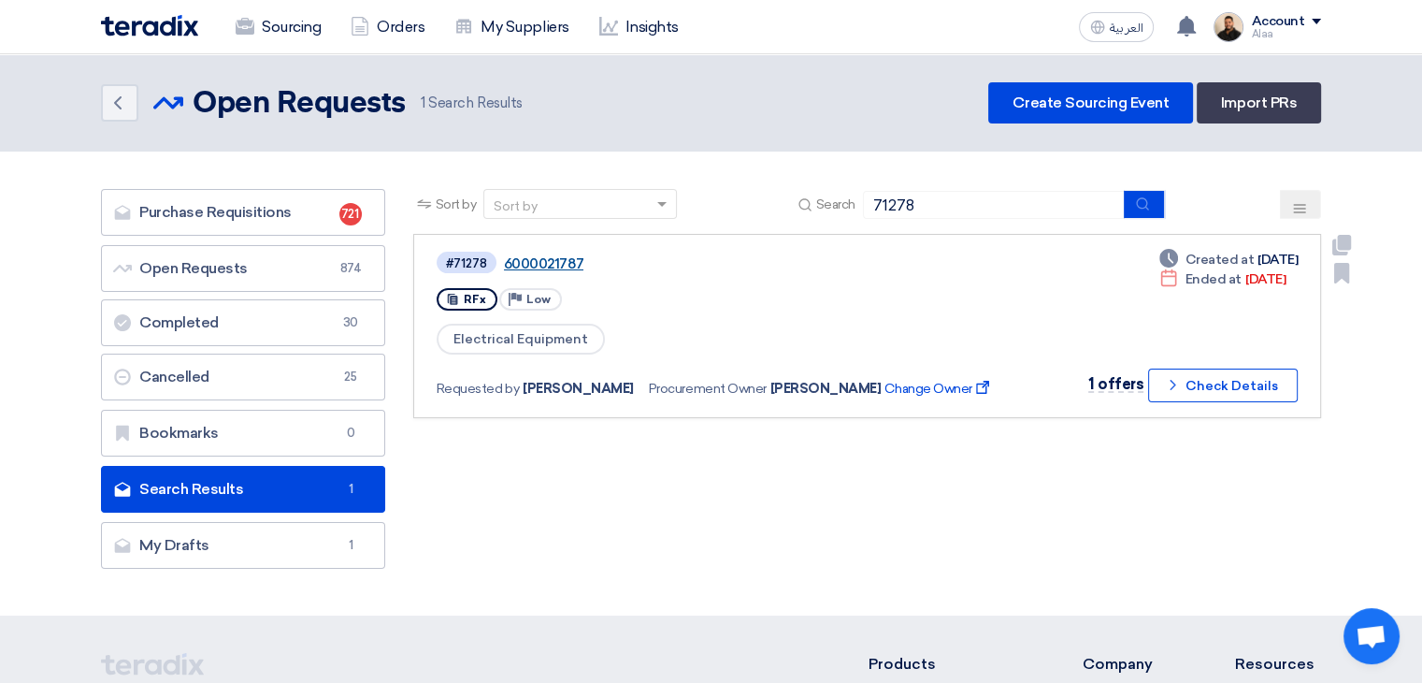
click at [546, 267] on link "6000021787" at bounding box center [738, 263] width 468 height 17
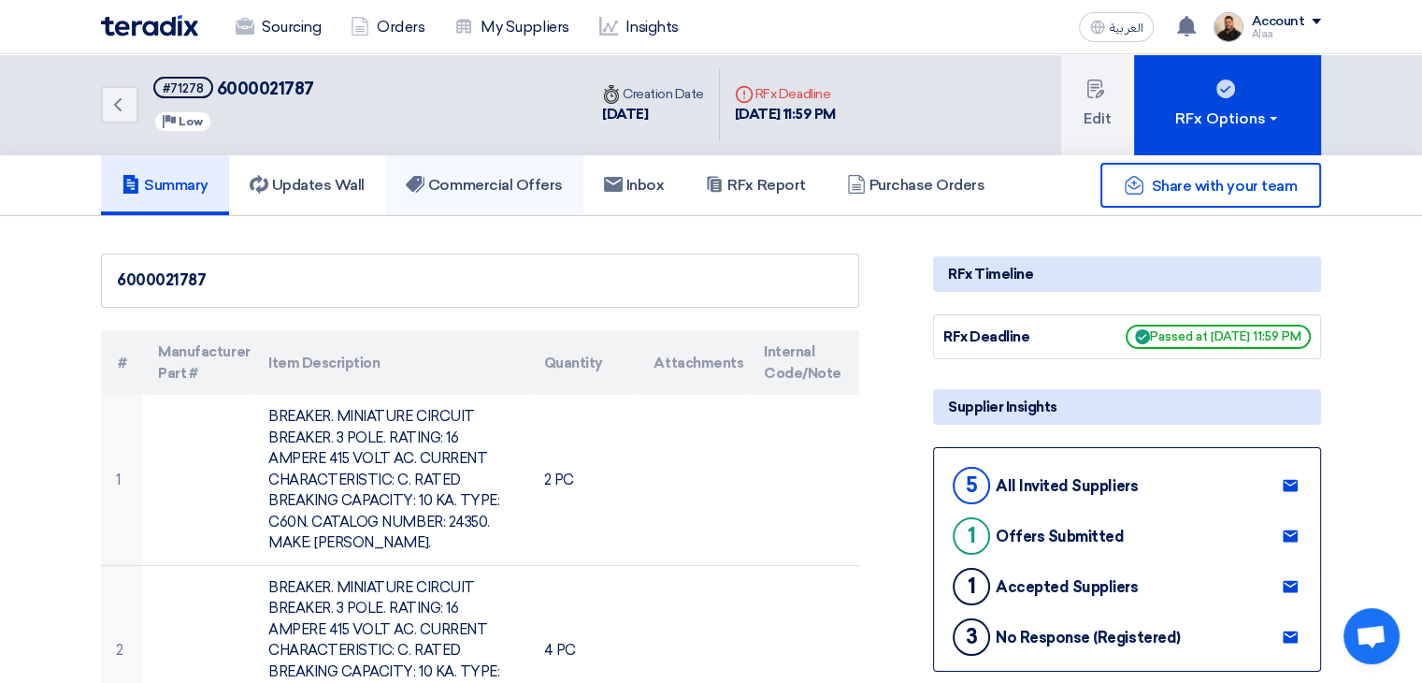
click at [460, 181] on h5 "Commercial Offers" at bounding box center [484, 185] width 157 height 19
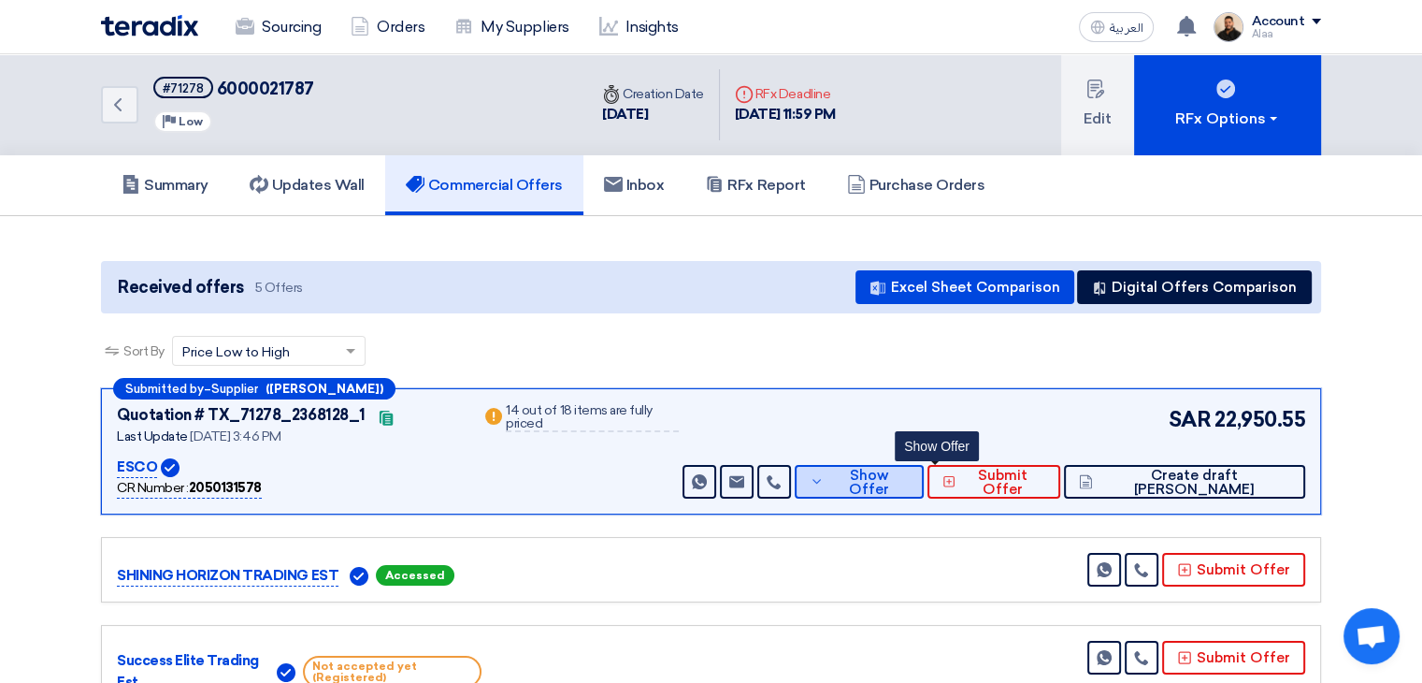
click at [908, 478] on span "Show Offer" at bounding box center [868, 483] width 79 height 28
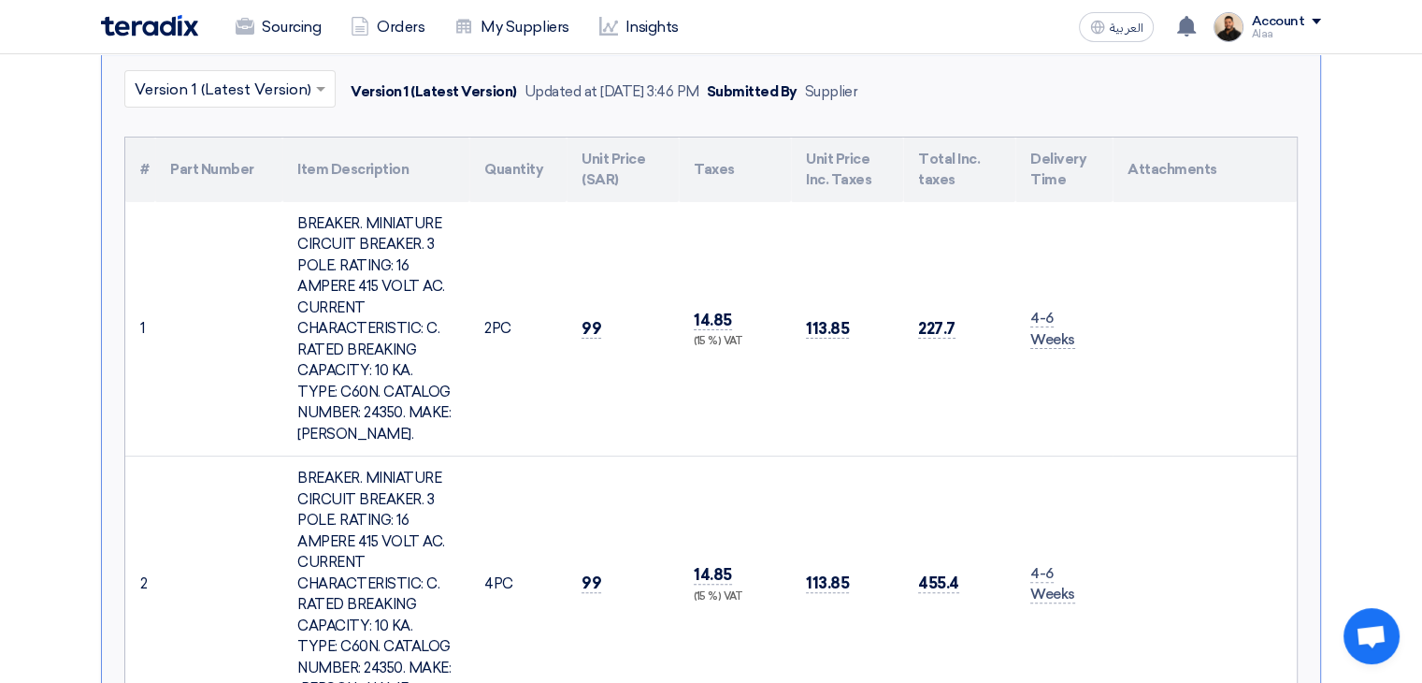
scroll to position [187, 0]
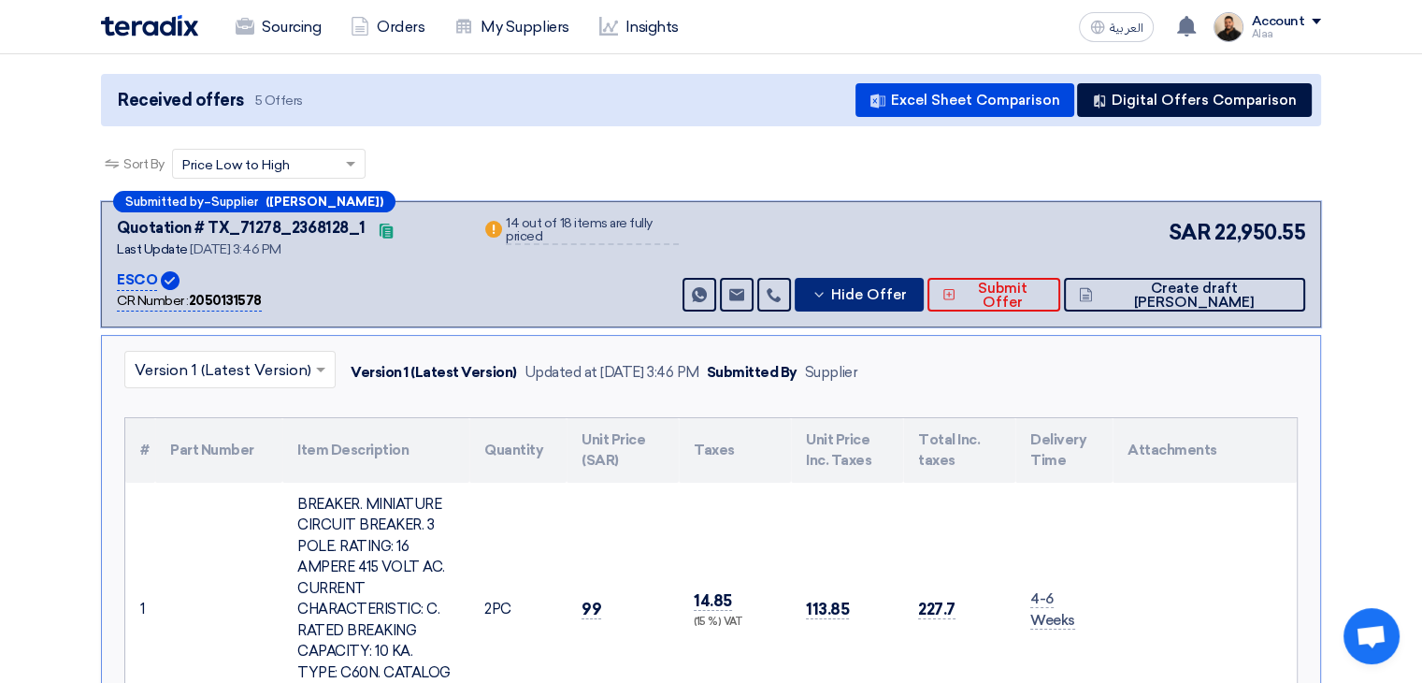
click at [827, 288] on icon at bounding box center [819, 294] width 15 height 15
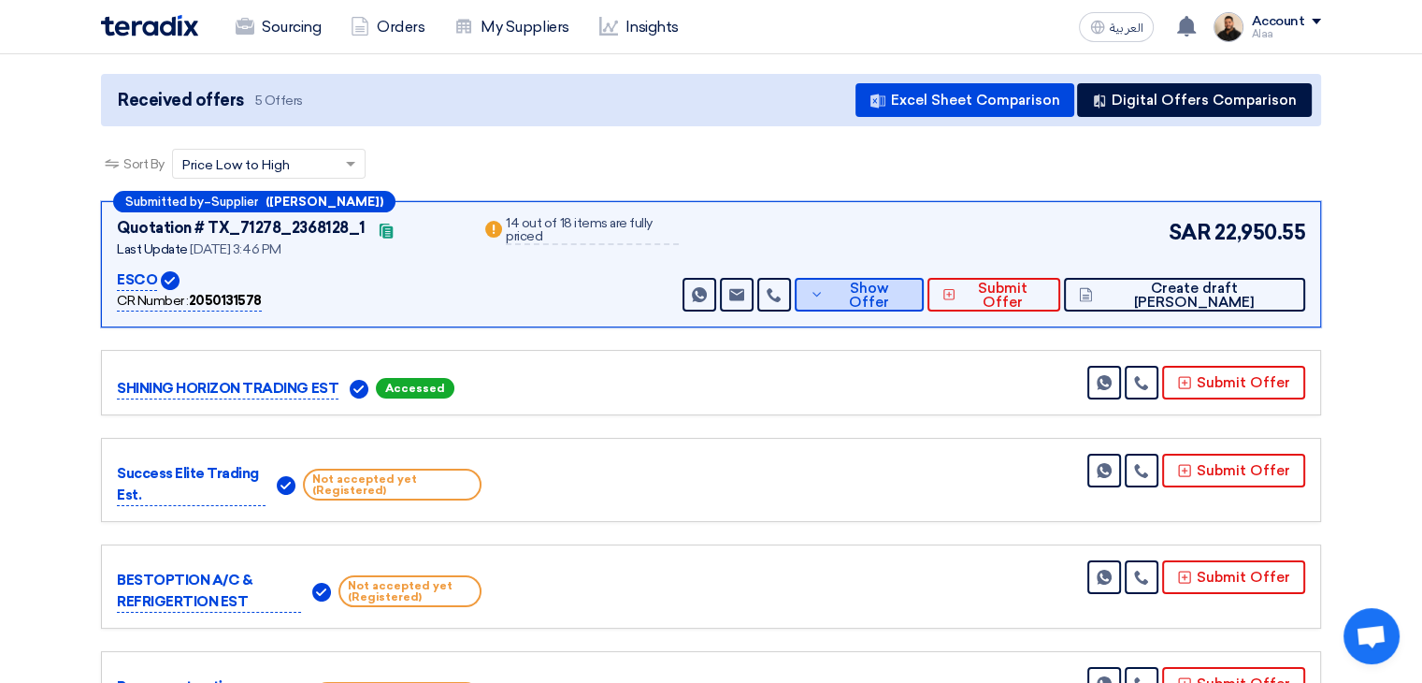
scroll to position [0, 0]
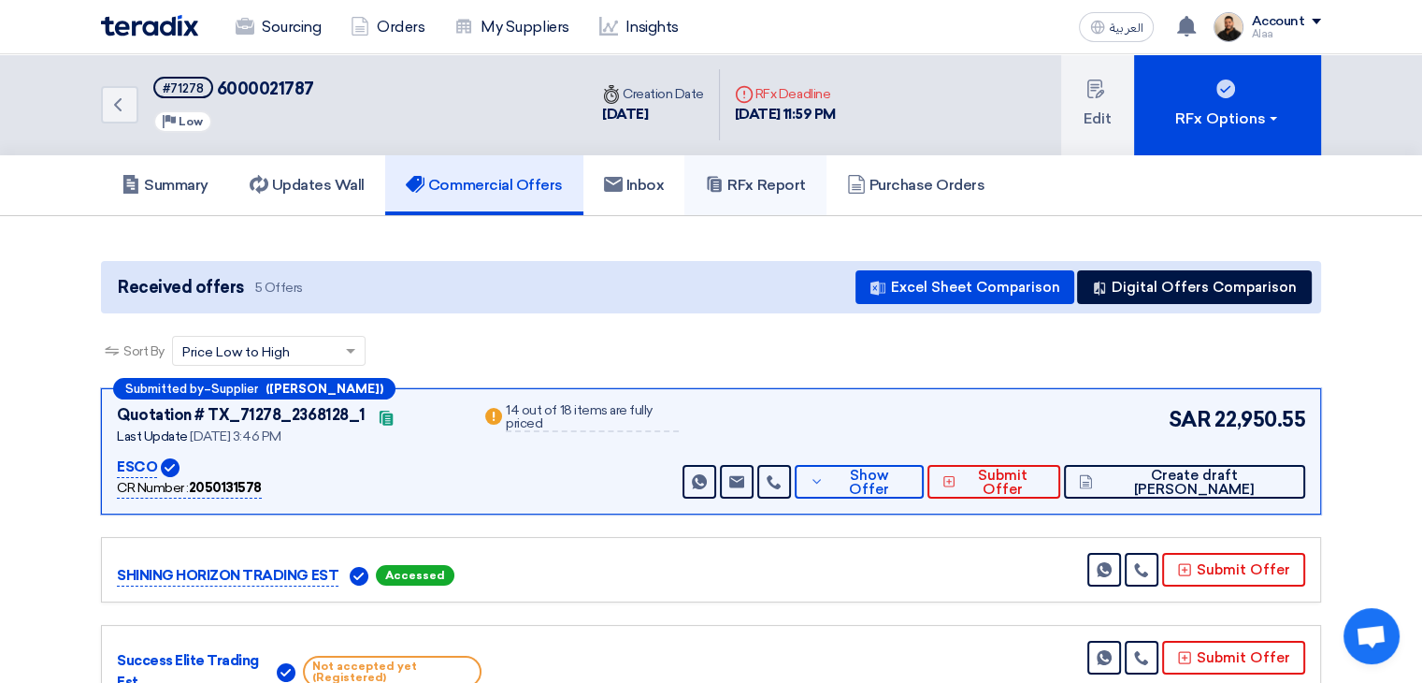
click at [770, 186] on h5 "RFx Report" at bounding box center [755, 185] width 100 height 19
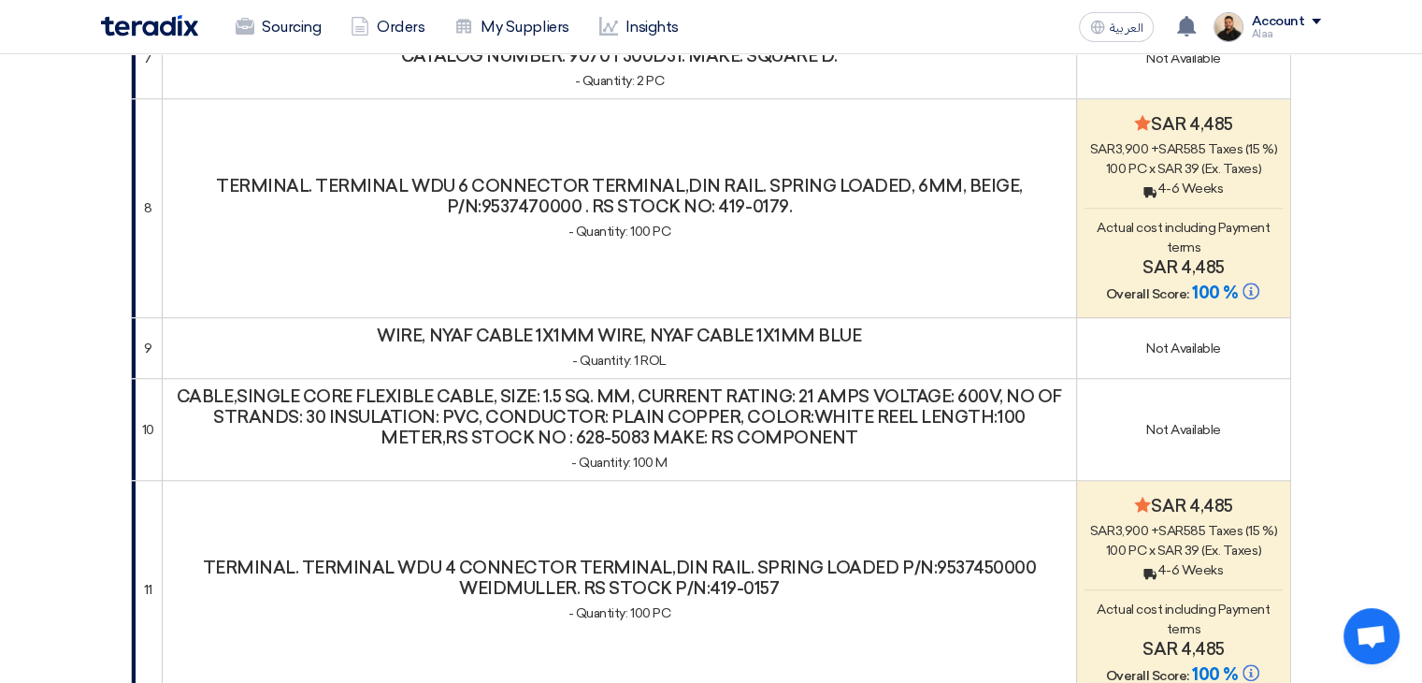
scroll to position [1738, 0]
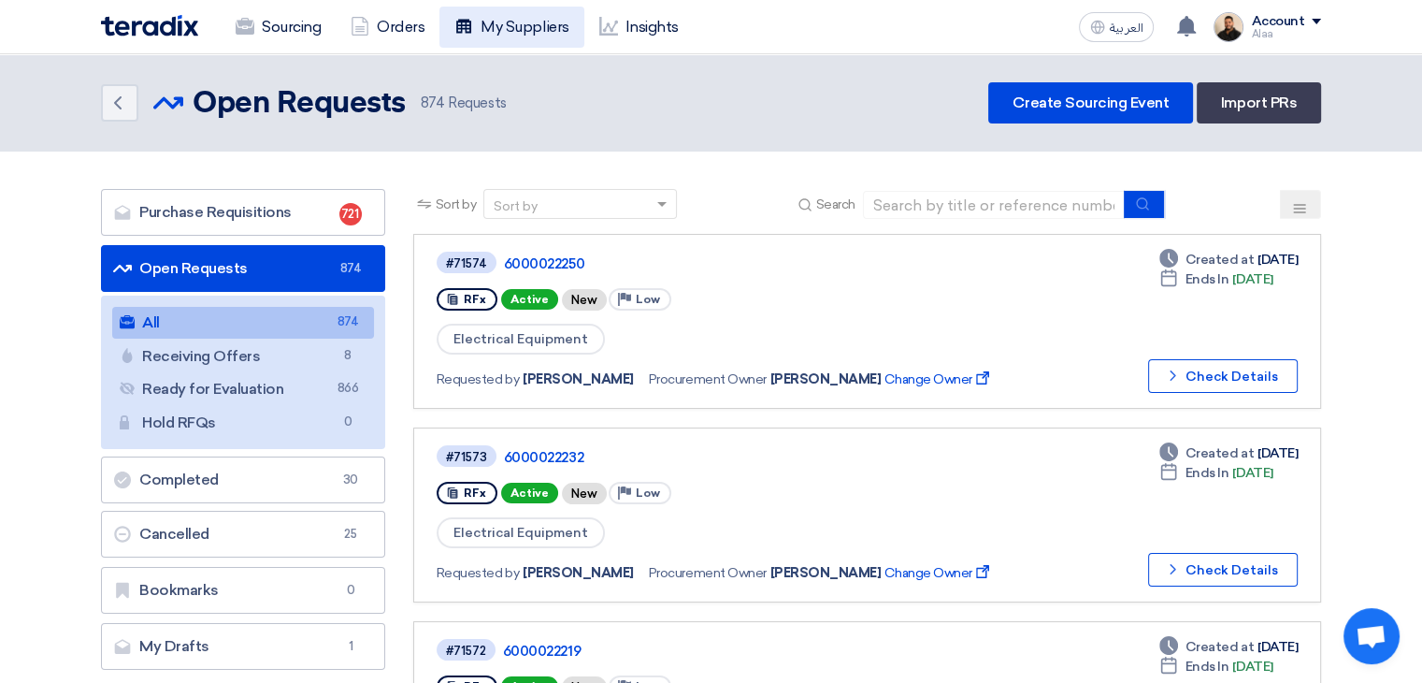
click at [533, 28] on link "My Suppliers" at bounding box center [512, 27] width 144 height 41
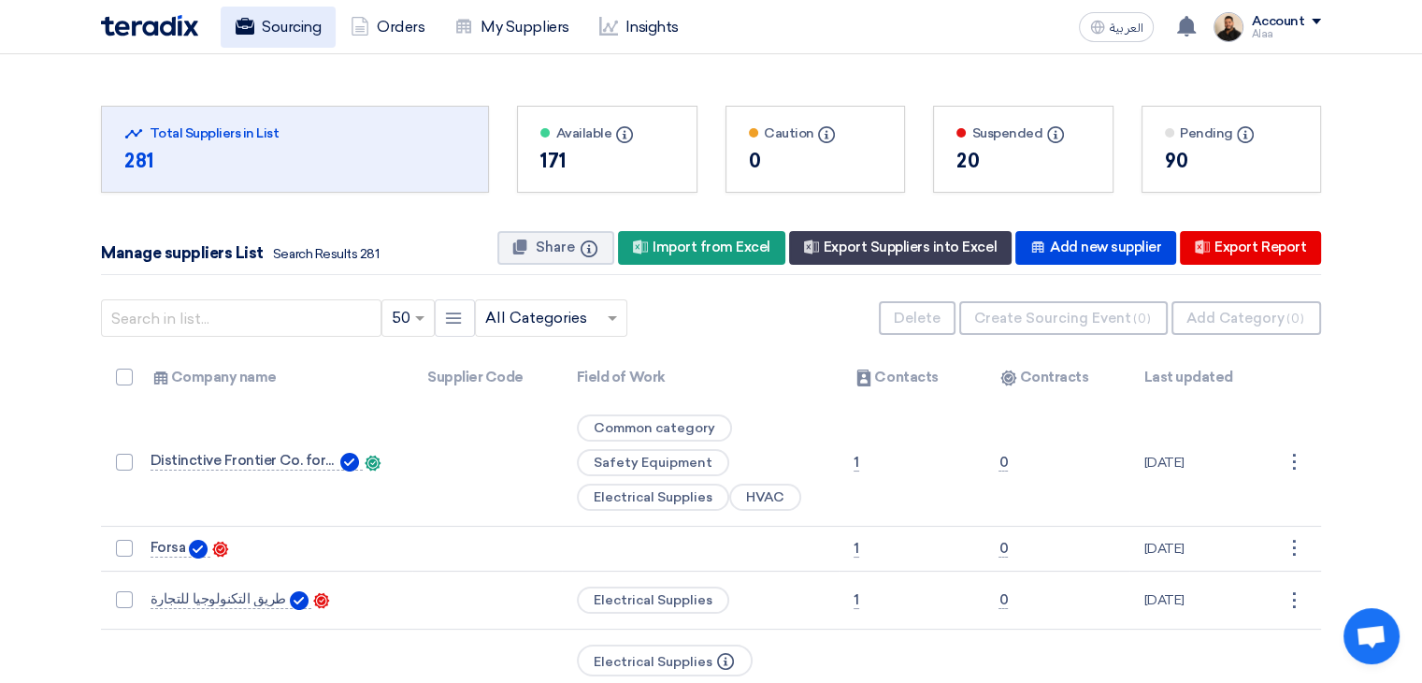
click at [301, 32] on link "Sourcing" at bounding box center [278, 27] width 115 height 41
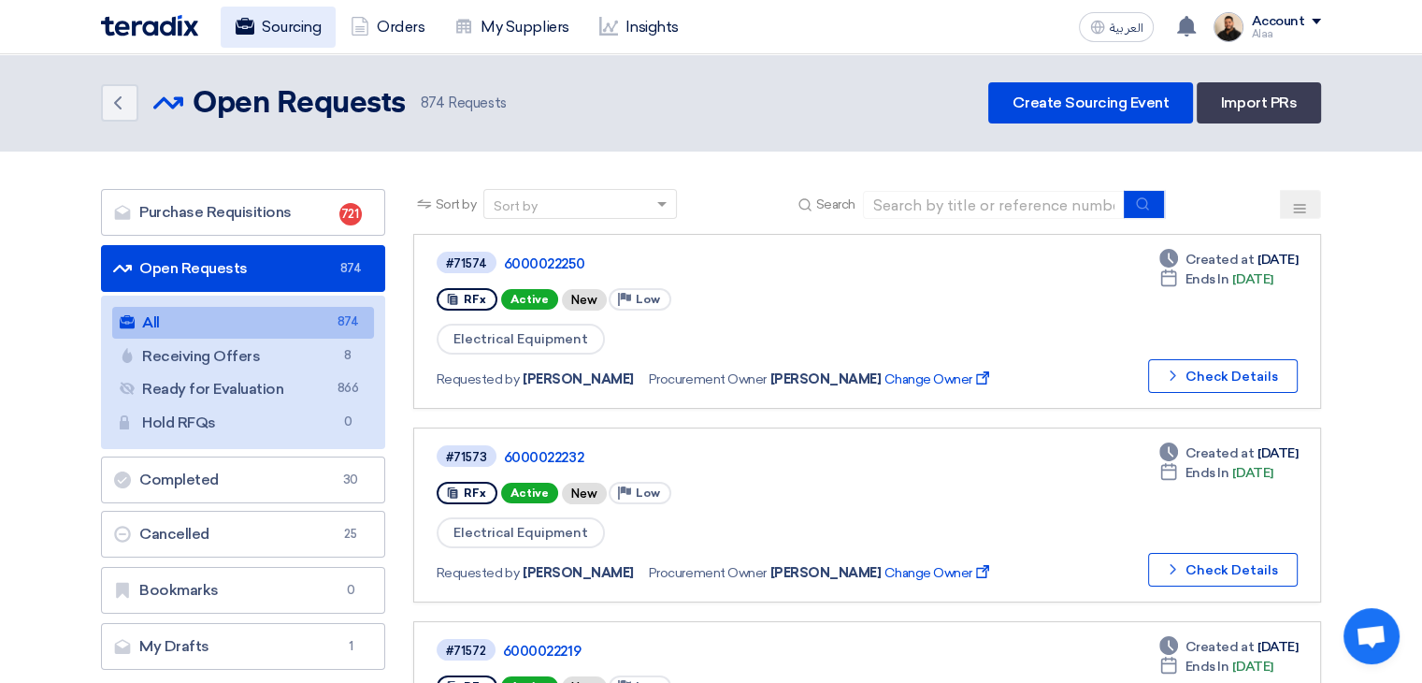
click at [281, 36] on link "Sourcing" at bounding box center [278, 27] width 115 height 41
click at [538, 39] on link "My Suppliers" at bounding box center [512, 27] width 144 height 41
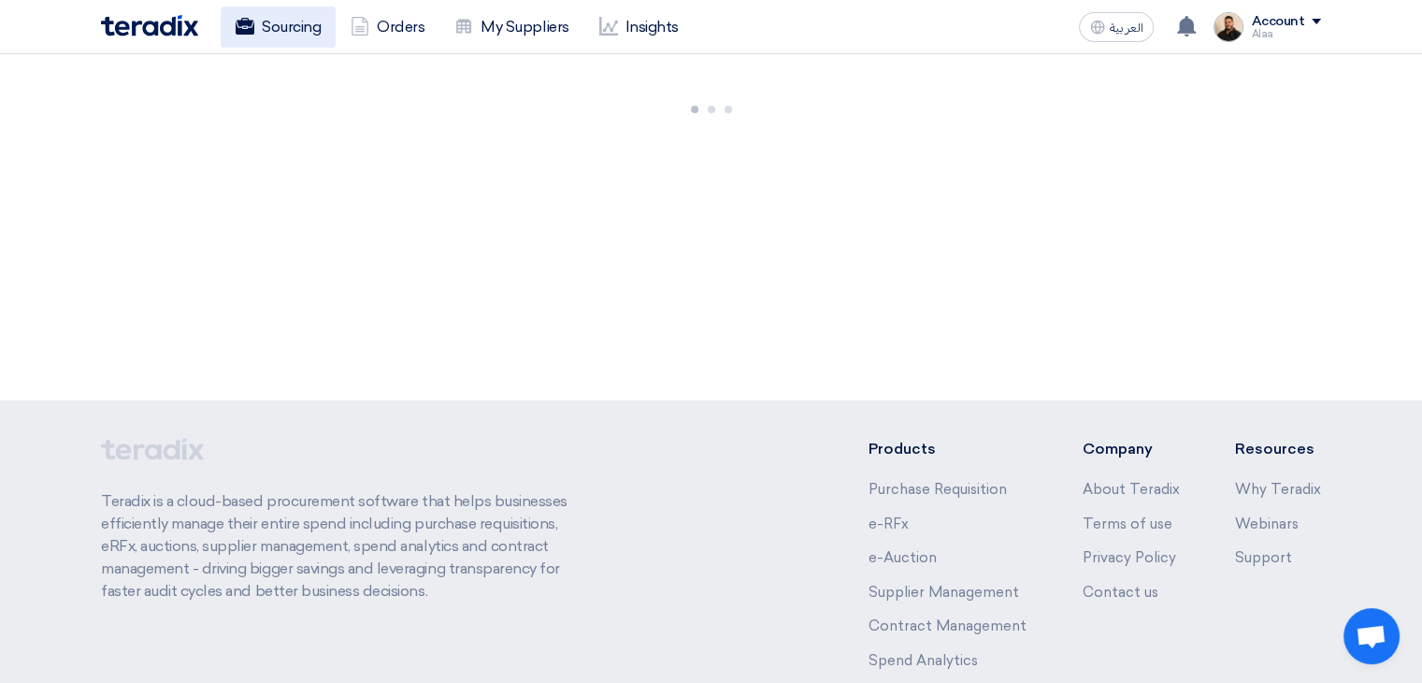
click at [314, 34] on link "Sourcing" at bounding box center [278, 27] width 115 height 41
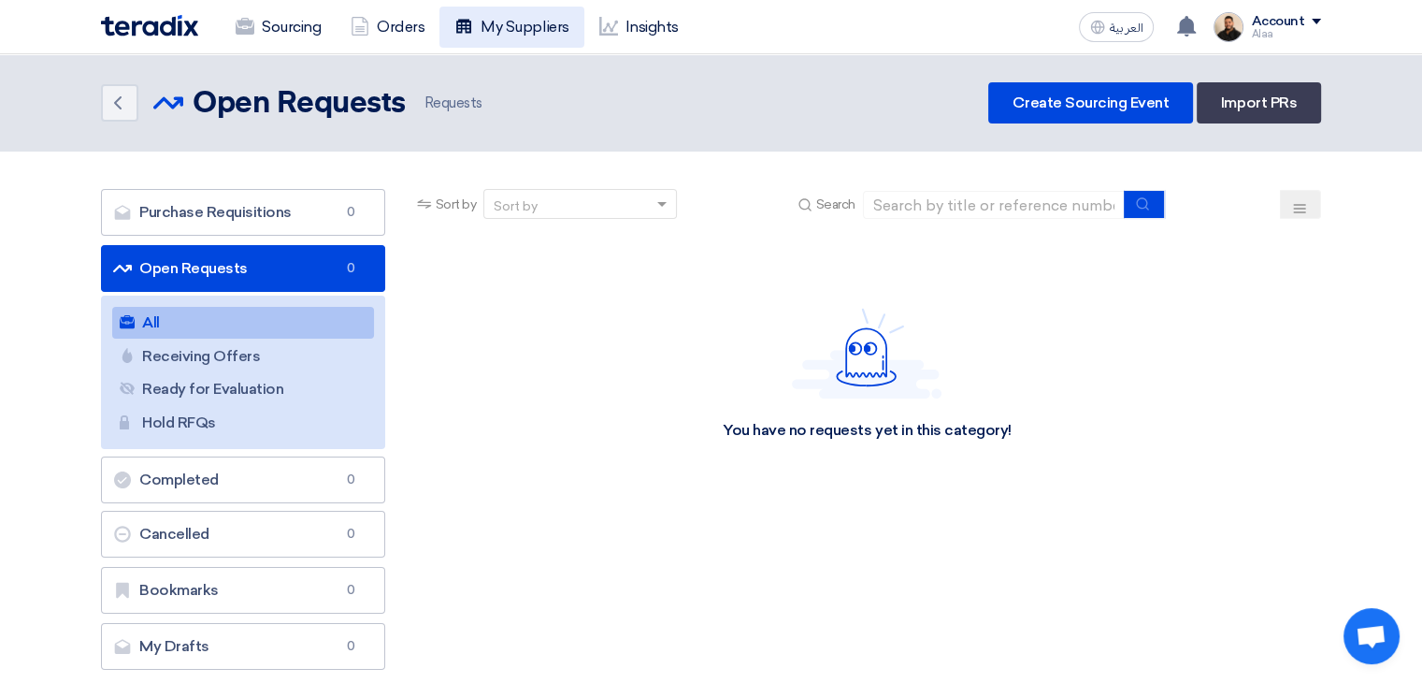
click at [508, 34] on link "My Suppliers" at bounding box center [512, 27] width 144 height 41
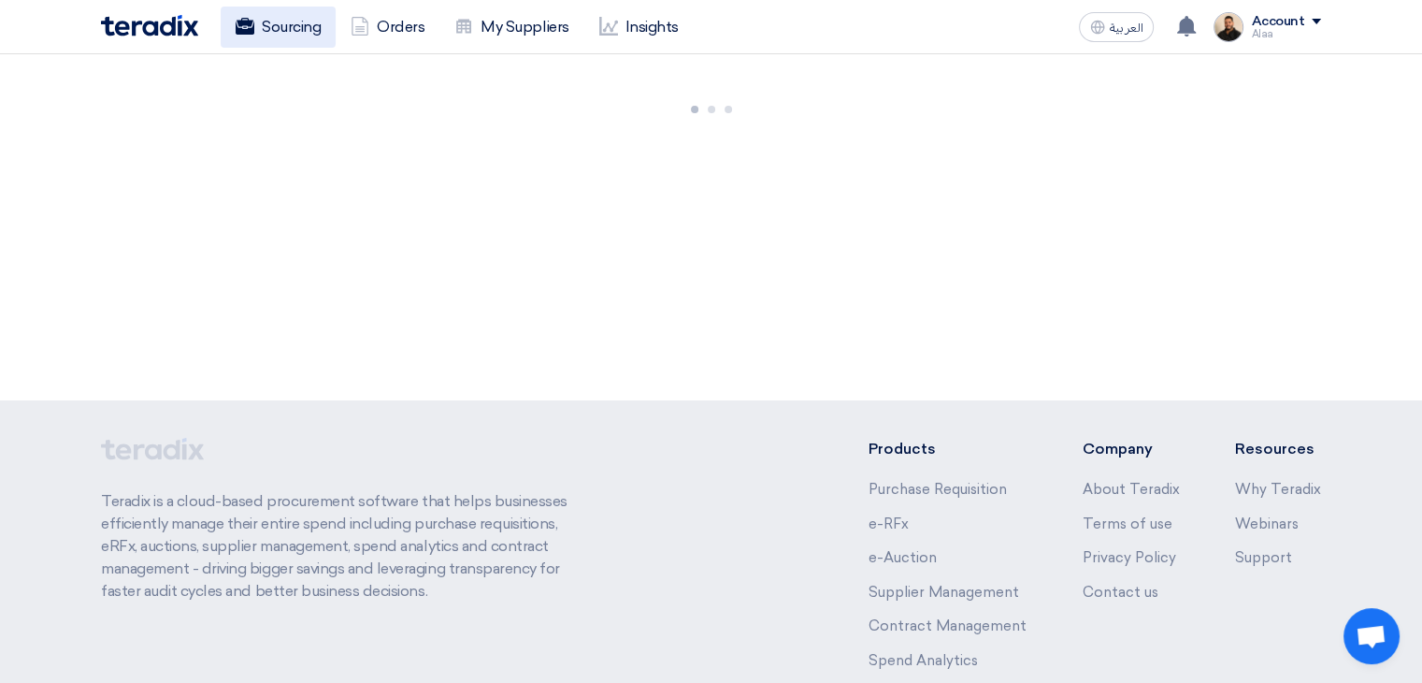
click at [281, 28] on link "Sourcing" at bounding box center [278, 27] width 115 height 41
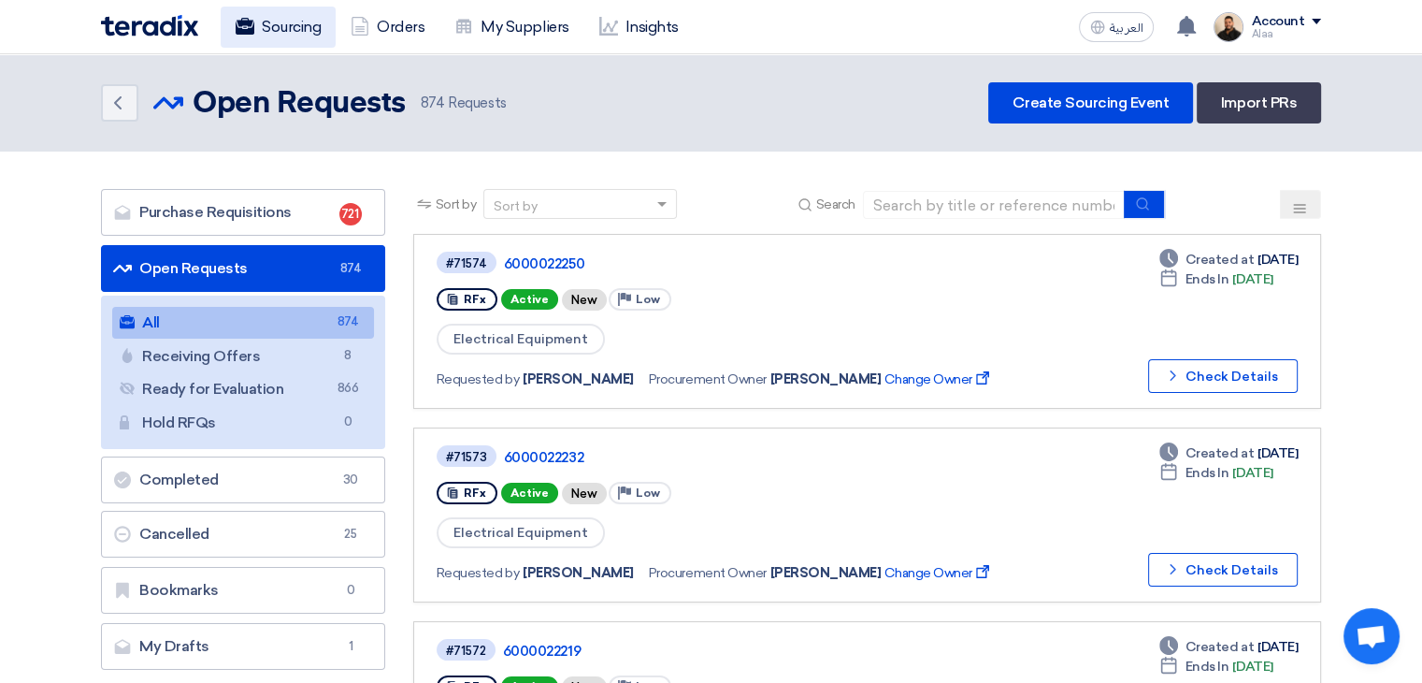
click at [288, 42] on link "Sourcing" at bounding box center [278, 27] width 115 height 41
click at [310, 35] on link "Sourcing" at bounding box center [278, 27] width 115 height 41
click at [293, 36] on link "Sourcing" at bounding box center [278, 27] width 115 height 41
click at [408, 27] on link "Orders" at bounding box center [388, 27] width 104 height 41
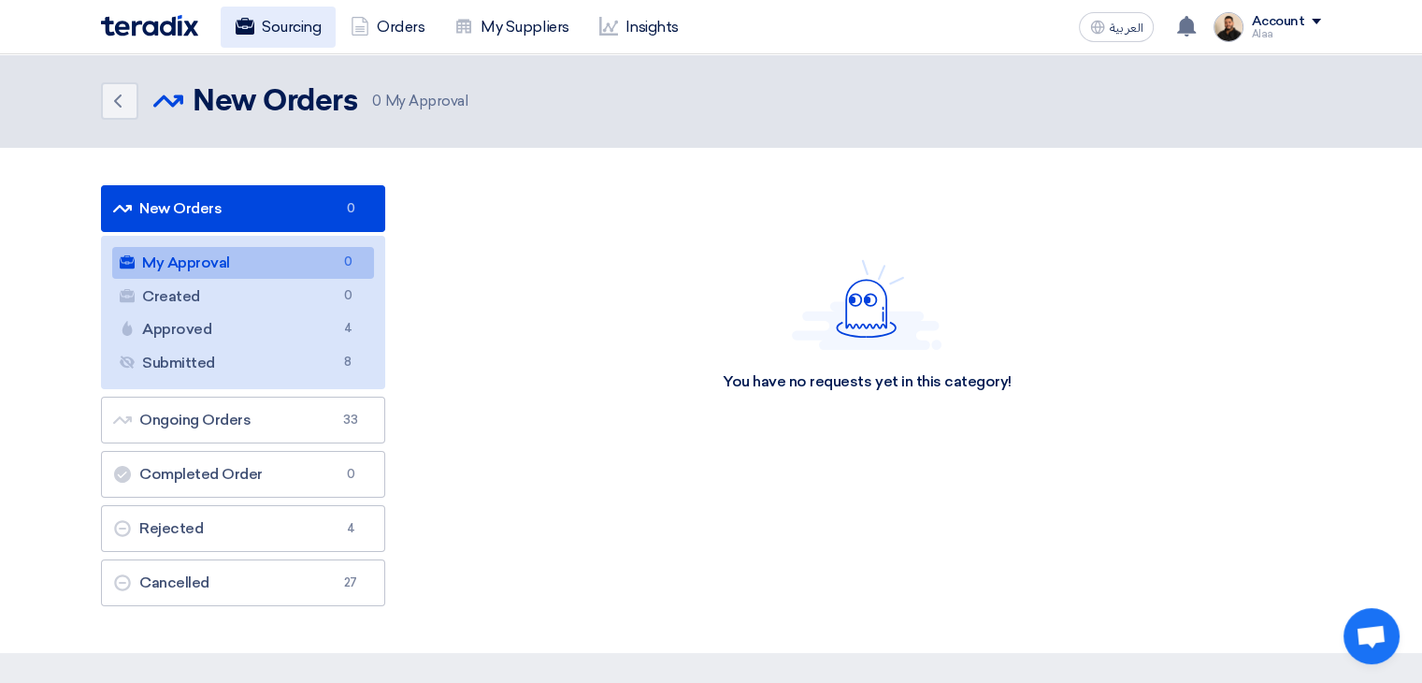
click at [299, 36] on link "Sourcing" at bounding box center [278, 27] width 115 height 41
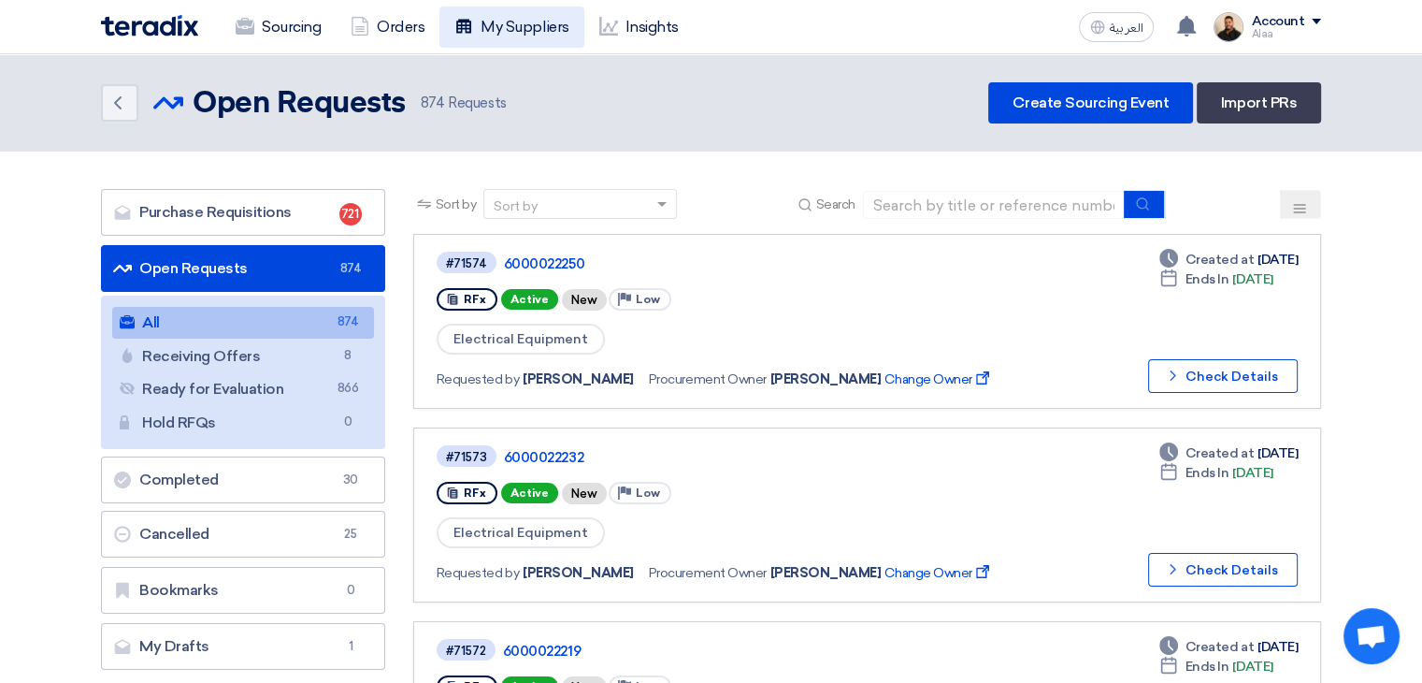
click at [505, 25] on link "My Suppliers" at bounding box center [512, 27] width 144 height 41
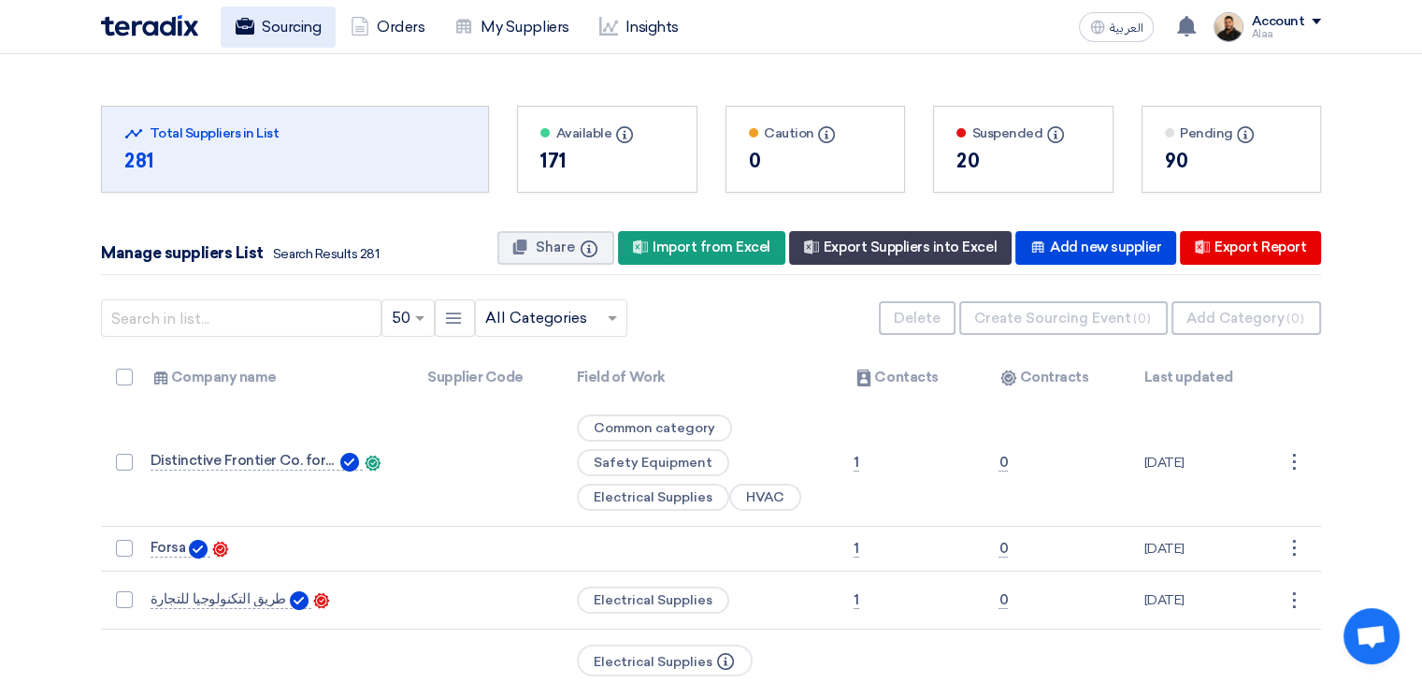
click at [299, 33] on link "Sourcing" at bounding box center [278, 27] width 115 height 41
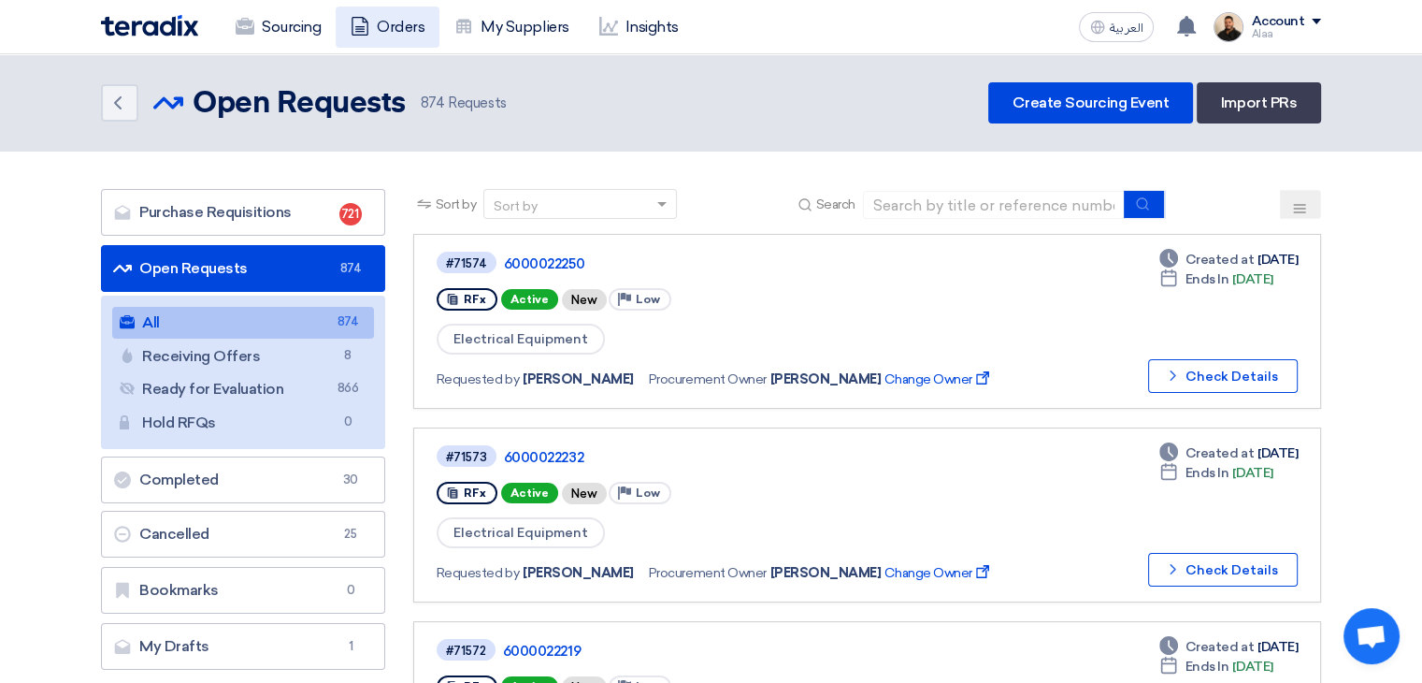
click at [374, 31] on link "Orders" at bounding box center [388, 27] width 104 height 41
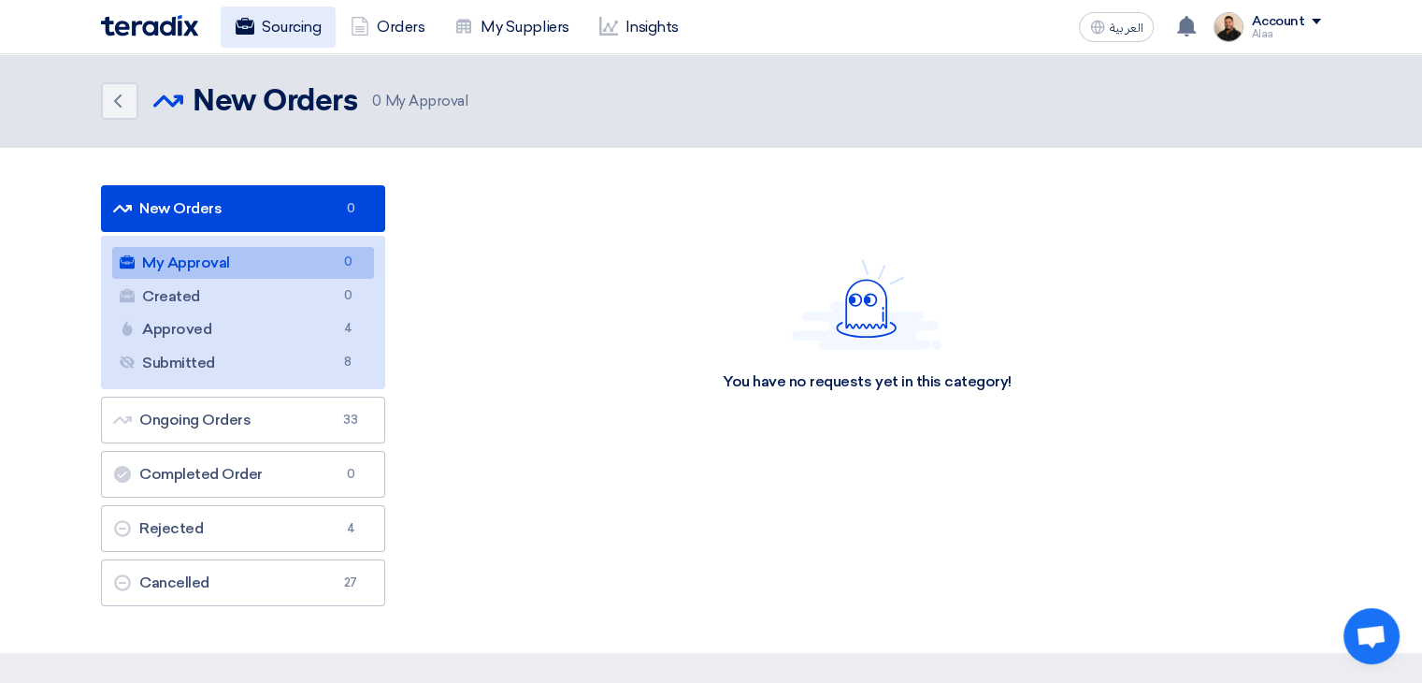
click at [311, 38] on link "Sourcing" at bounding box center [278, 27] width 115 height 41
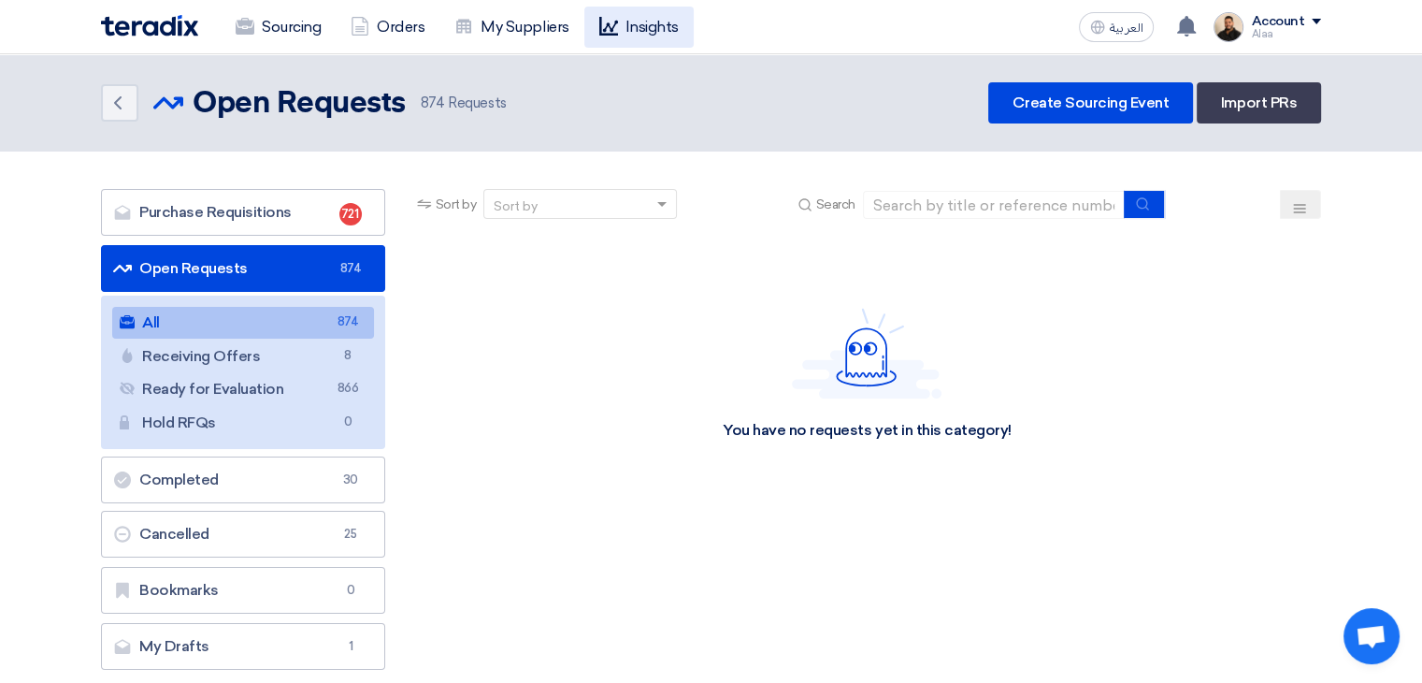
click at [624, 31] on link "Insights" at bounding box center [638, 27] width 109 height 41
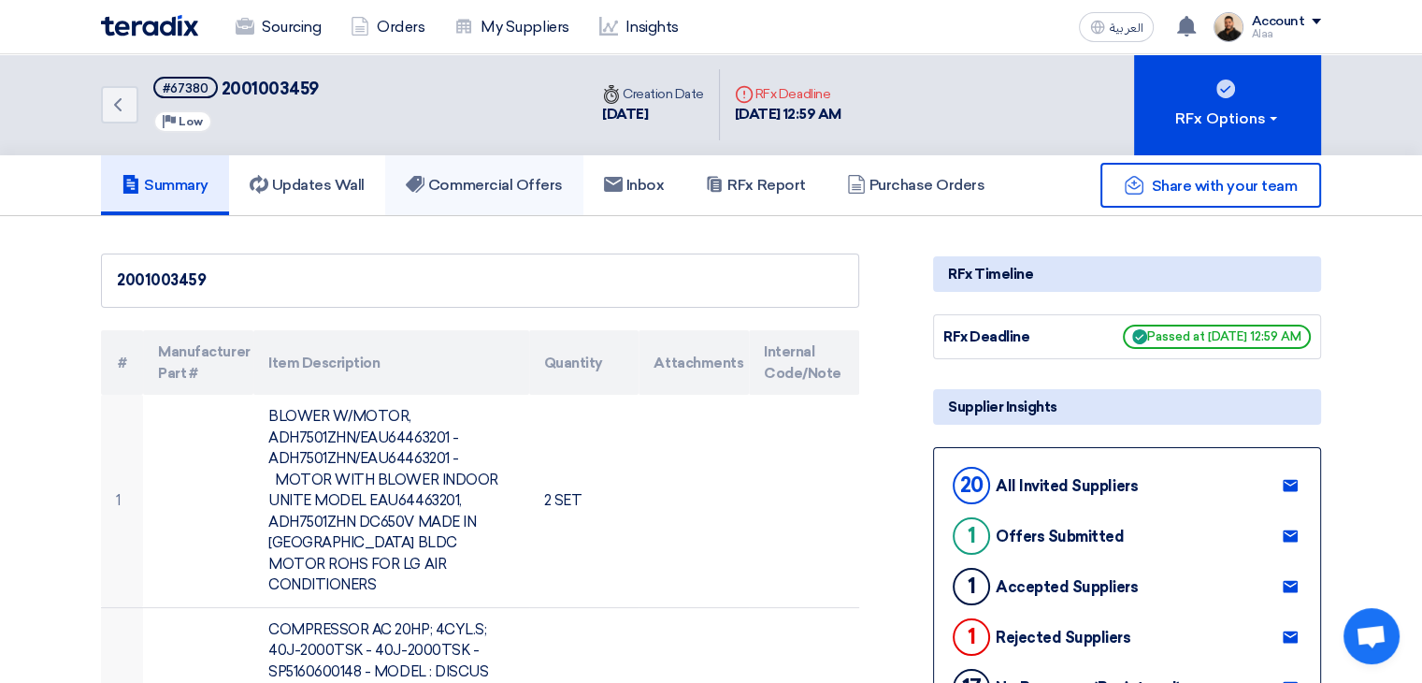
click at [461, 181] on h5 "Commercial Offers" at bounding box center [484, 185] width 157 height 19
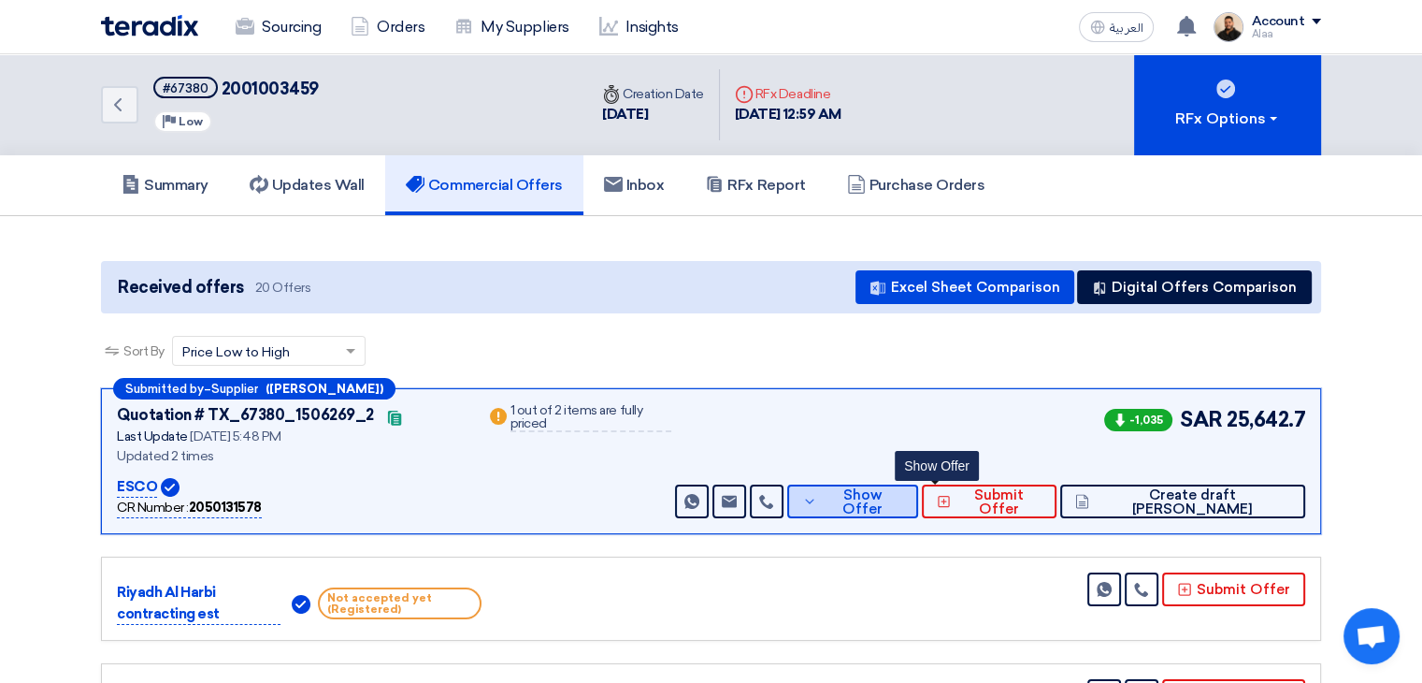
click at [903, 494] on span "Show Offer" at bounding box center [862, 502] width 81 height 28
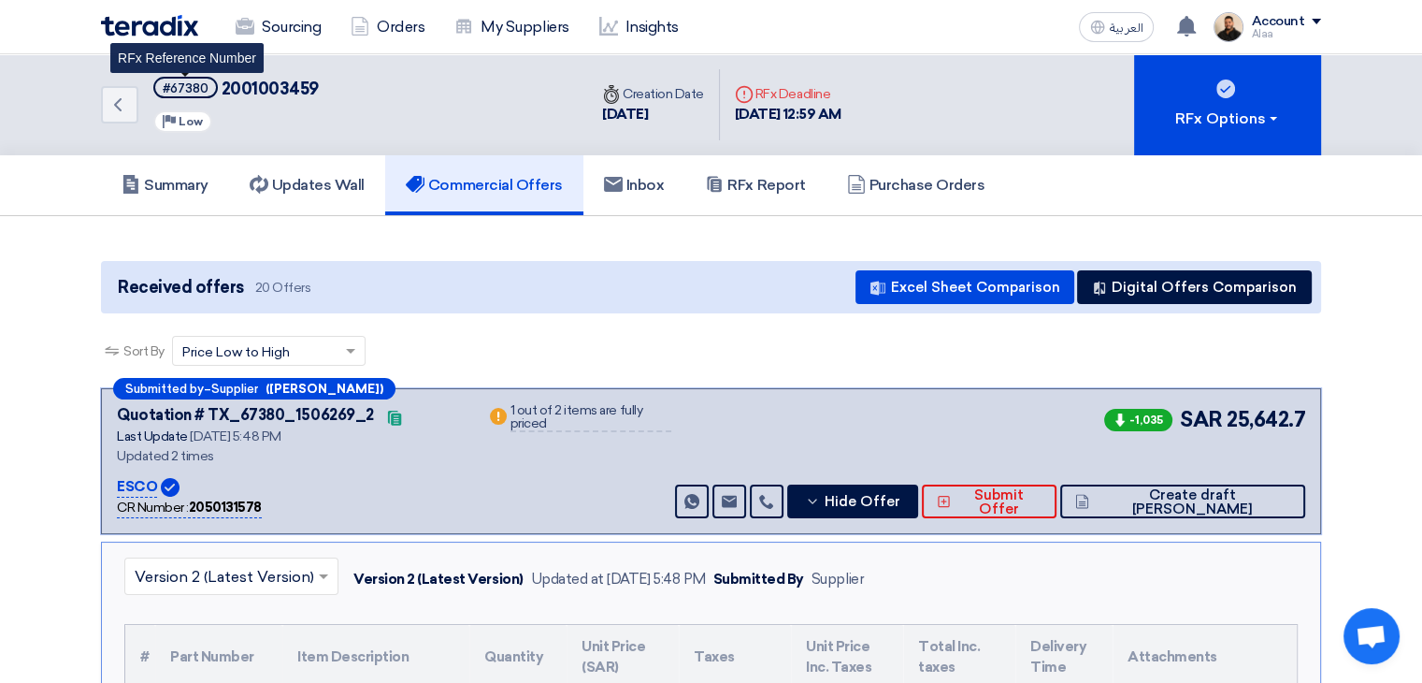
click at [184, 91] on div "#67380" at bounding box center [186, 88] width 46 height 12
copy div "67380"
